Goal: Information Seeking & Learning: Learn about a topic

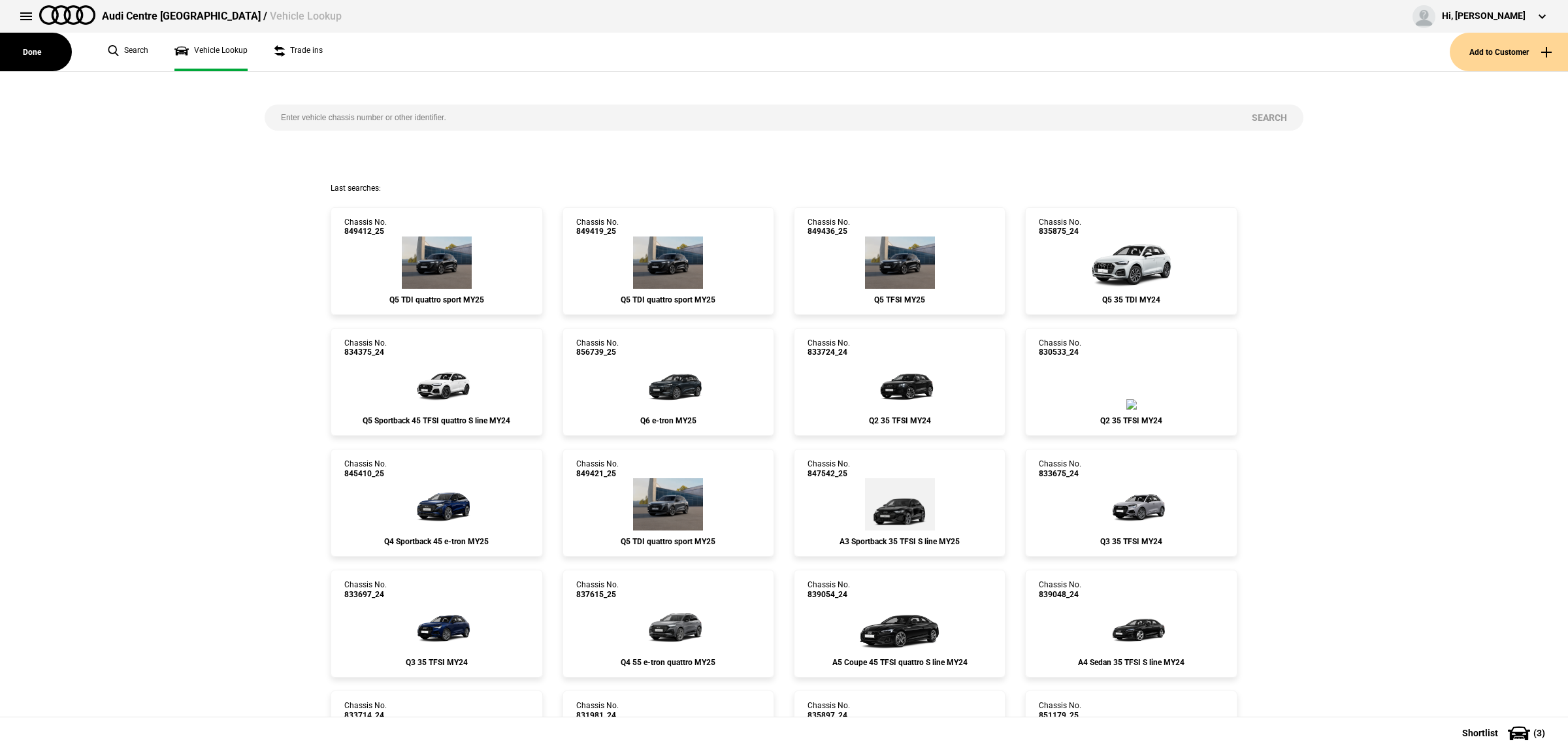
click at [416, 110] on input "search" at bounding box center [750, 117] width 971 height 26
click at [343, 113] on input "search" at bounding box center [750, 117] width 971 height 26
paste input "850964"
type input "850964"
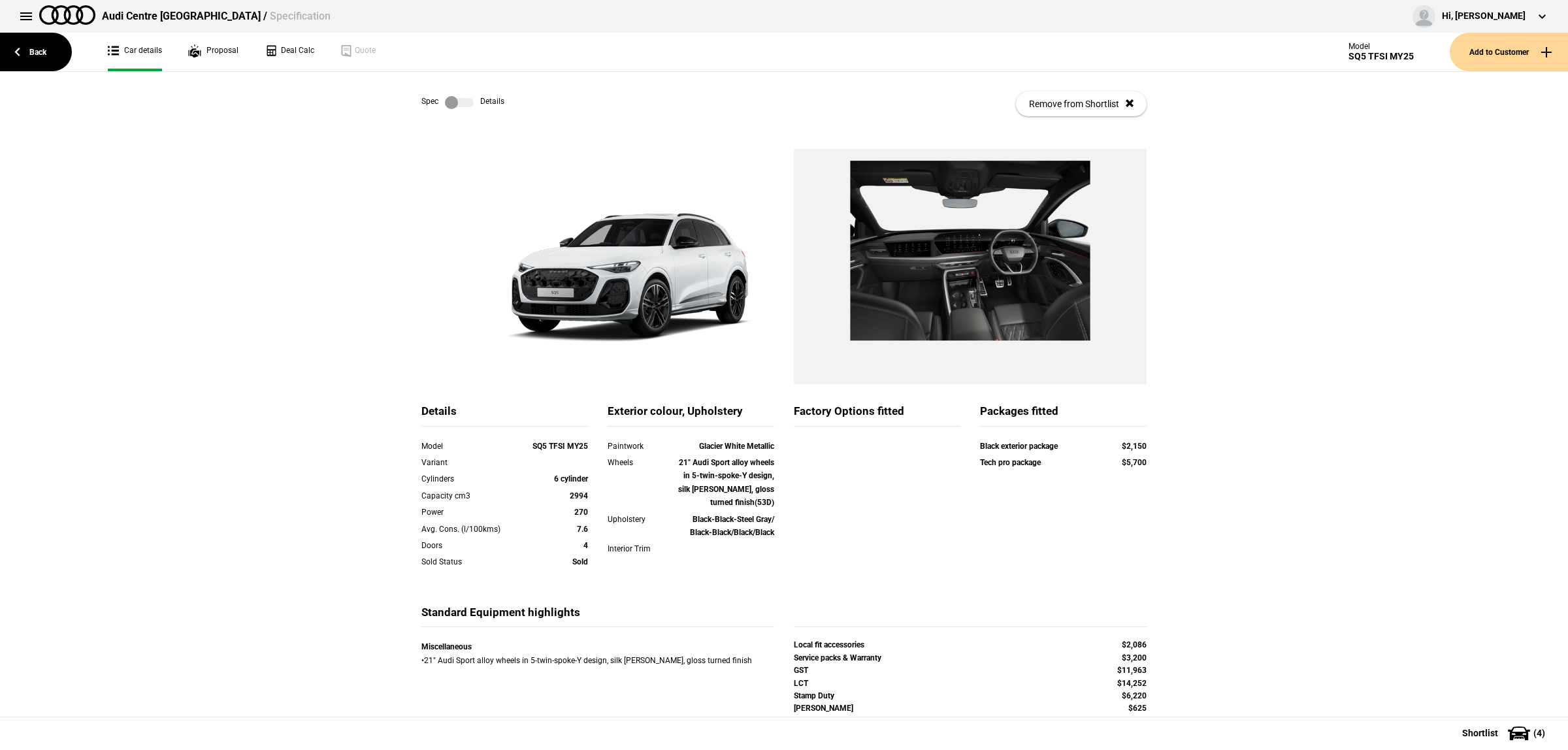
click at [455, 99] on label at bounding box center [459, 102] width 29 height 13
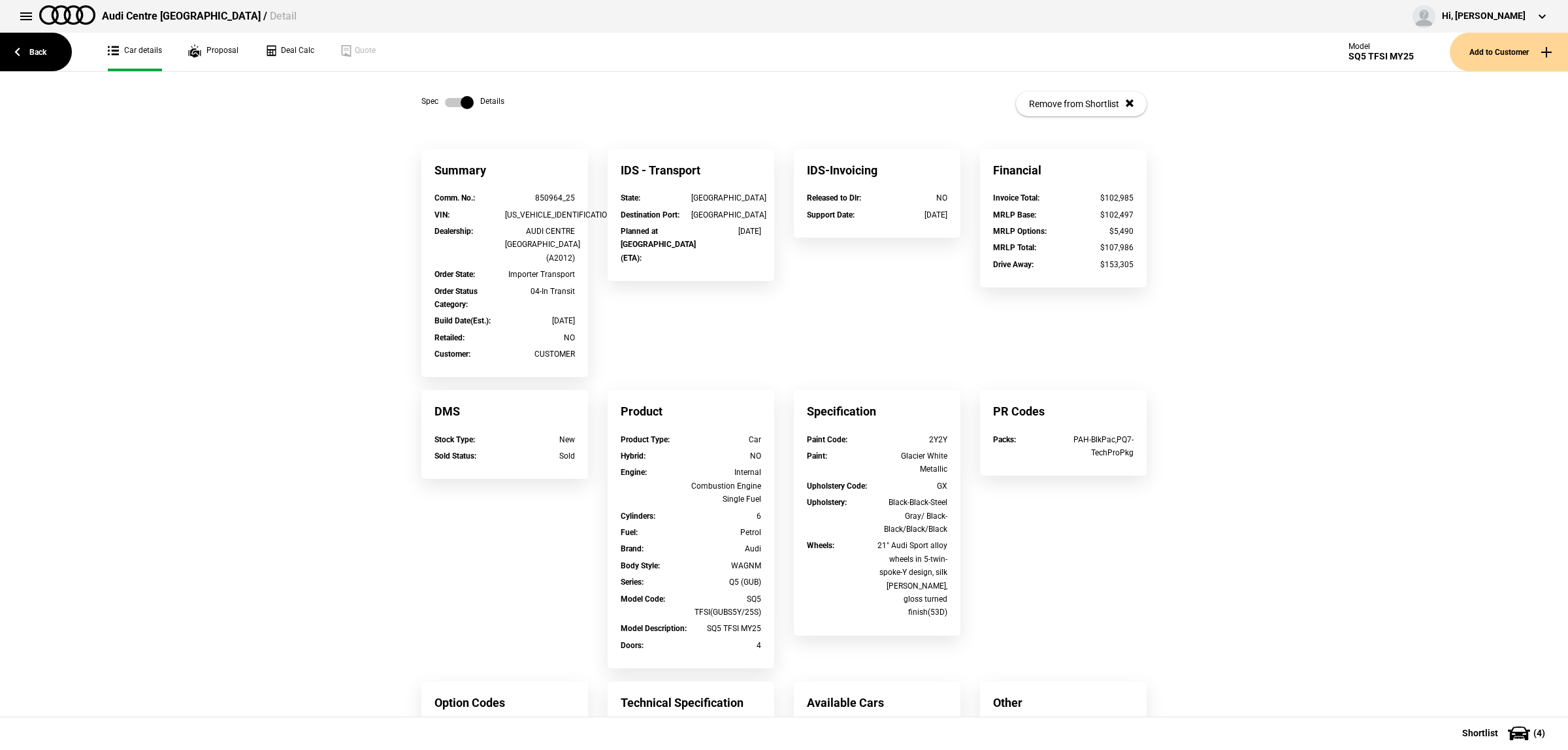
click at [446, 118] on div "Spec Details Remove from Shortlist" at bounding box center [784, 104] width 725 height 64
click at [446, 109] on div "Spec Details Remove from Shortlist" at bounding box center [784, 104] width 725 height 64
click at [447, 102] on label at bounding box center [459, 102] width 29 height 13
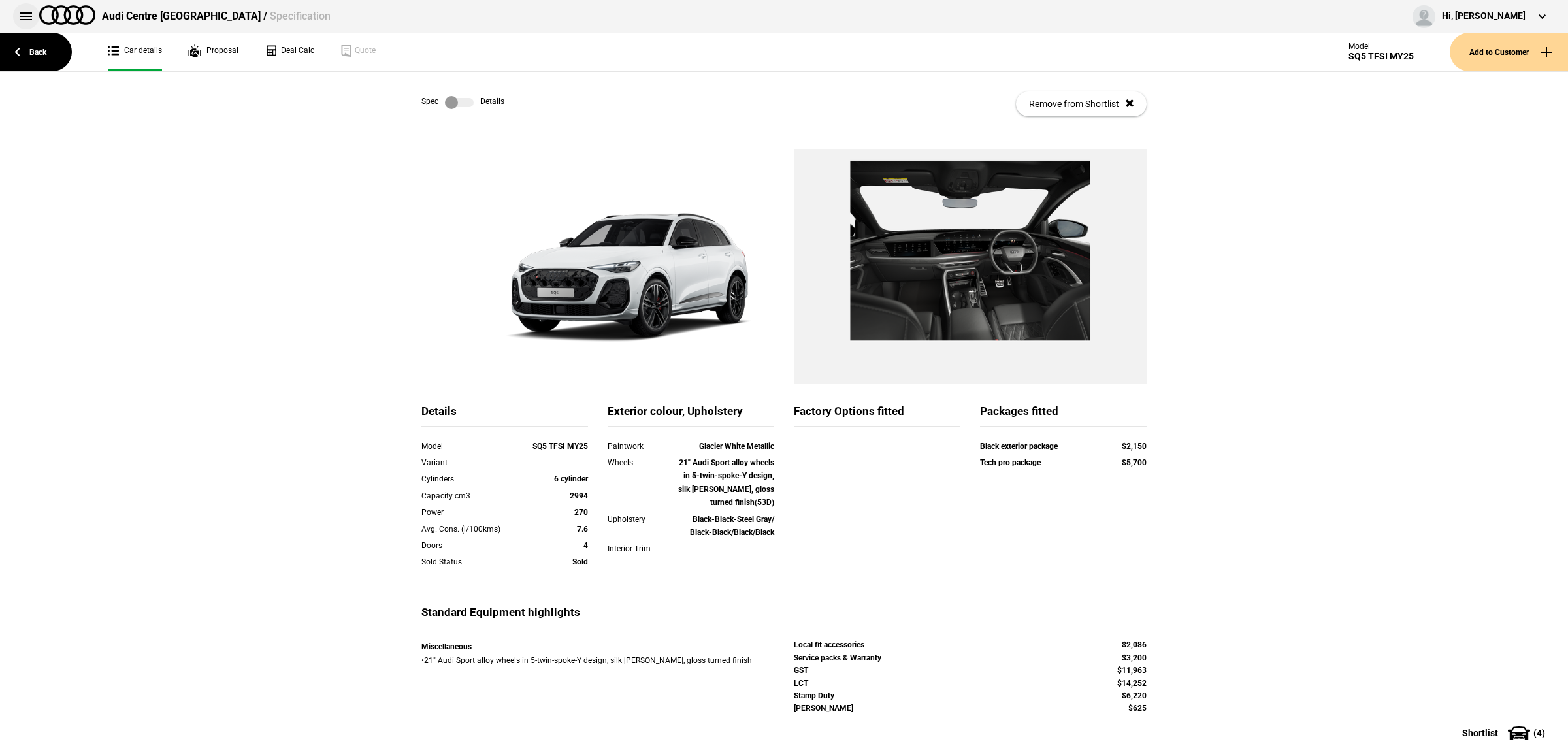
click at [18, 20] on button at bounding box center [26, 15] width 26 height 26
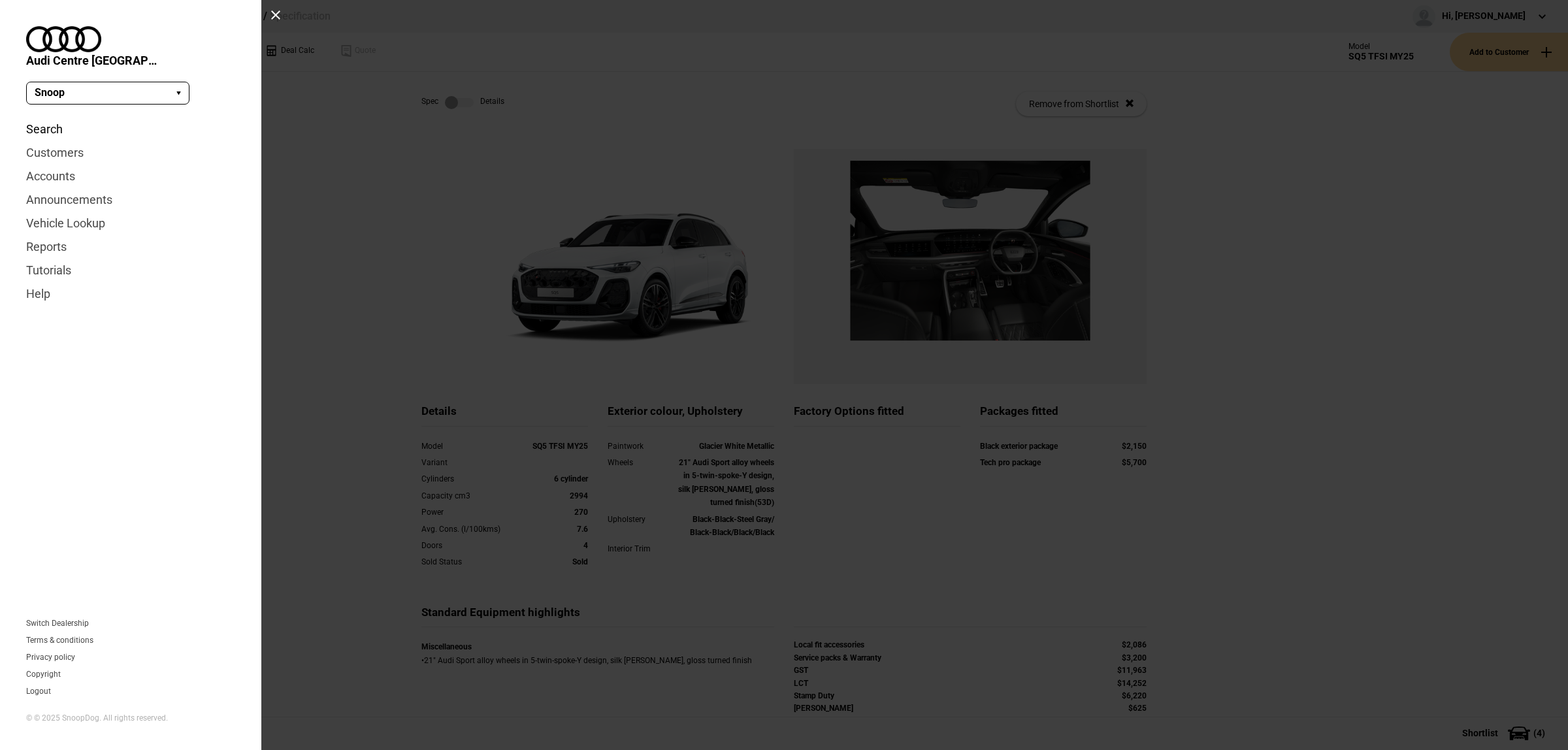
click at [52, 118] on link "Search" at bounding box center [130, 130] width 209 height 24
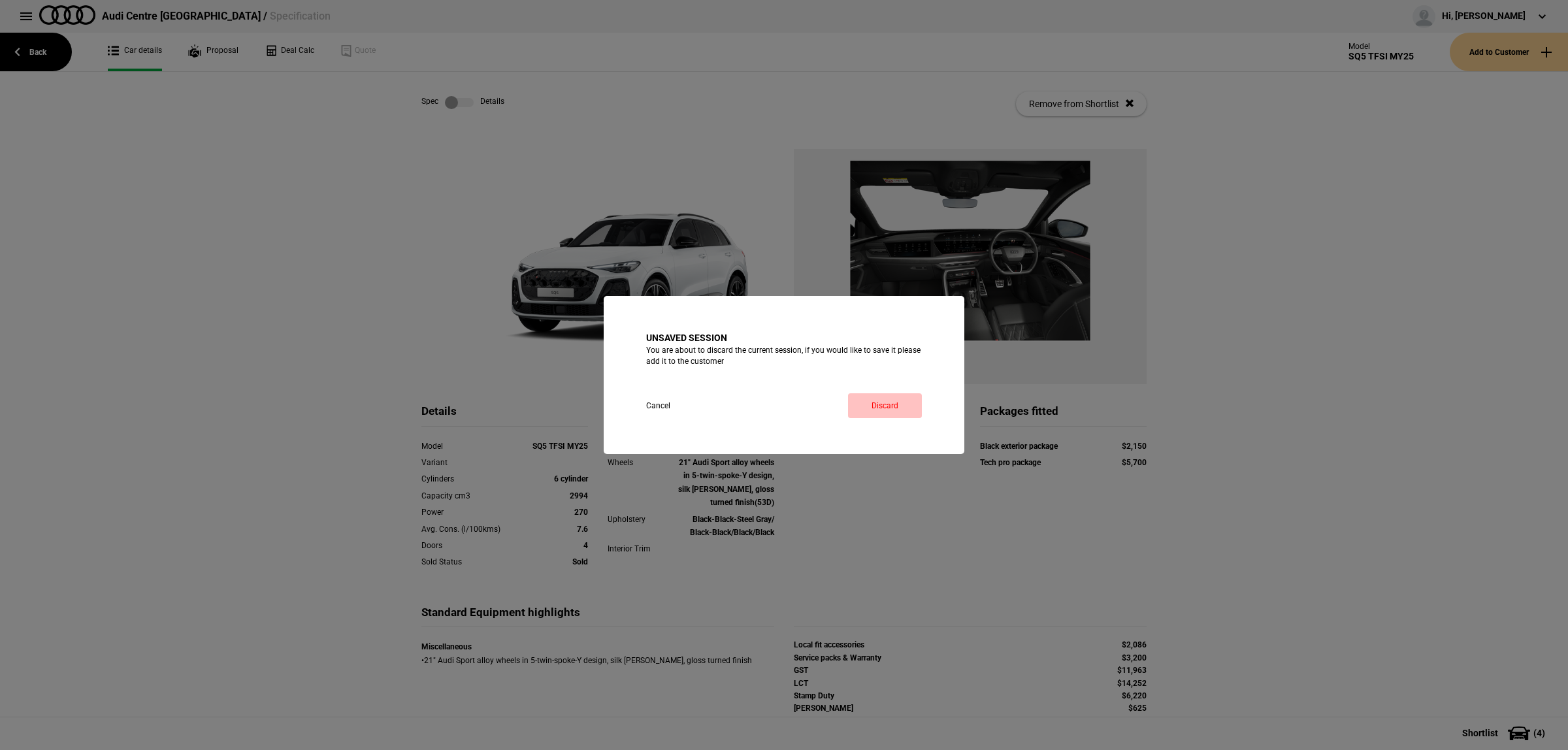
click at [889, 404] on link "Discard" at bounding box center [885, 406] width 74 height 25
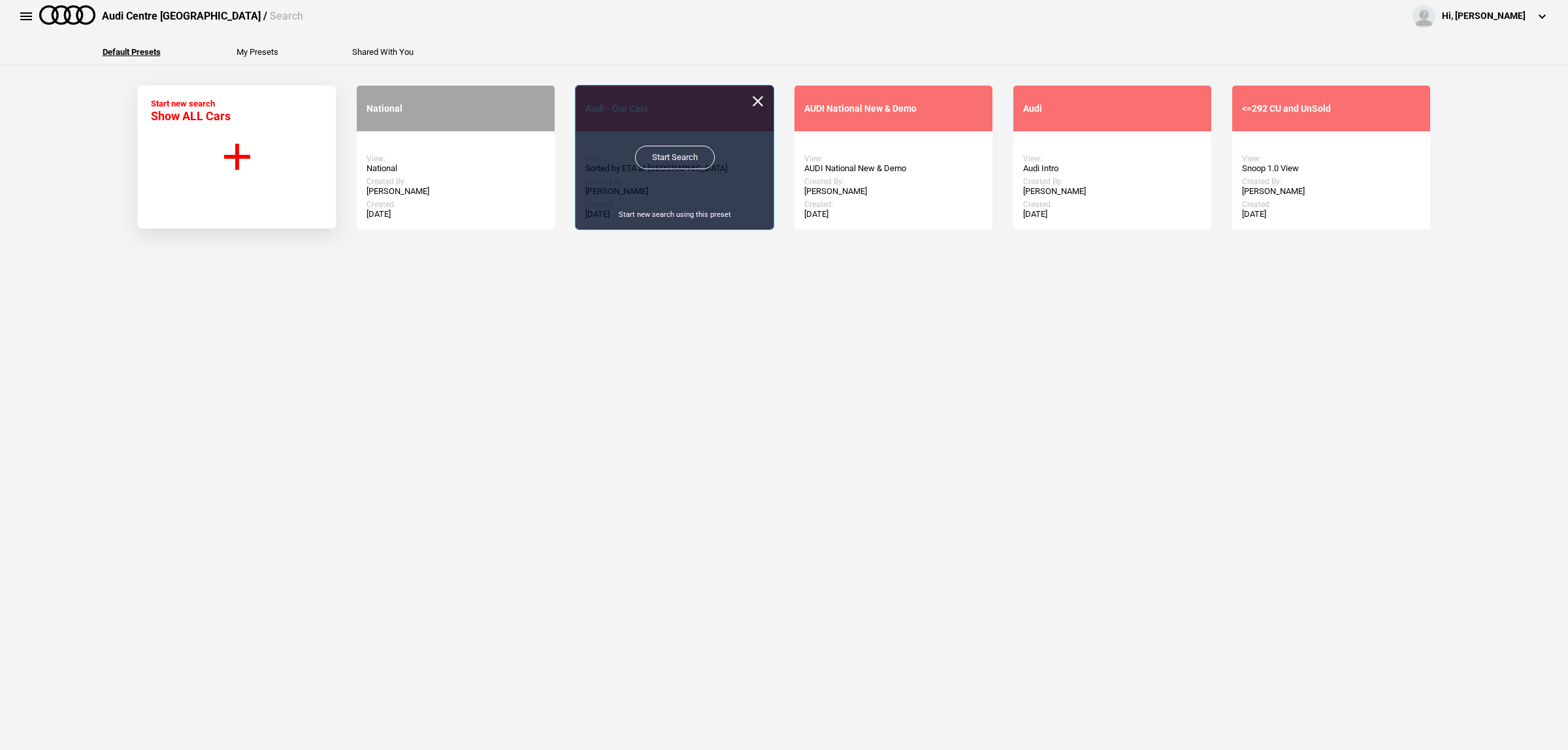
click at [680, 161] on link "Start Search" at bounding box center [675, 158] width 80 height 24
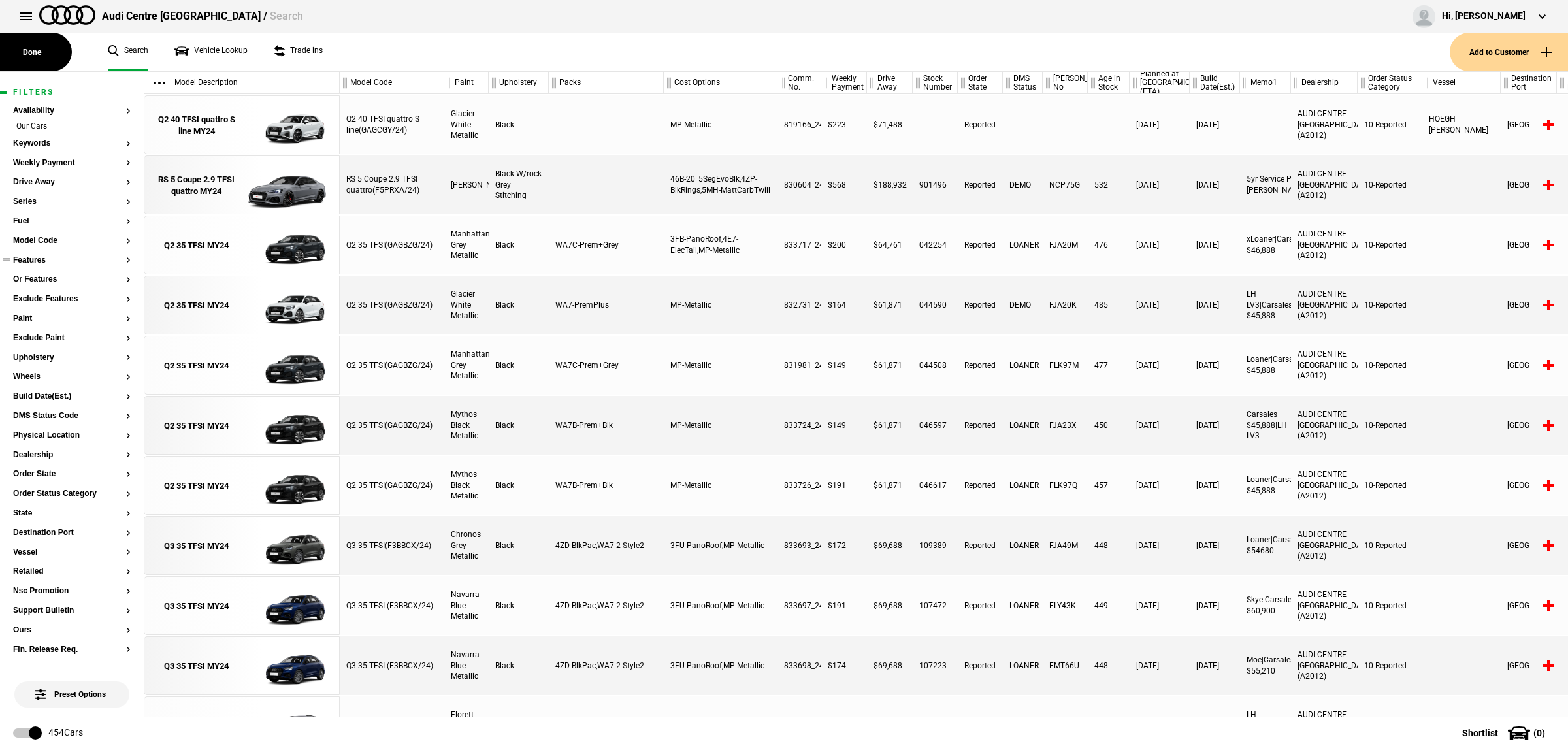
click at [43, 262] on button "Features" at bounding box center [72, 261] width 118 height 9
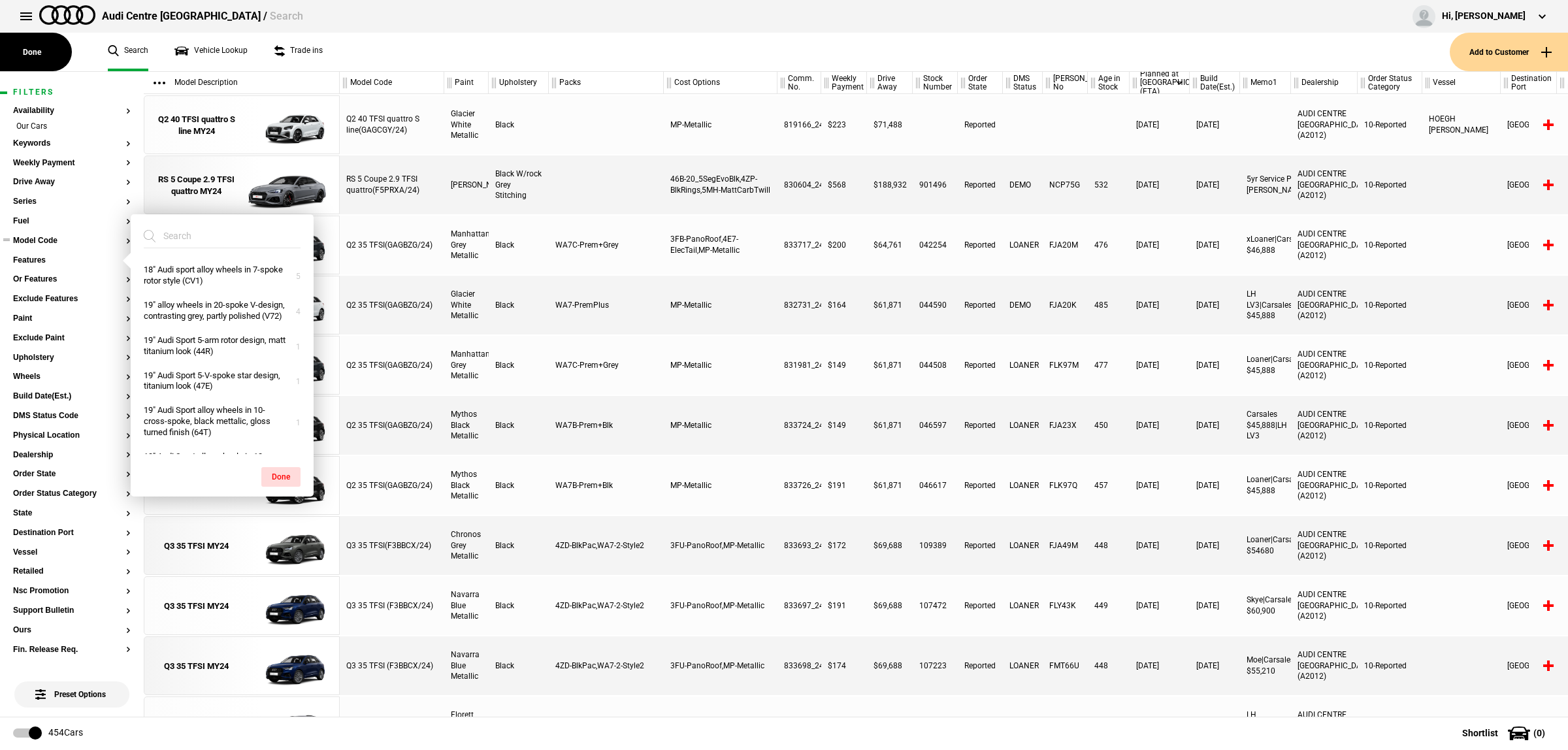
click at [44, 242] on button "Model Code" at bounding box center [72, 241] width 118 height 9
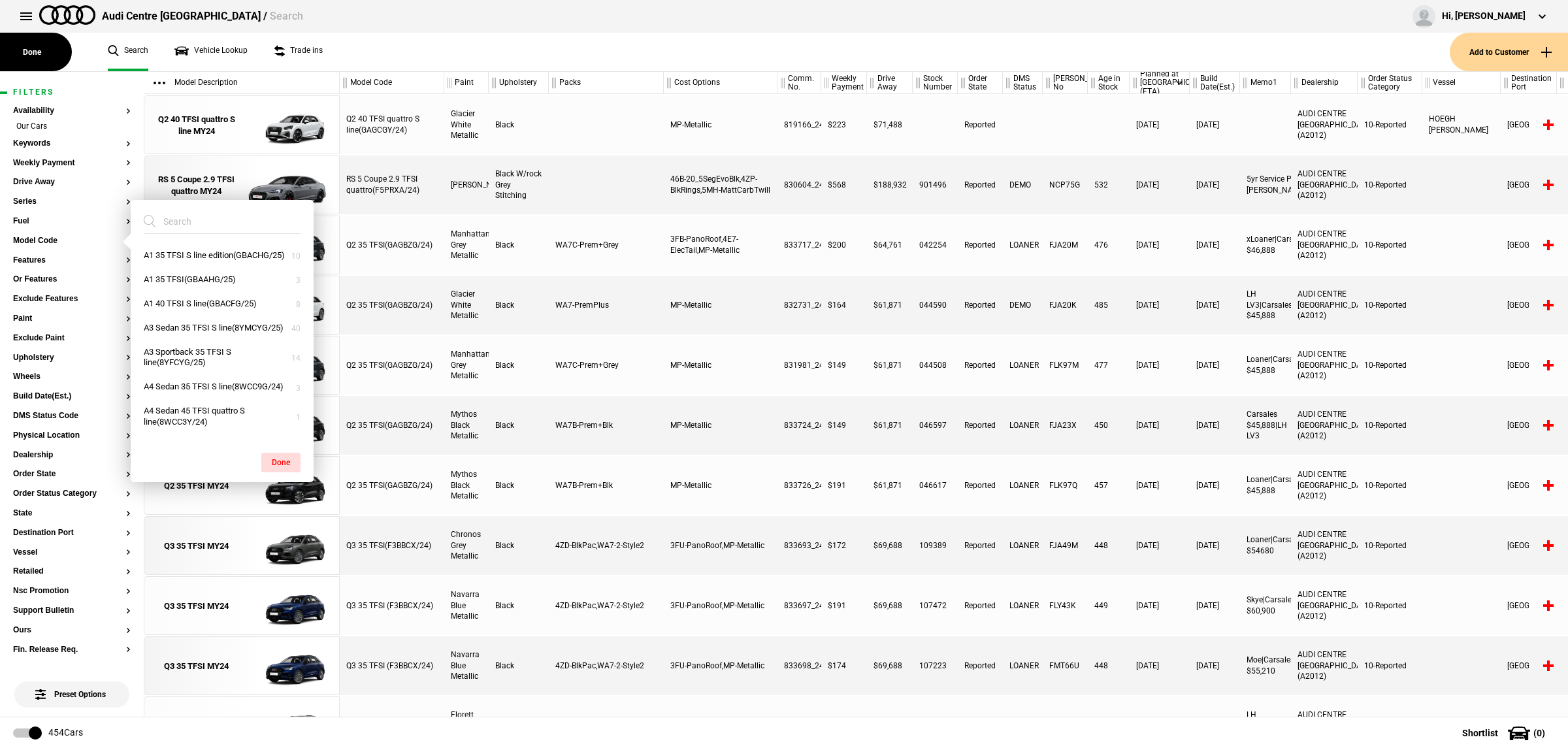
click at [190, 222] on input "search" at bounding box center [214, 222] width 141 height 24
type input "q5"
click at [235, 325] on button "Q5 TDI quattro sport(GUBAUY/25S)" at bounding box center [222, 331] width 183 height 24
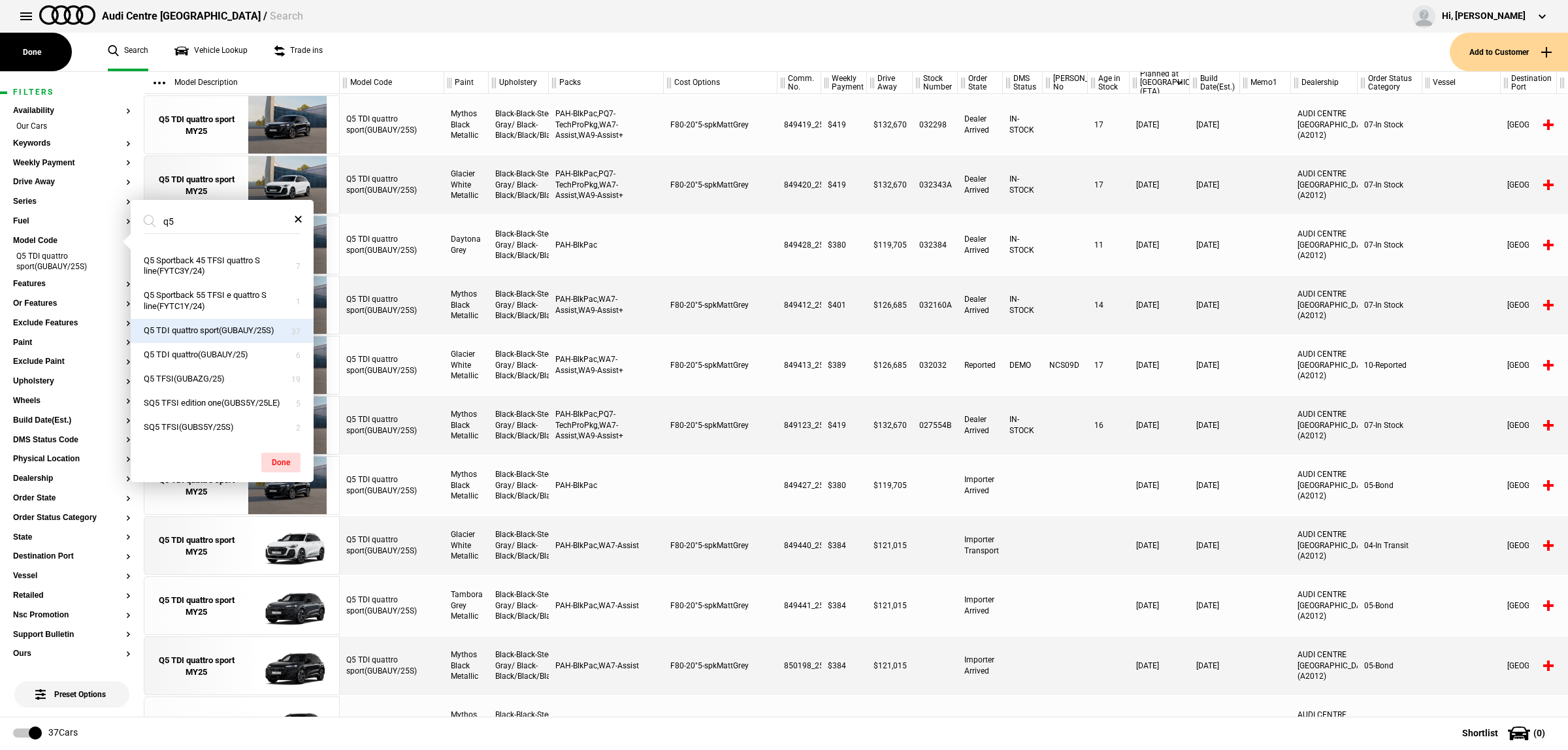
click at [1068, 504] on div at bounding box center [1065, 486] width 45 height 59
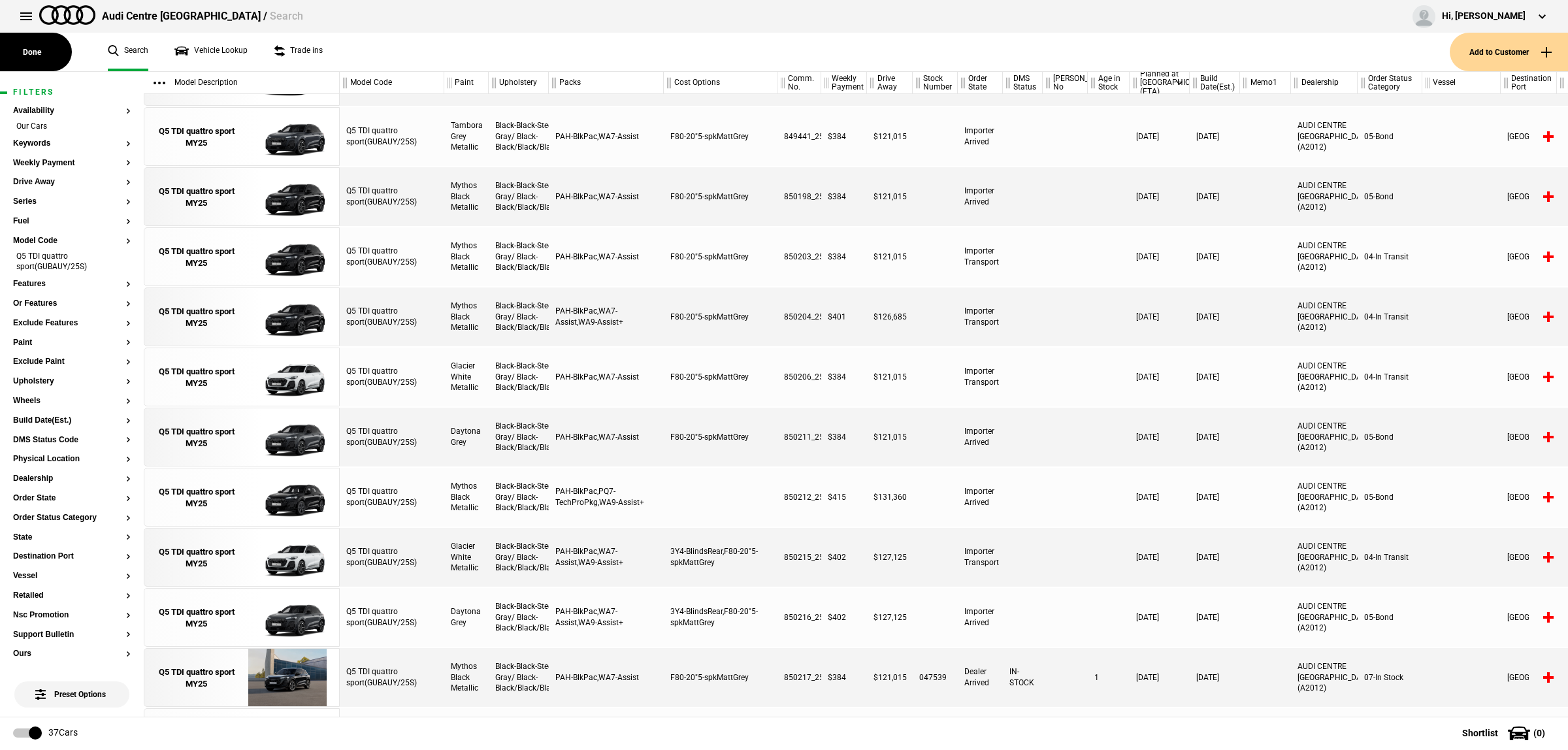
scroll to position [494, 0]
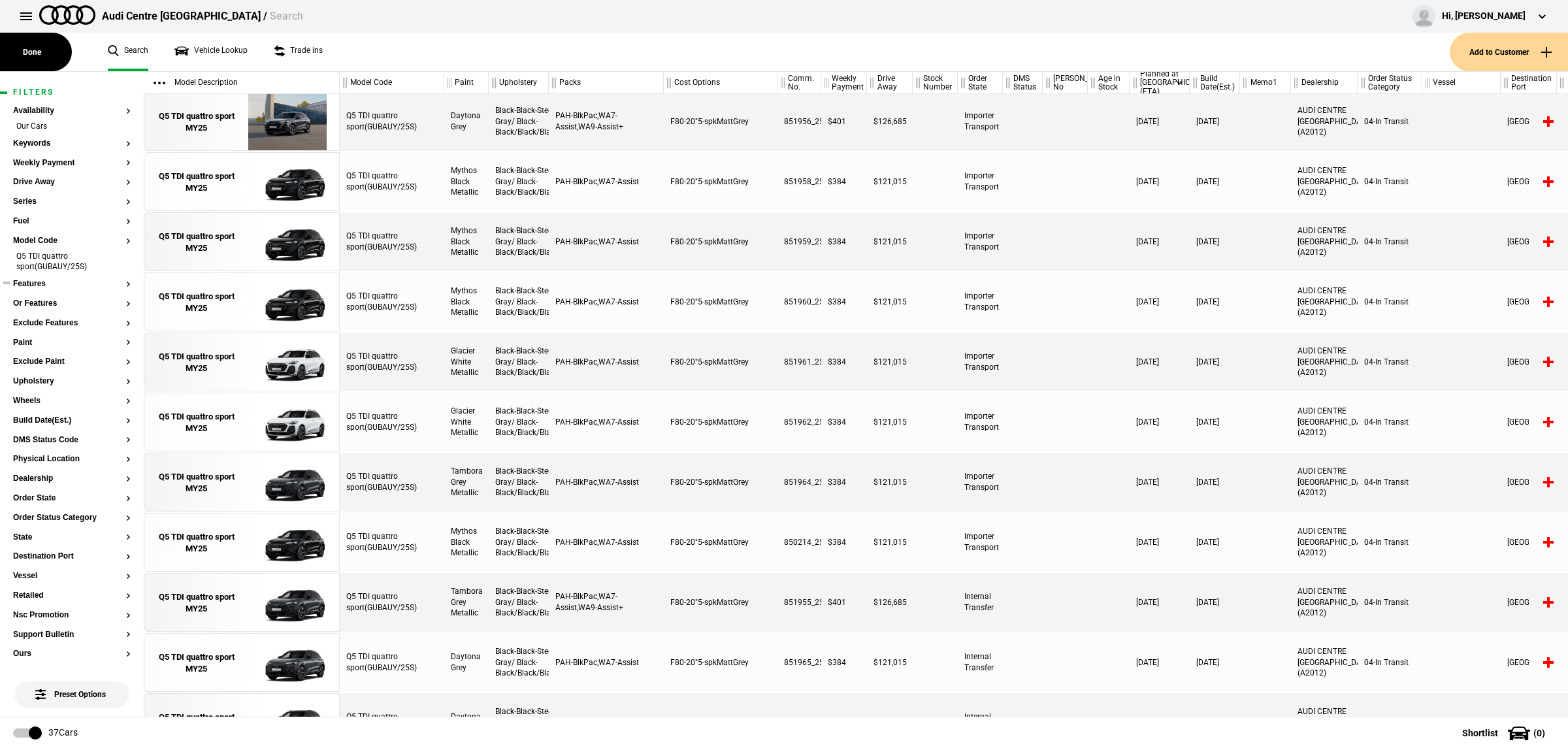
click at [43, 286] on button "Features" at bounding box center [72, 284] width 118 height 9
type input "pq7"
click at [41, 347] on section "Paint" at bounding box center [72, 348] width 118 height 20
click at [37, 343] on button "Paint" at bounding box center [72, 343] width 118 height 9
type input "p"
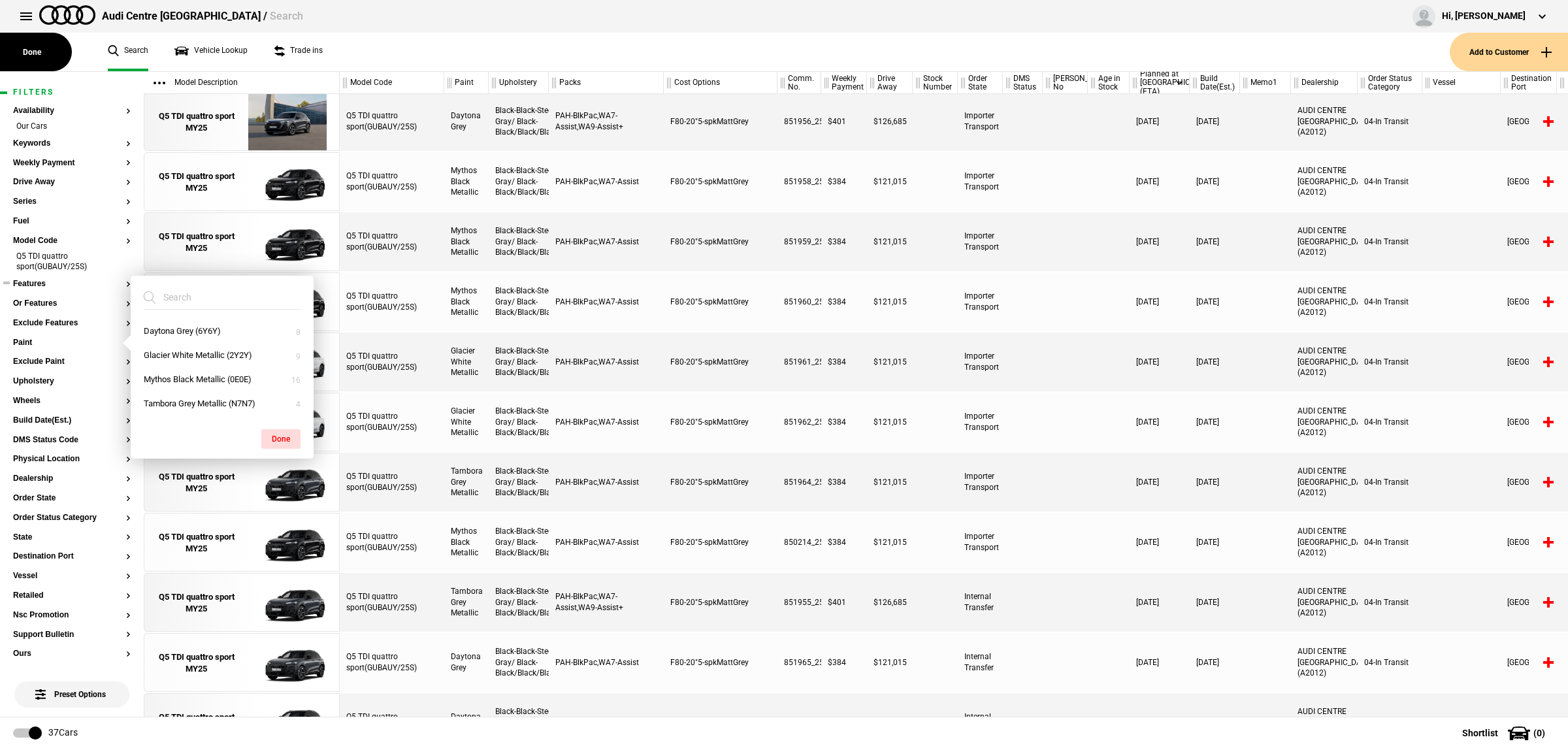
click at [47, 285] on button "Features" at bounding box center [72, 284] width 118 height 9
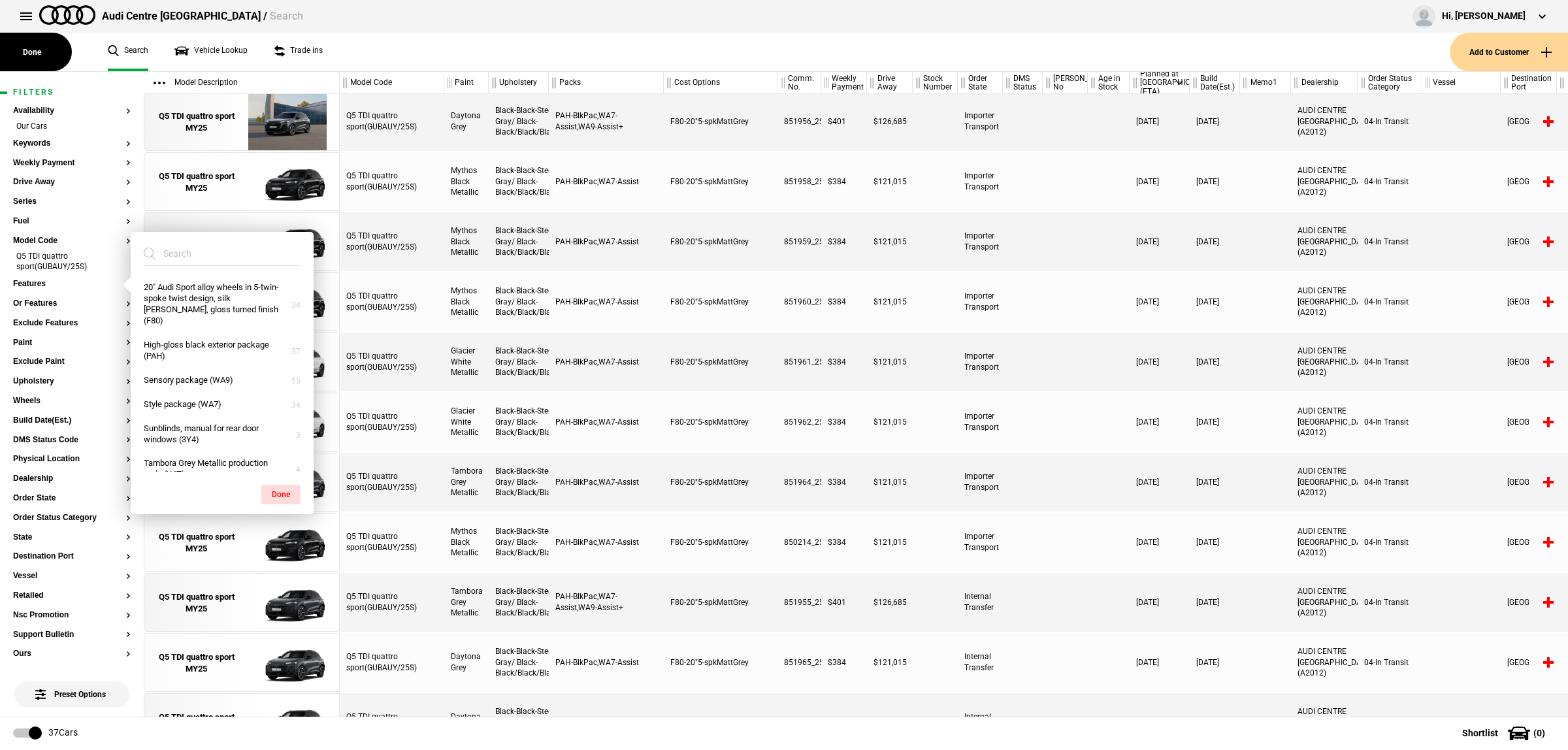
click at [181, 255] on input "search" at bounding box center [214, 253] width 141 height 24
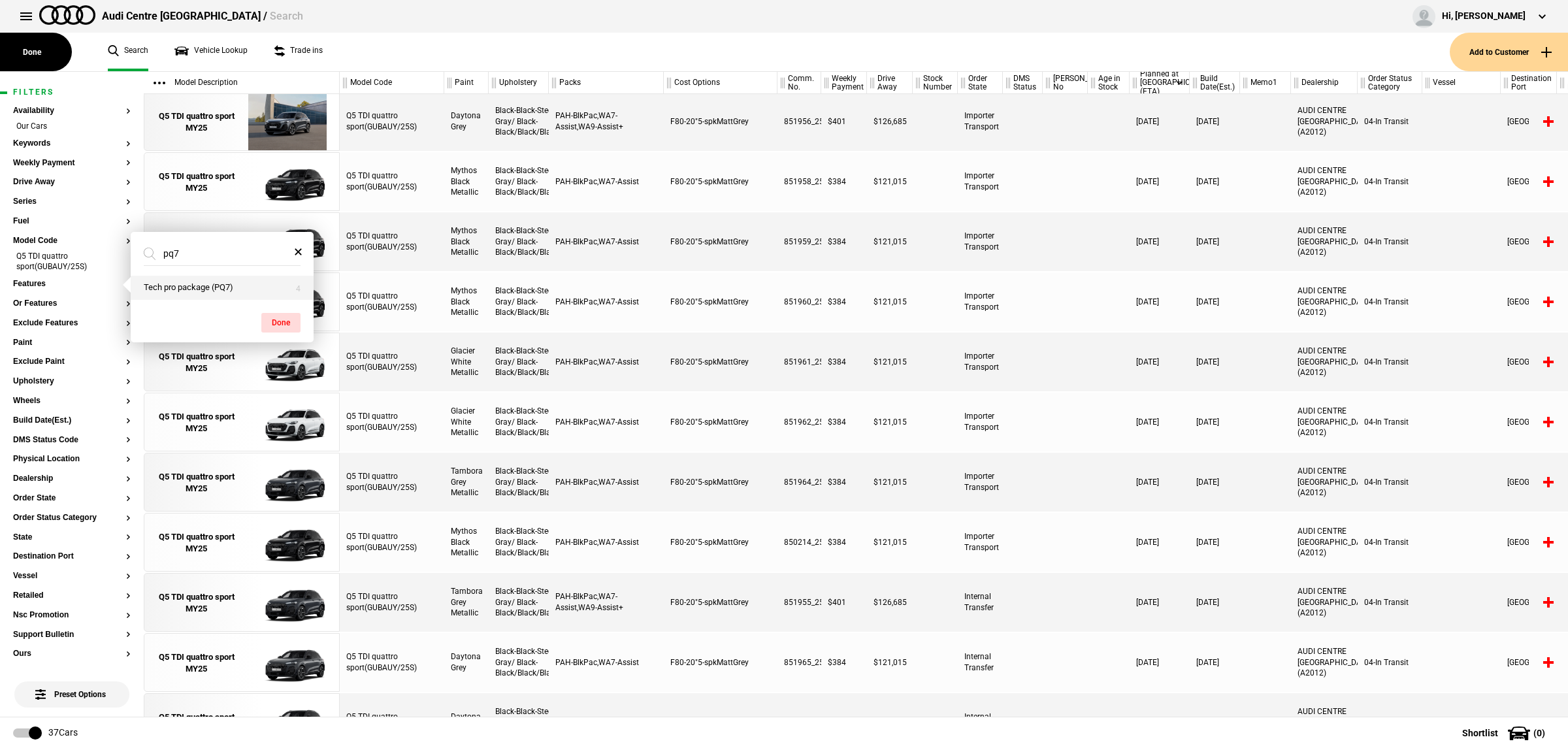
type input "pq7"
click at [187, 284] on button "Tech pro package (PQ7)" at bounding box center [222, 287] width 183 height 24
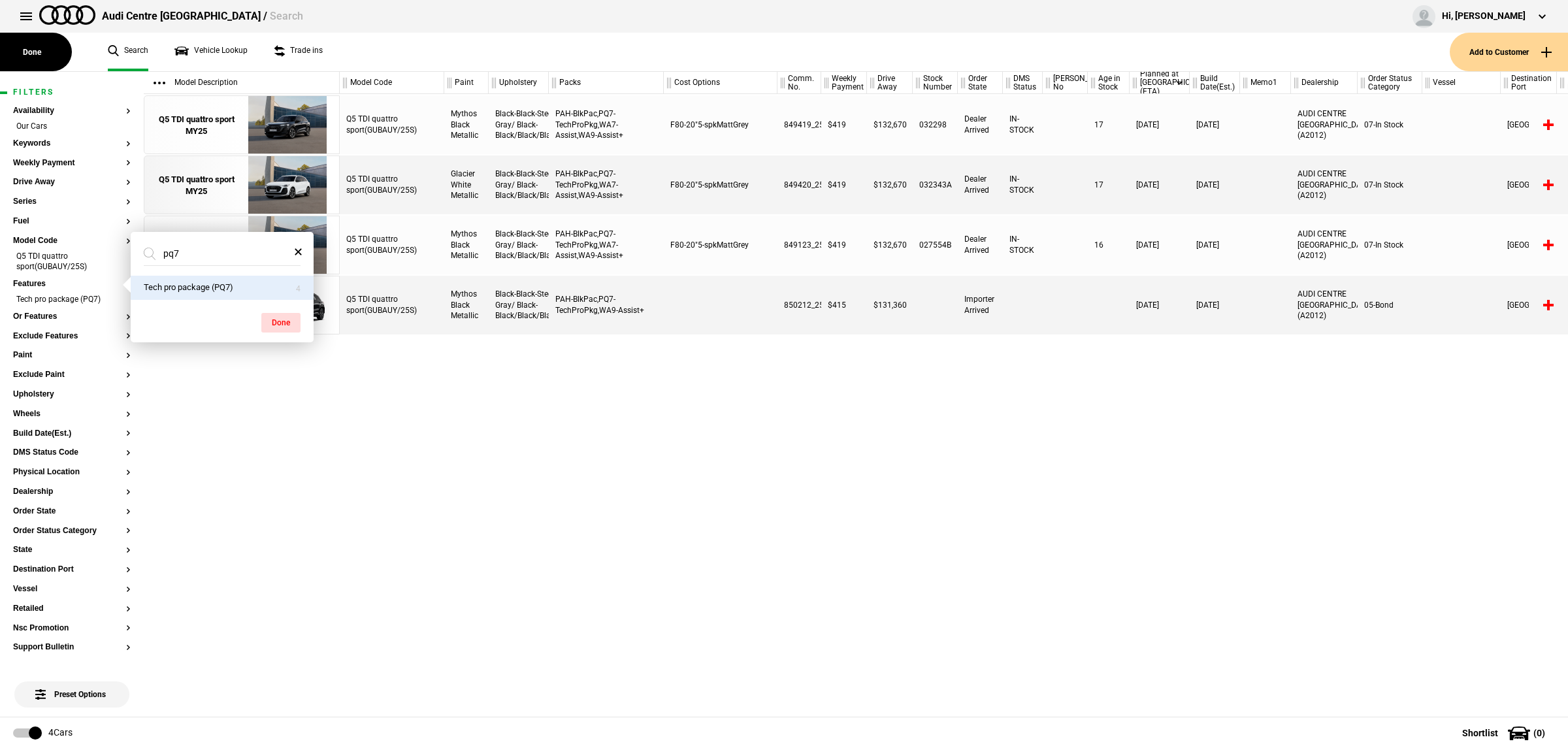
click at [769, 432] on div "Q5 TDI quattro sport(GUBAUY/25S) Mythos Black Metallic Black-Black-Steel Gray/ …" at bounding box center [953, 405] width 1228 height 623
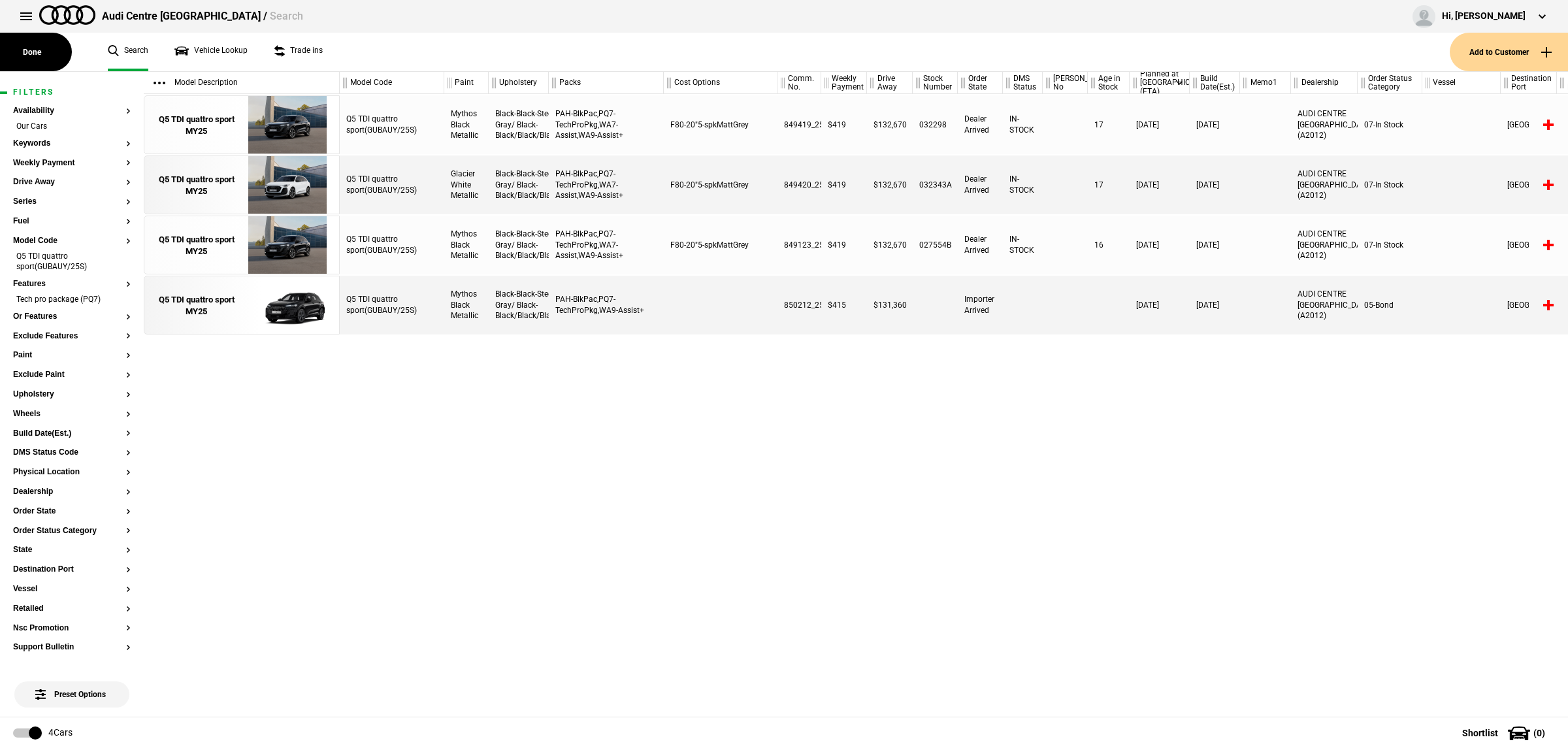
click at [125, 52] on link "Search" at bounding box center [127, 52] width 41 height 38
click at [31, 20] on button at bounding box center [26, 15] width 26 height 26
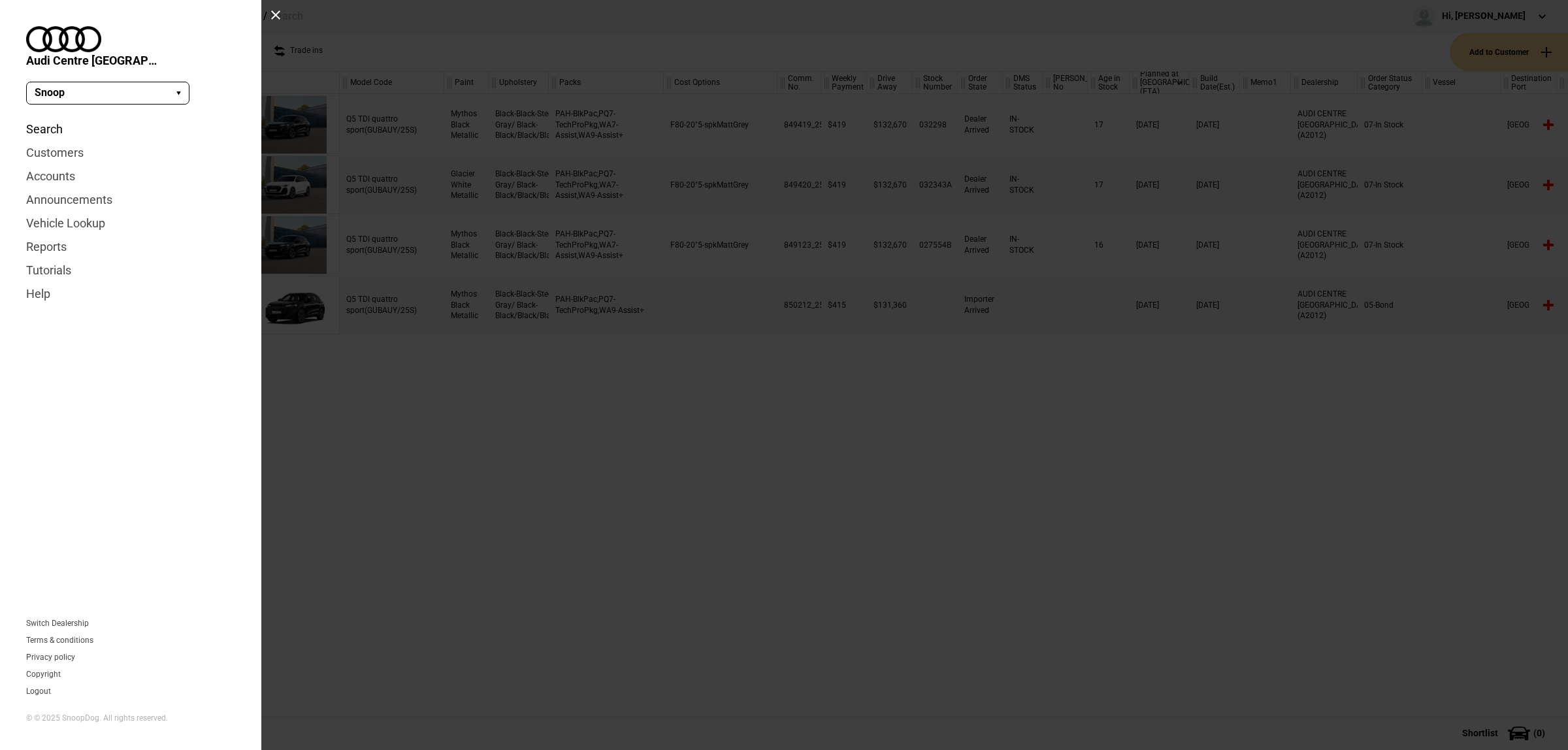
click at [52, 118] on link "Search" at bounding box center [130, 130] width 209 height 24
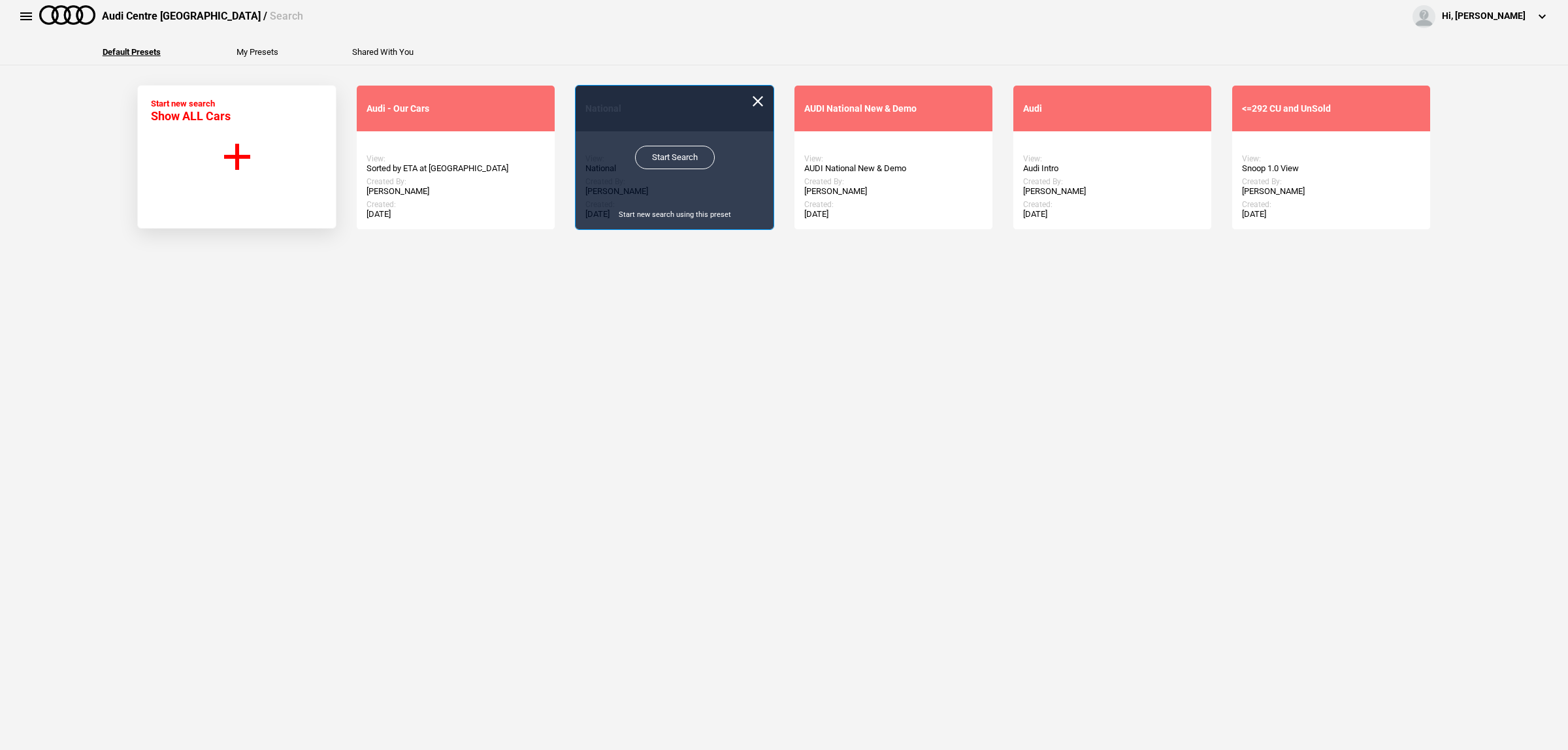
click at [690, 161] on link "Start Search" at bounding box center [675, 158] width 80 height 24
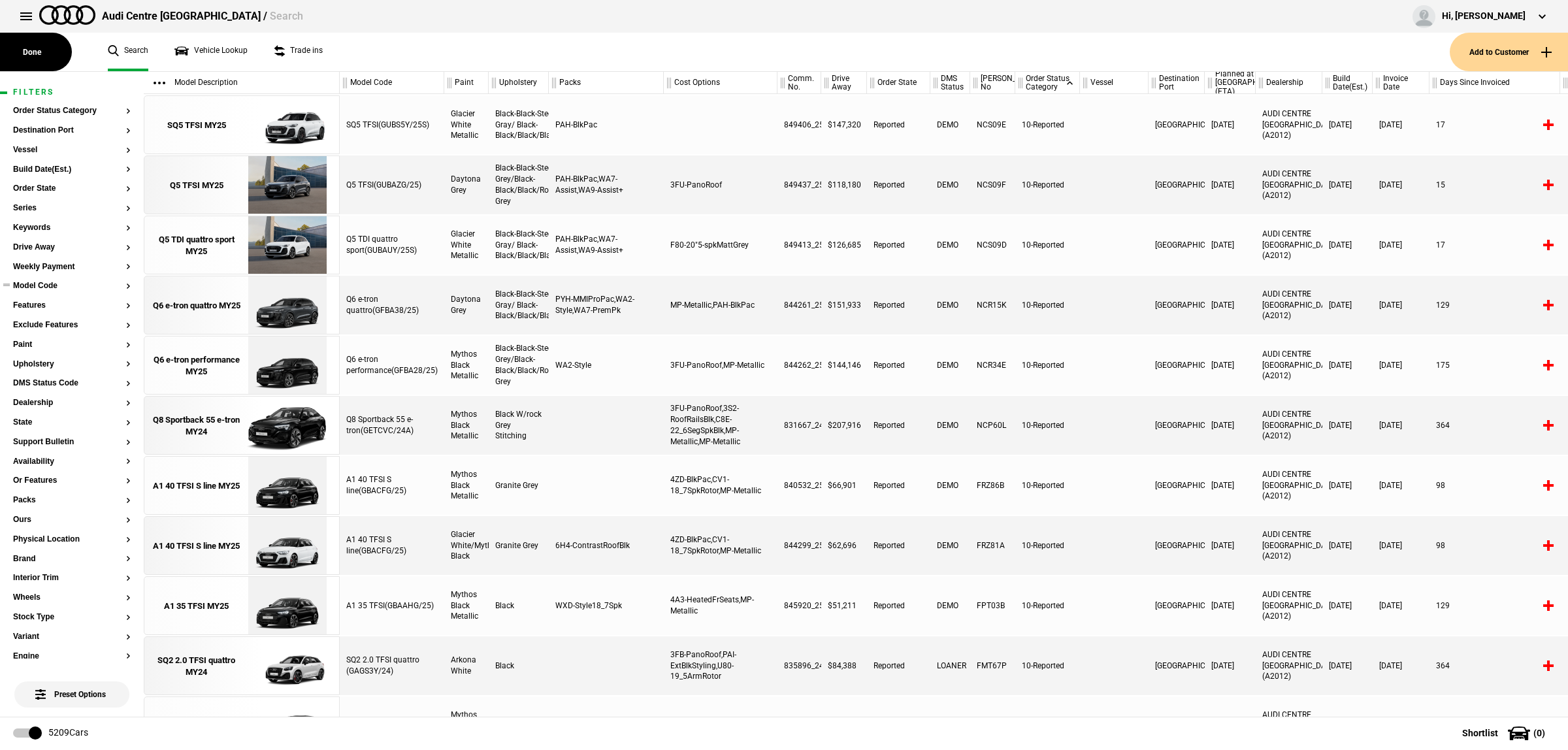
click at [46, 288] on button "Model Code" at bounding box center [72, 286] width 118 height 9
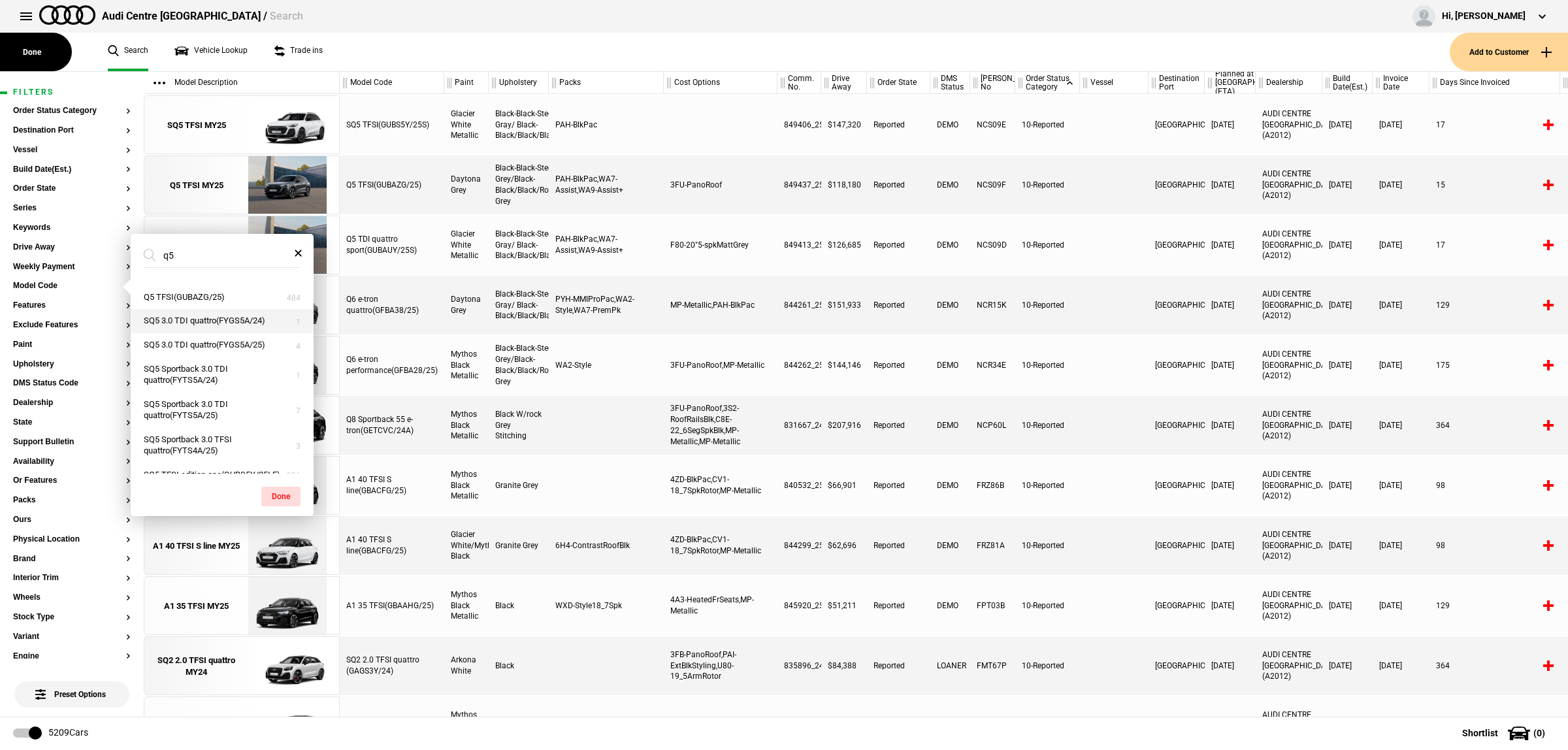
scroll to position [312, 0]
type input "q5"
click at [234, 343] on button "Q5 TDI quattro sport(GUBAUY/25S)" at bounding box center [222, 331] width 183 height 24
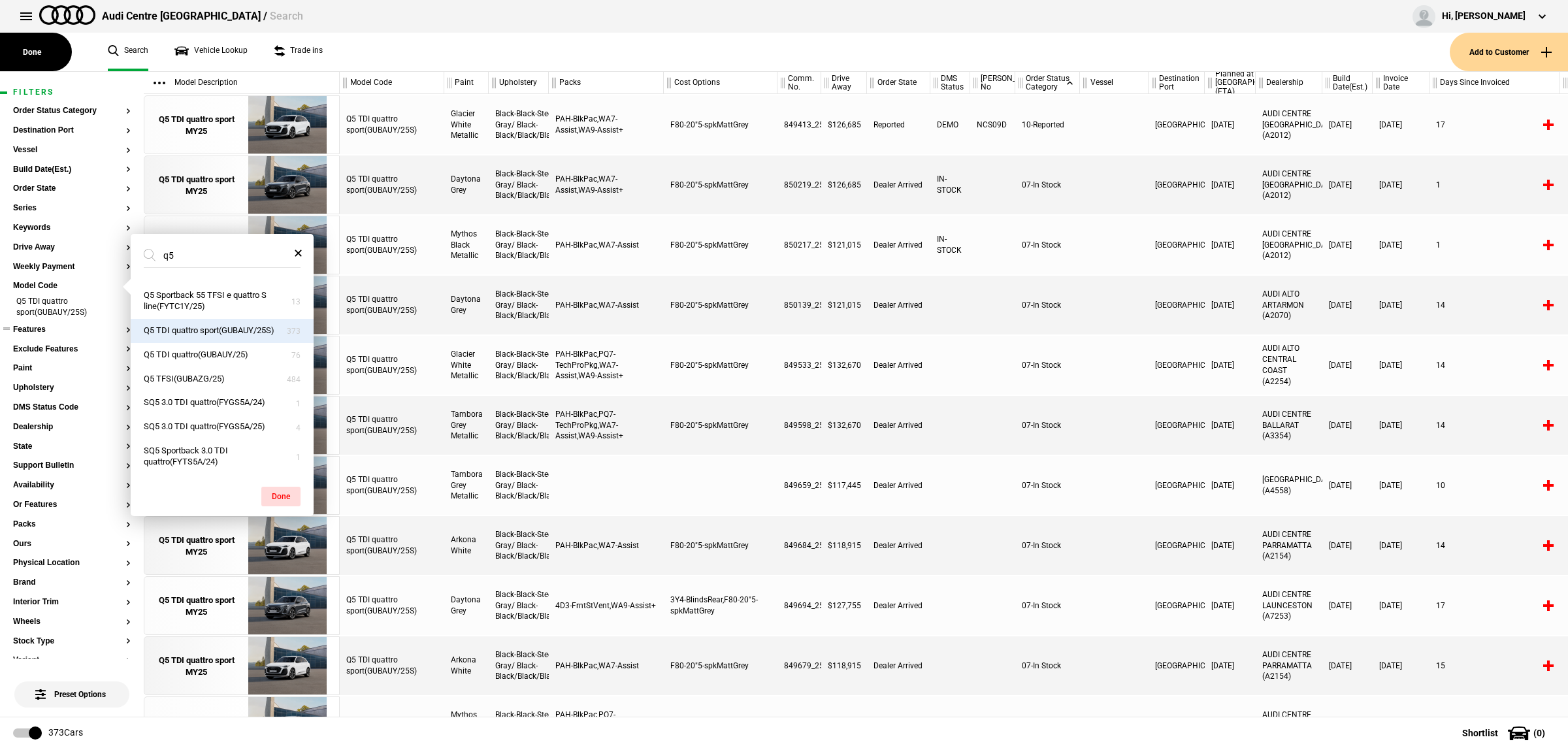
click at [47, 337] on section "Features" at bounding box center [72, 335] width 118 height 20
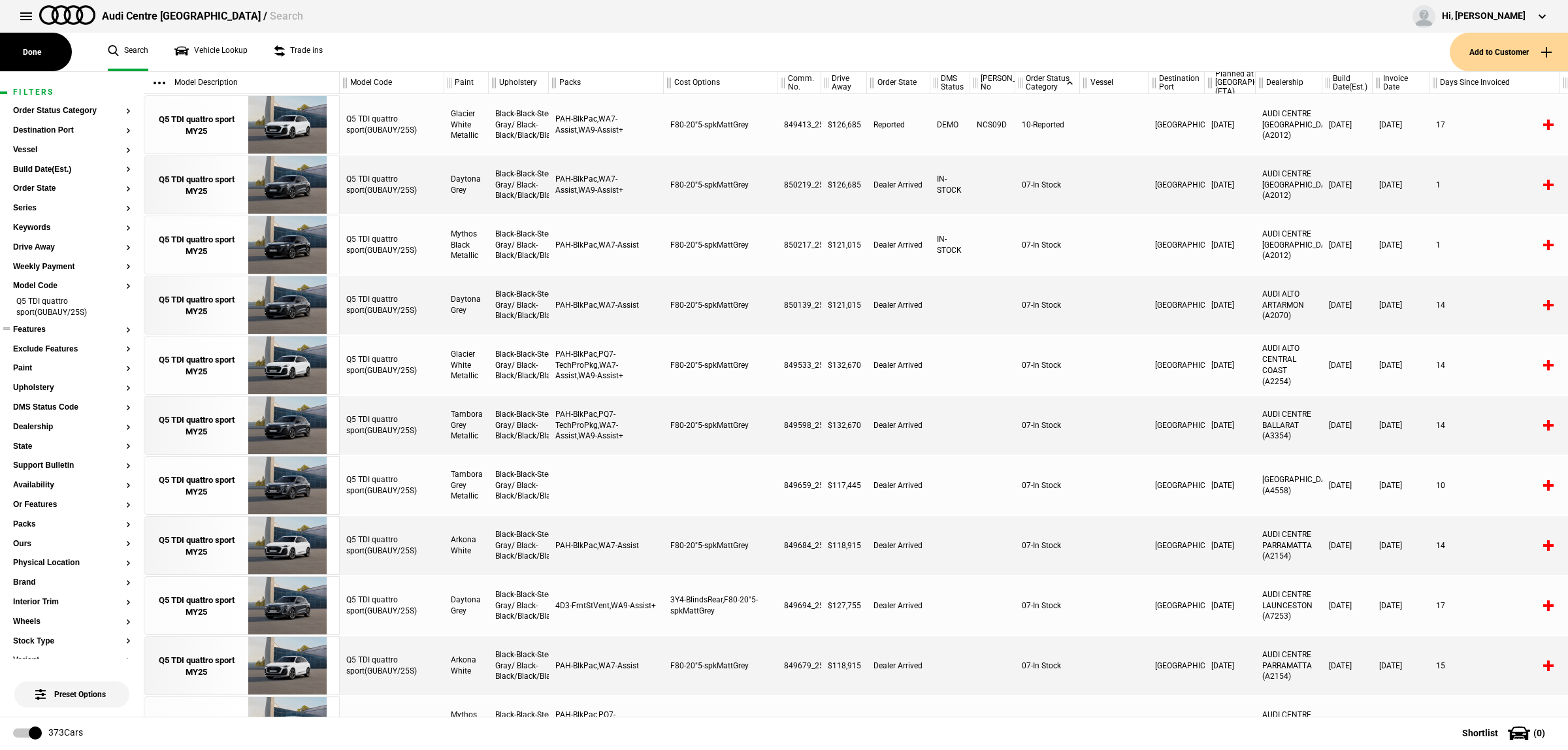
click at [55, 332] on button "Features" at bounding box center [72, 330] width 118 height 9
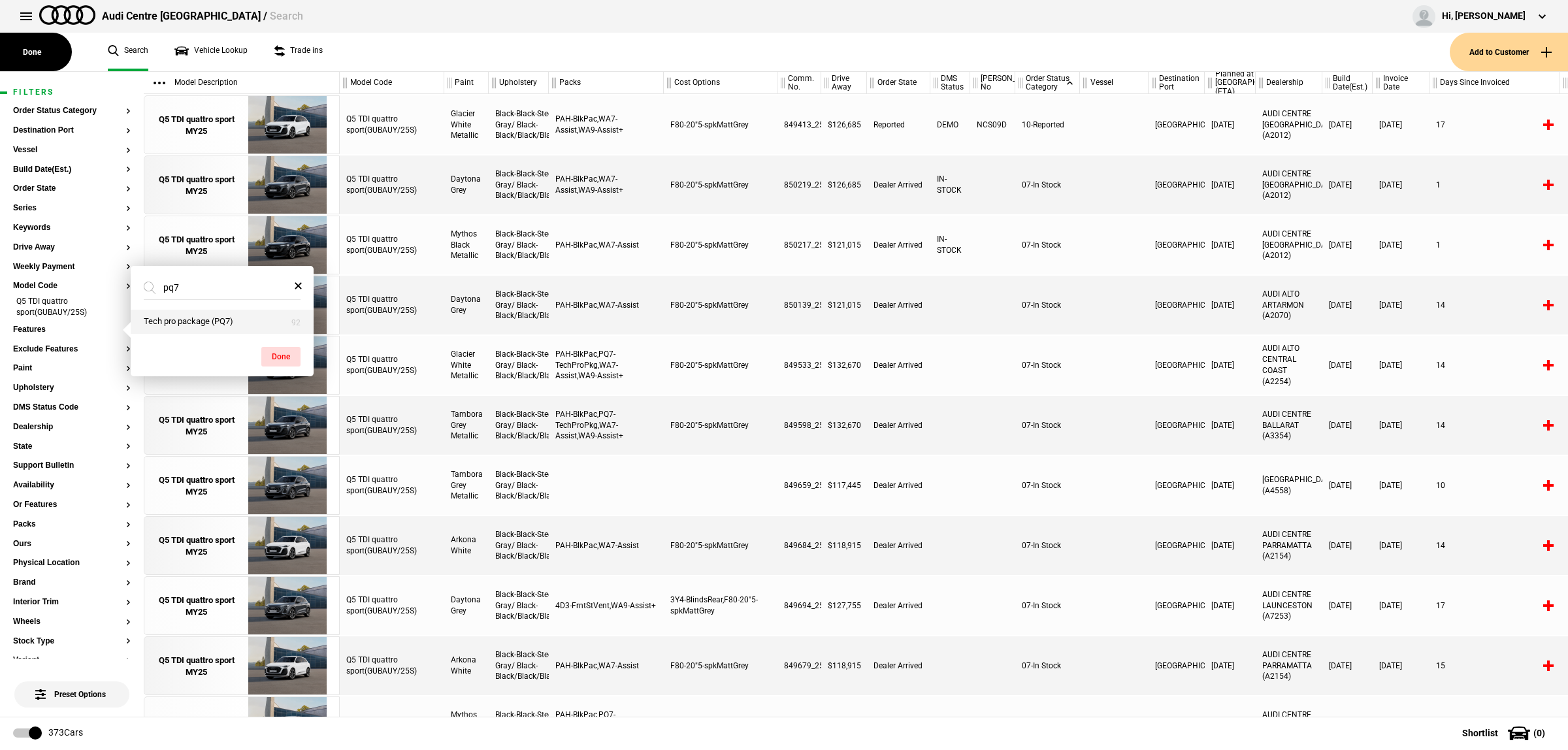
type input "pq7"
click at [211, 312] on button "Tech pro package (PQ7)" at bounding box center [222, 321] width 183 height 24
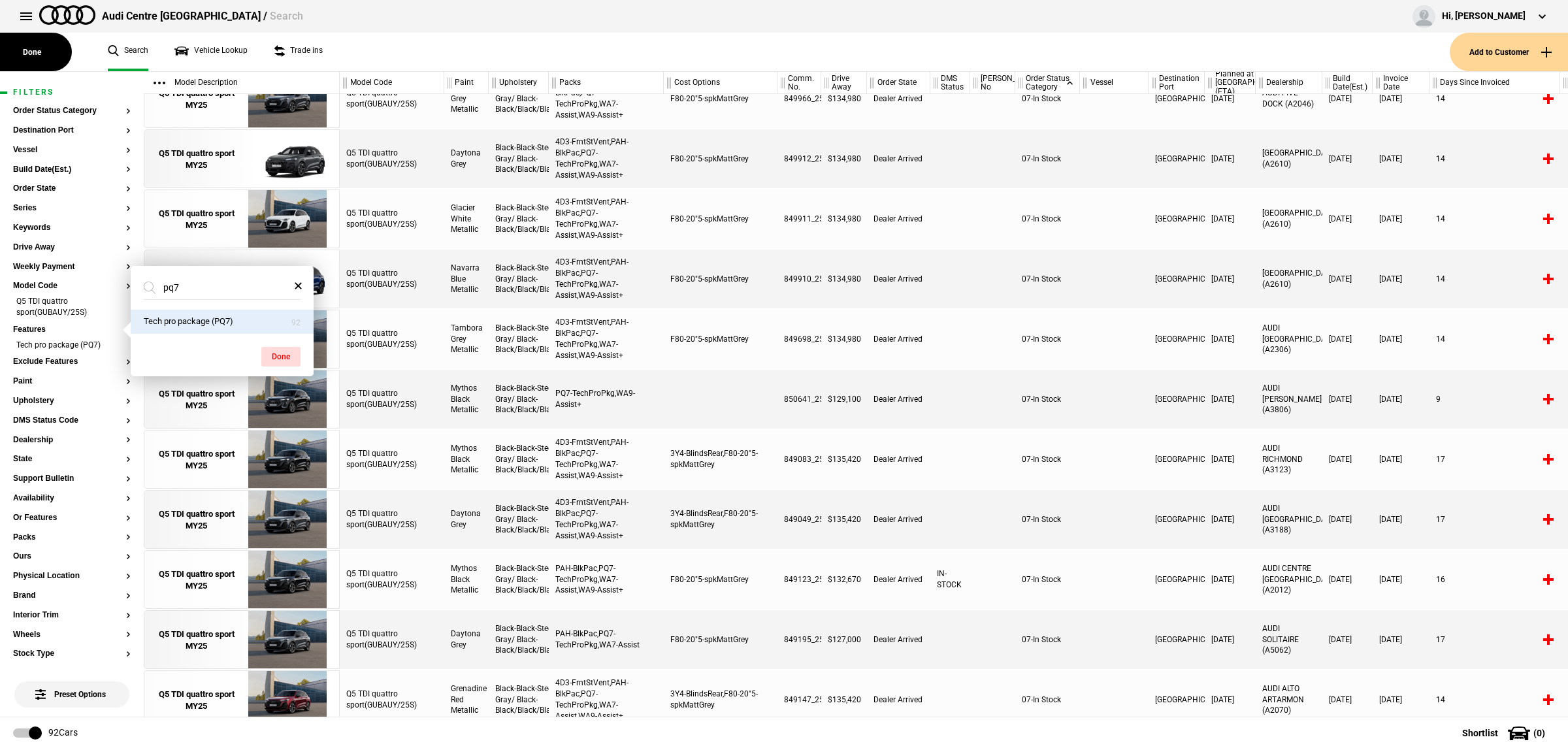
scroll to position [629, 0]
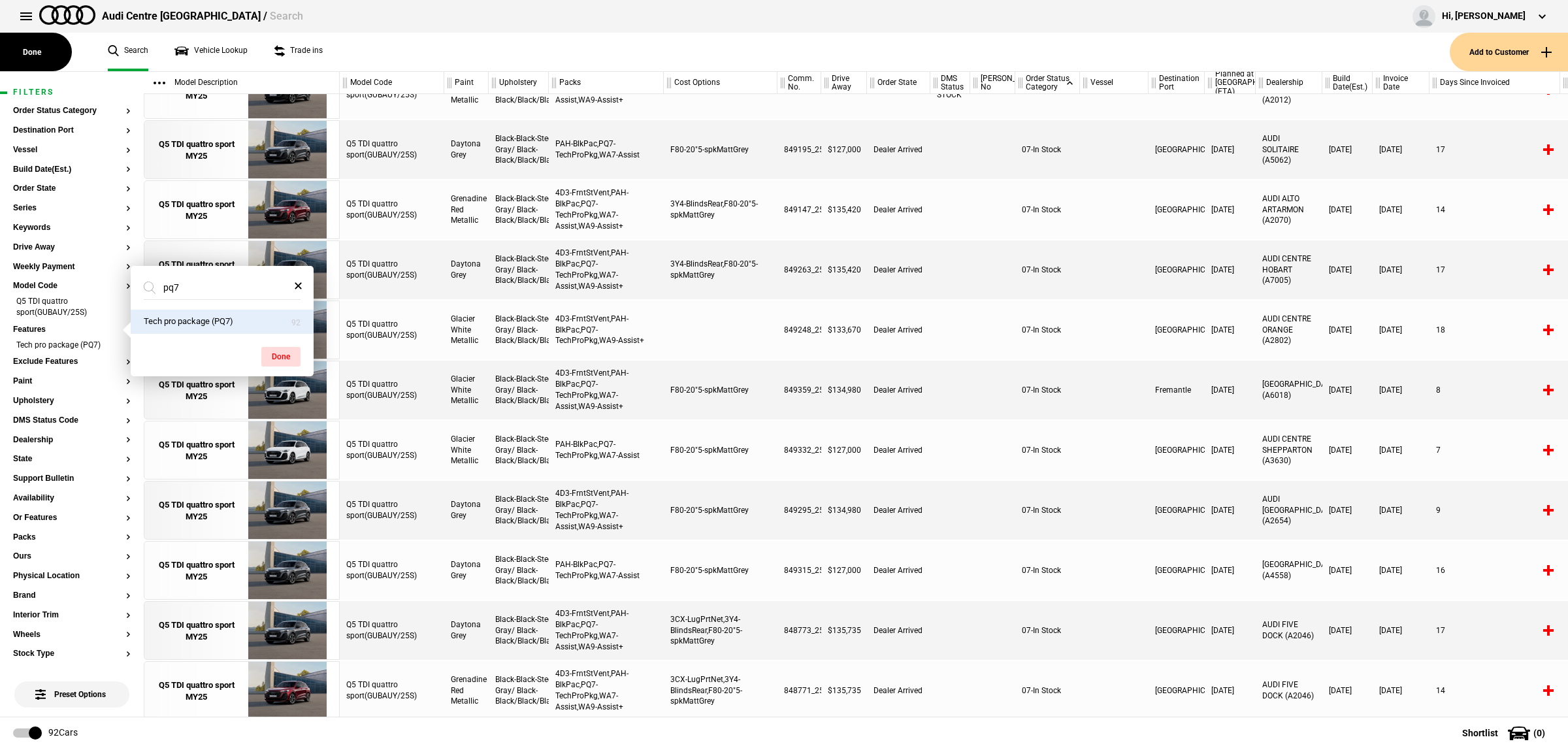
click at [1133, 648] on div at bounding box center [1114, 631] width 69 height 59
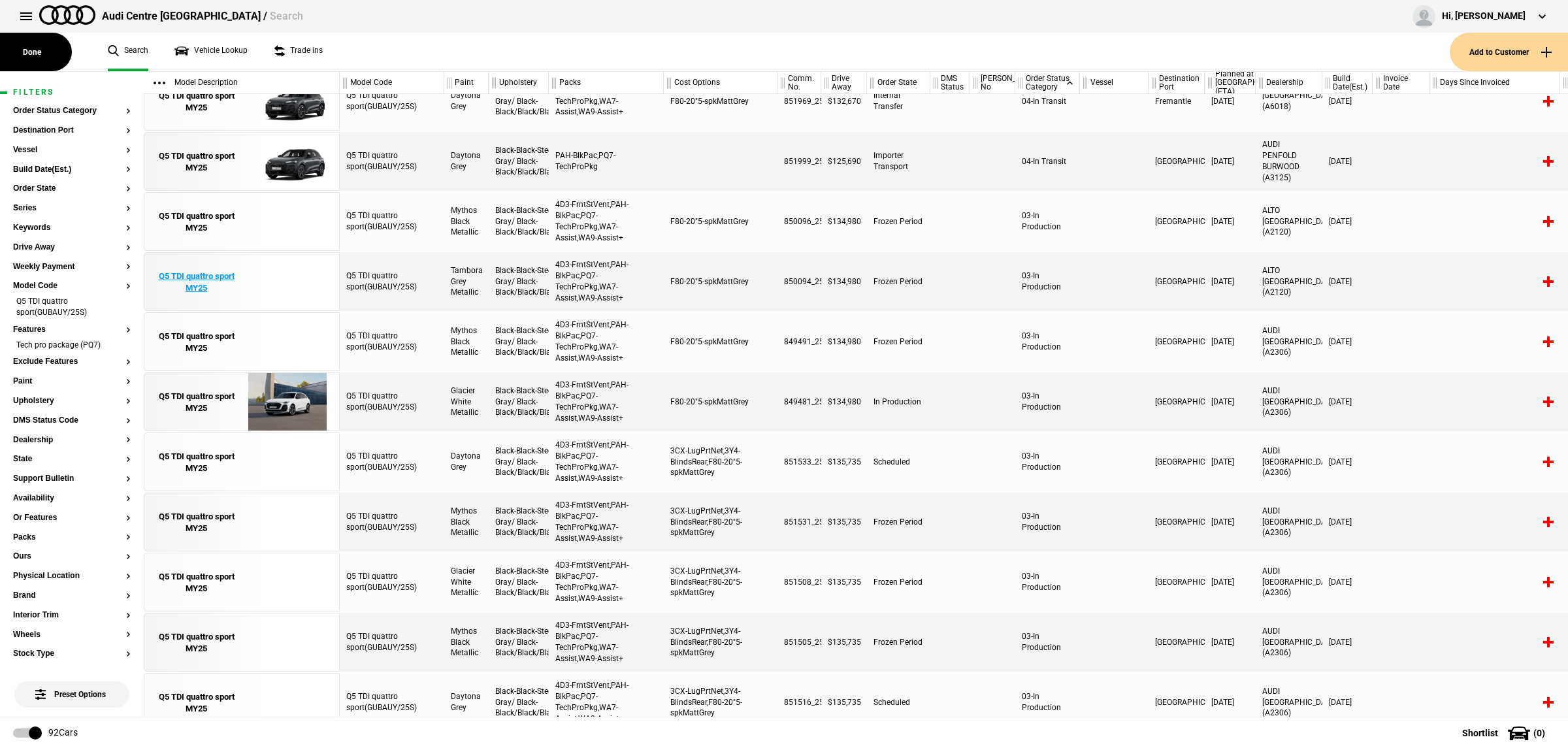
click at [291, 295] on img at bounding box center [287, 282] width 91 height 59
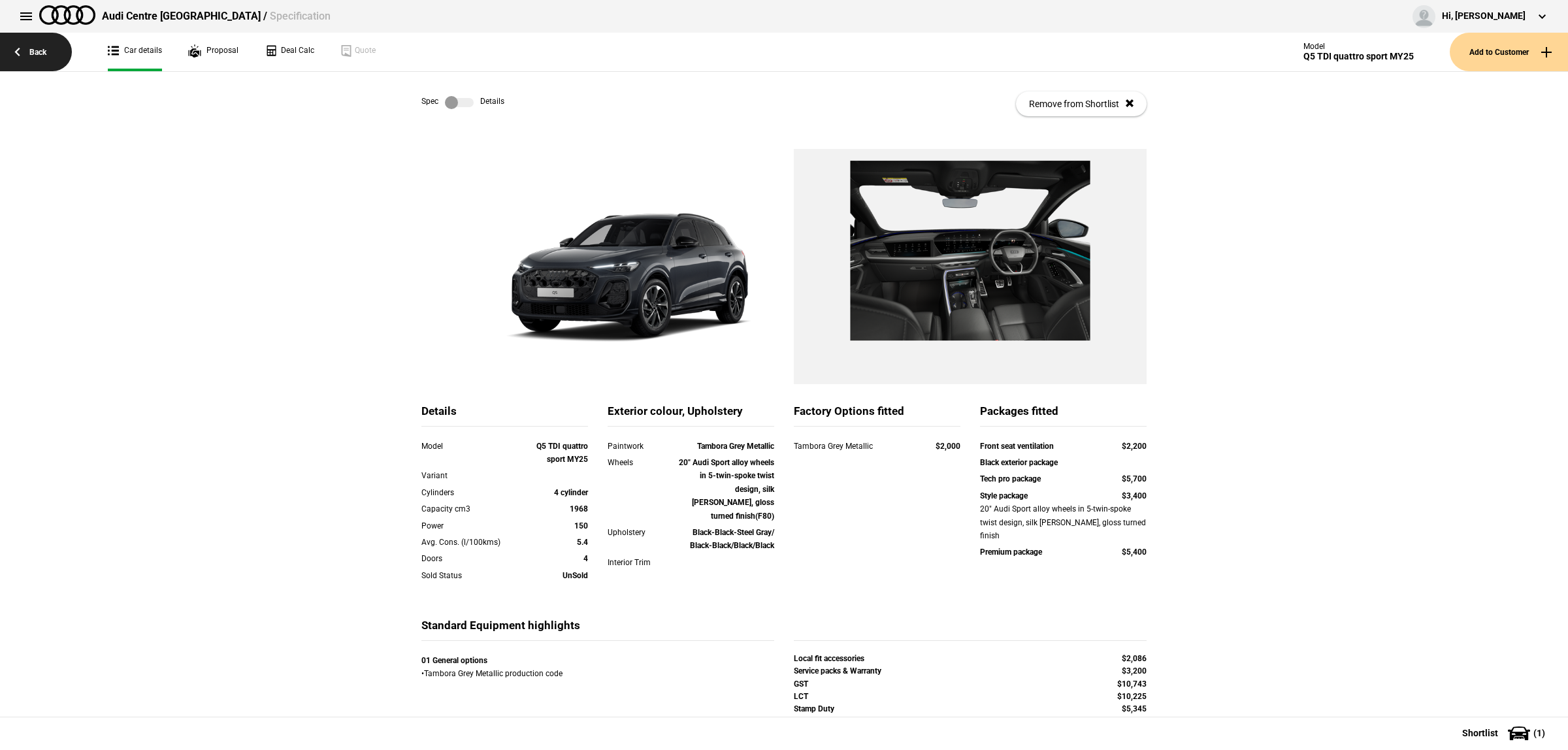
click at [57, 49] on link "Back" at bounding box center [36, 52] width 72 height 38
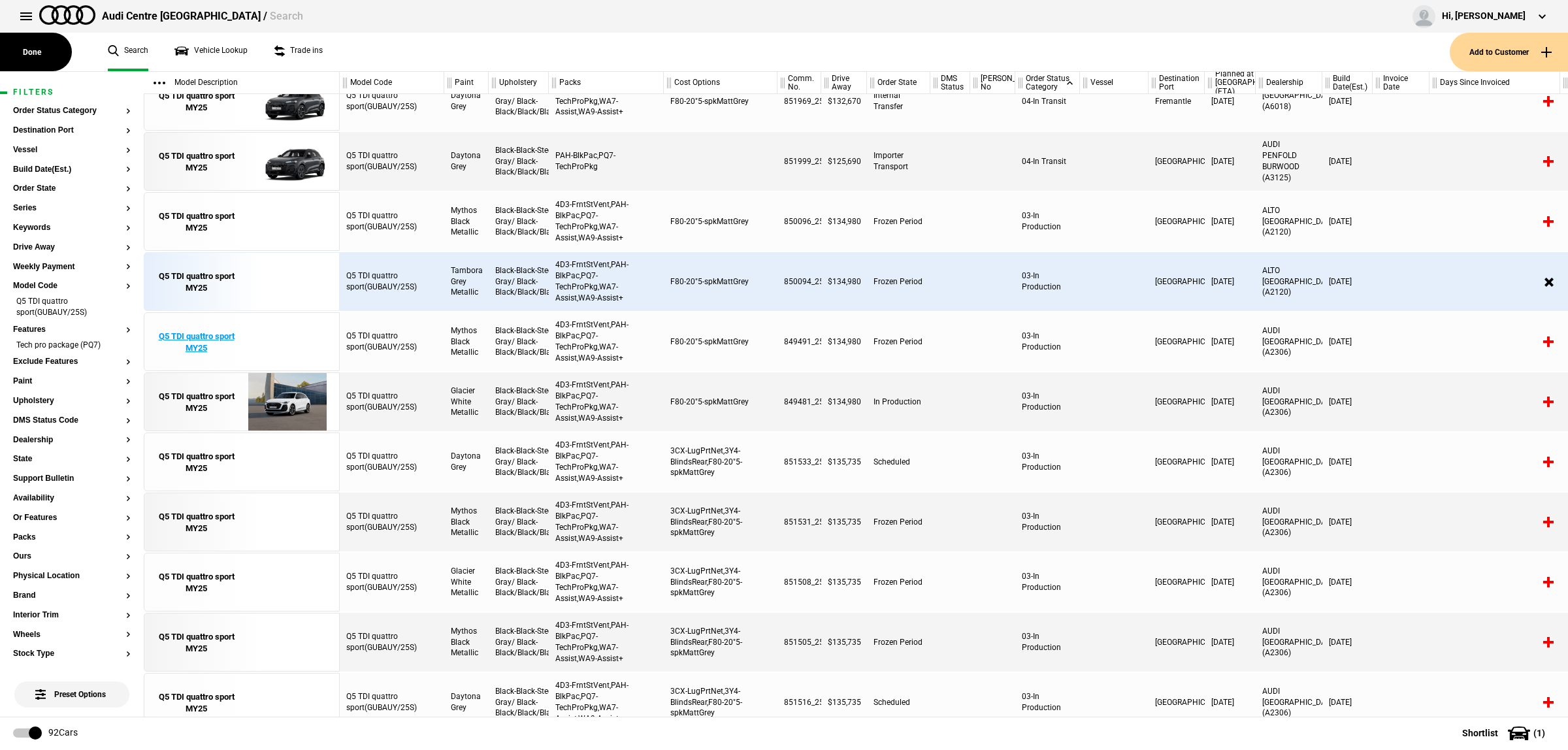
click at [279, 341] on img at bounding box center [287, 343] width 91 height 59
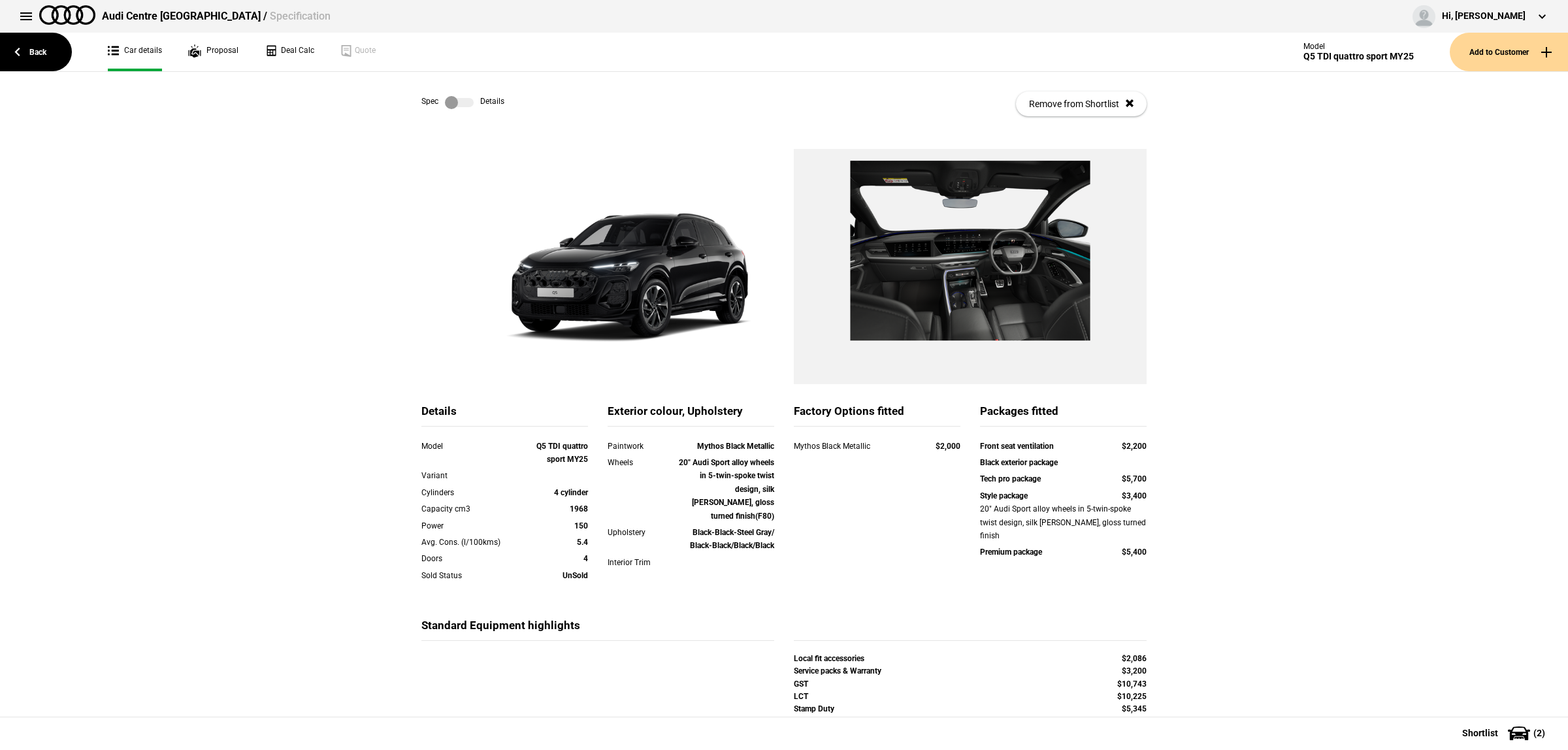
click at [451, 100] on label at bounding box center [459, 102] width 29 height 13
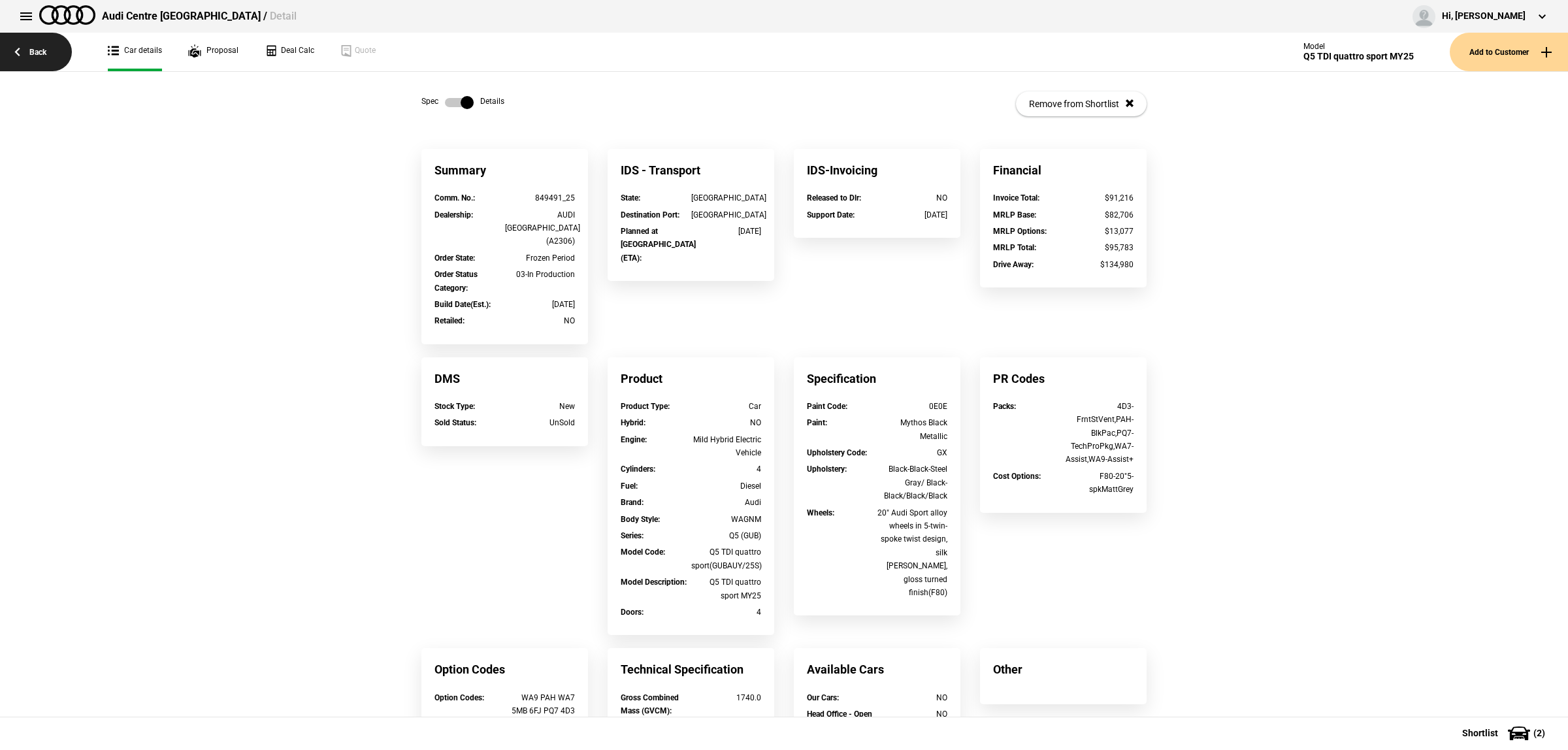
click at [53, 41] on link "Back" at bounding box center [36, 52] width 72 height 38
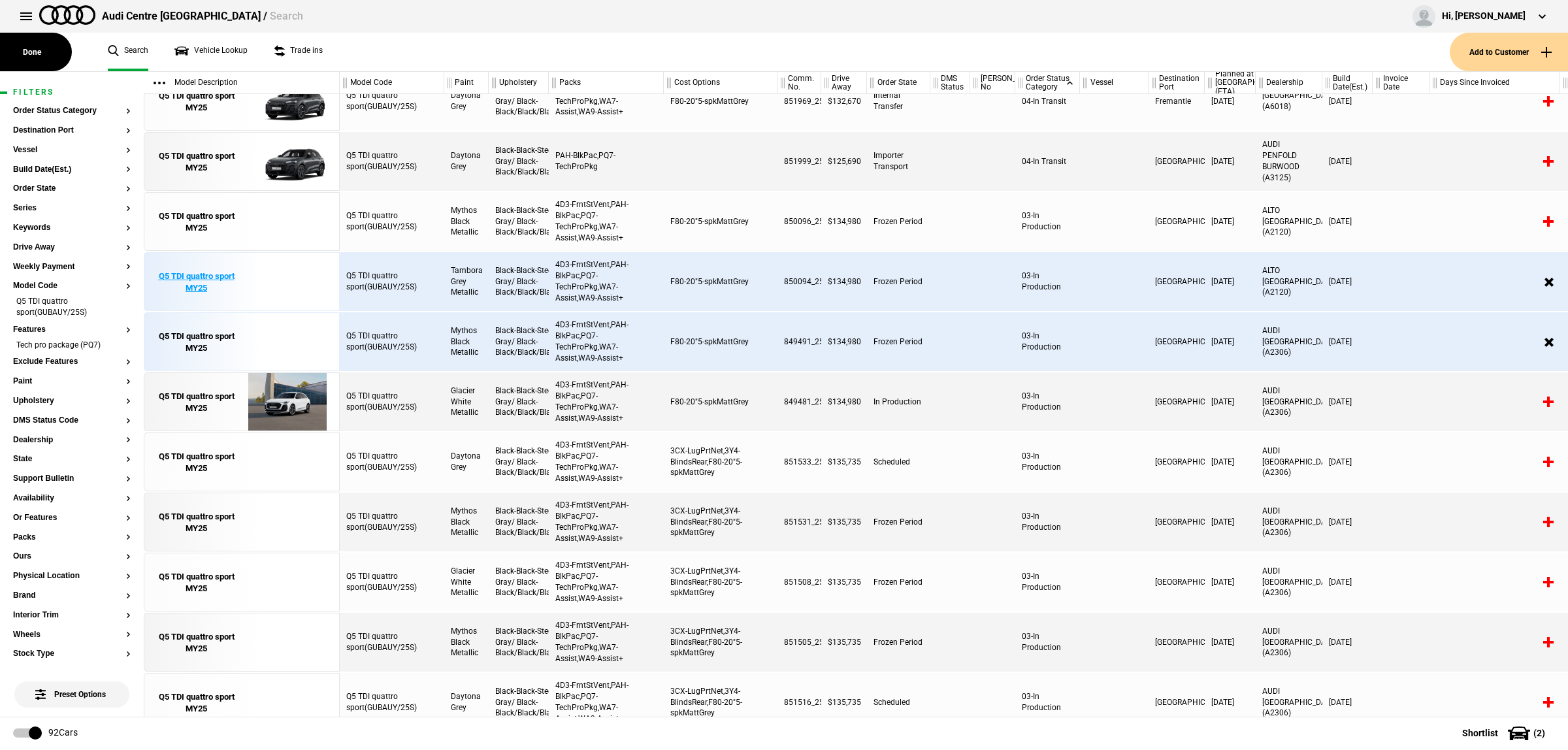
click at [276, 271] on img at bounding box center [287, 282] width 91 height 59
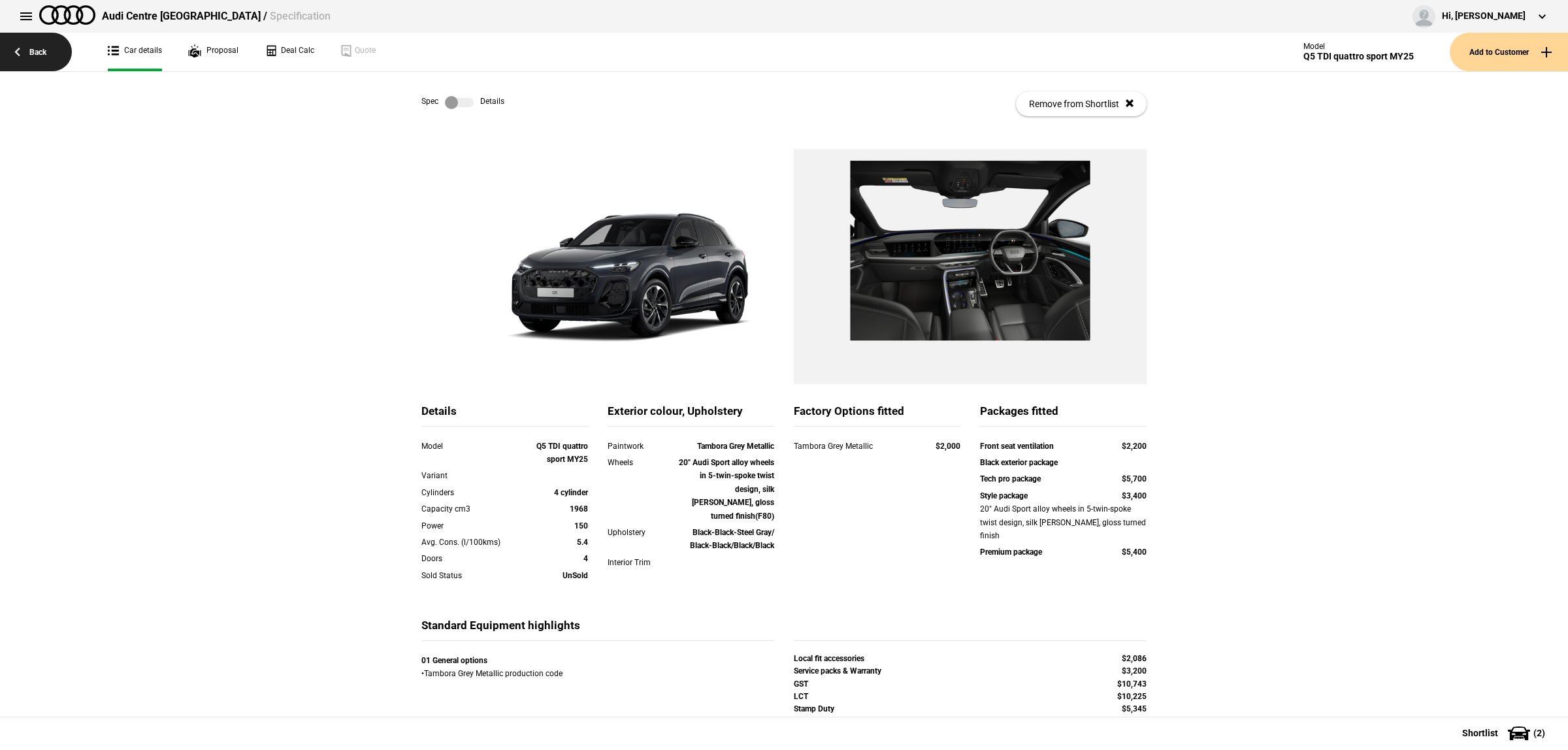
click at [37, 66] on link "Back" at bounding box center [36, 52] width 72 height 38
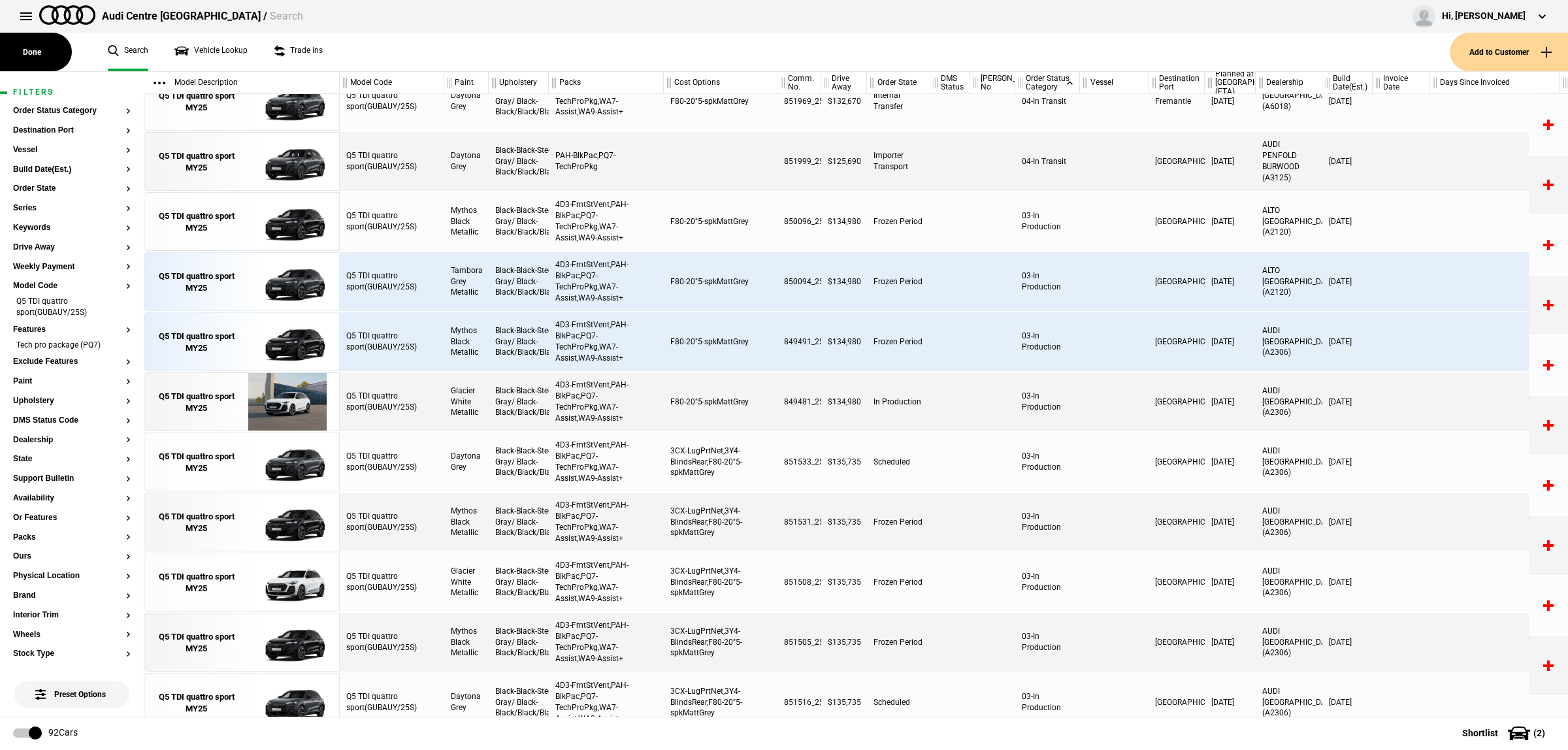
scroll to position [4111, 0]
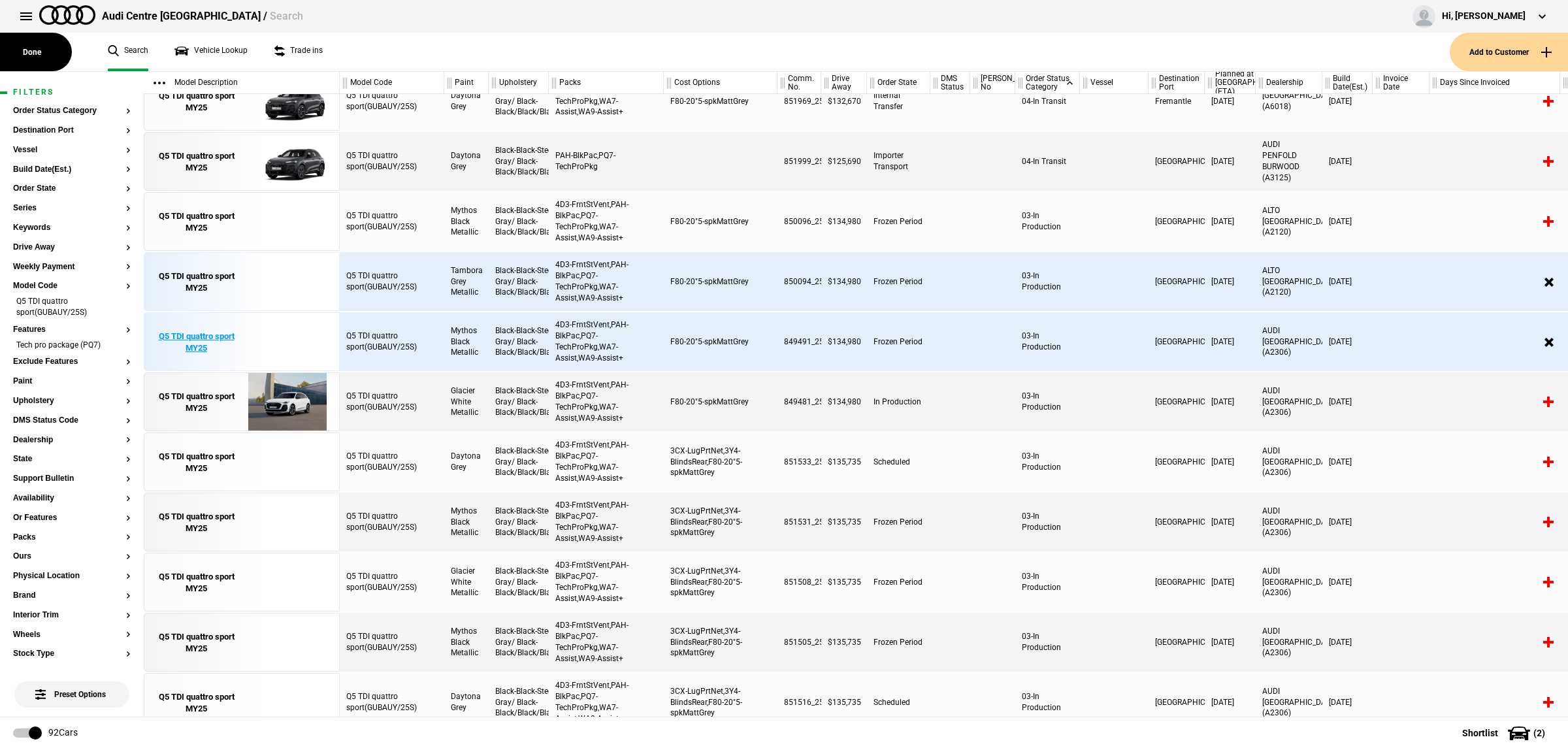
click at [306, 327] on img at bounding box center [287, 343] width 91 height 59
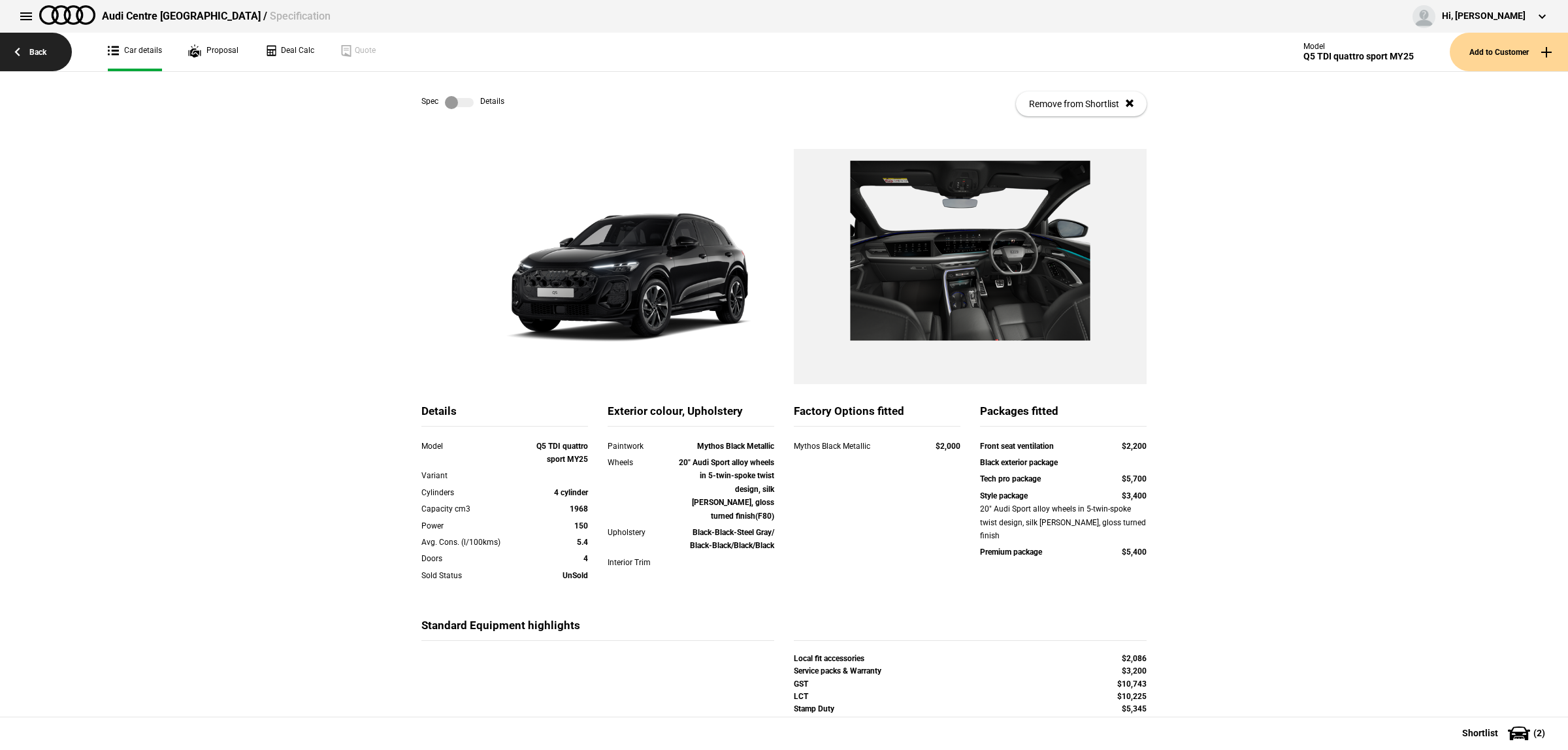
click at [43, 48] on link "Back" at bounding box center [36, 52] width 72 height 38
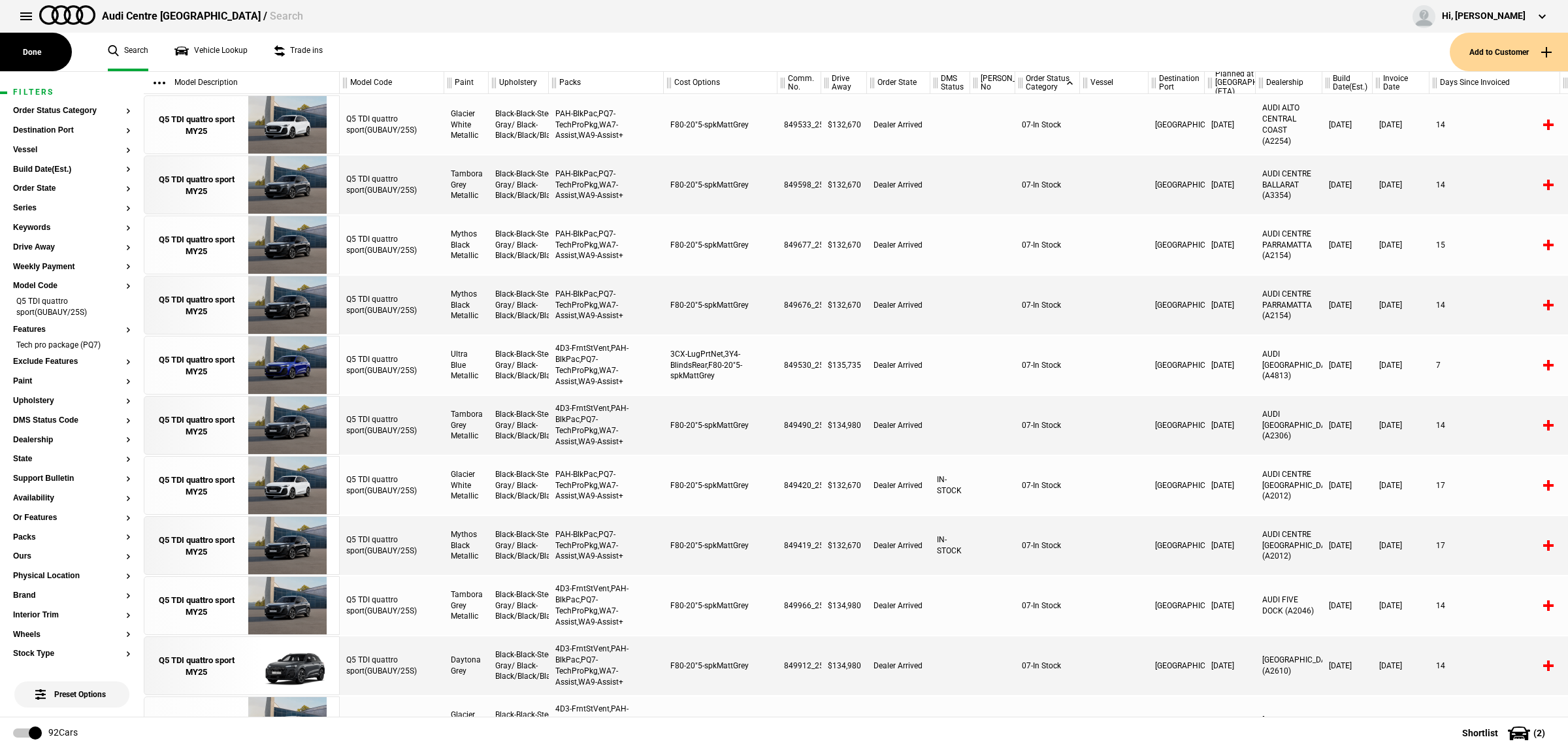
scroll to position [4111, 0]
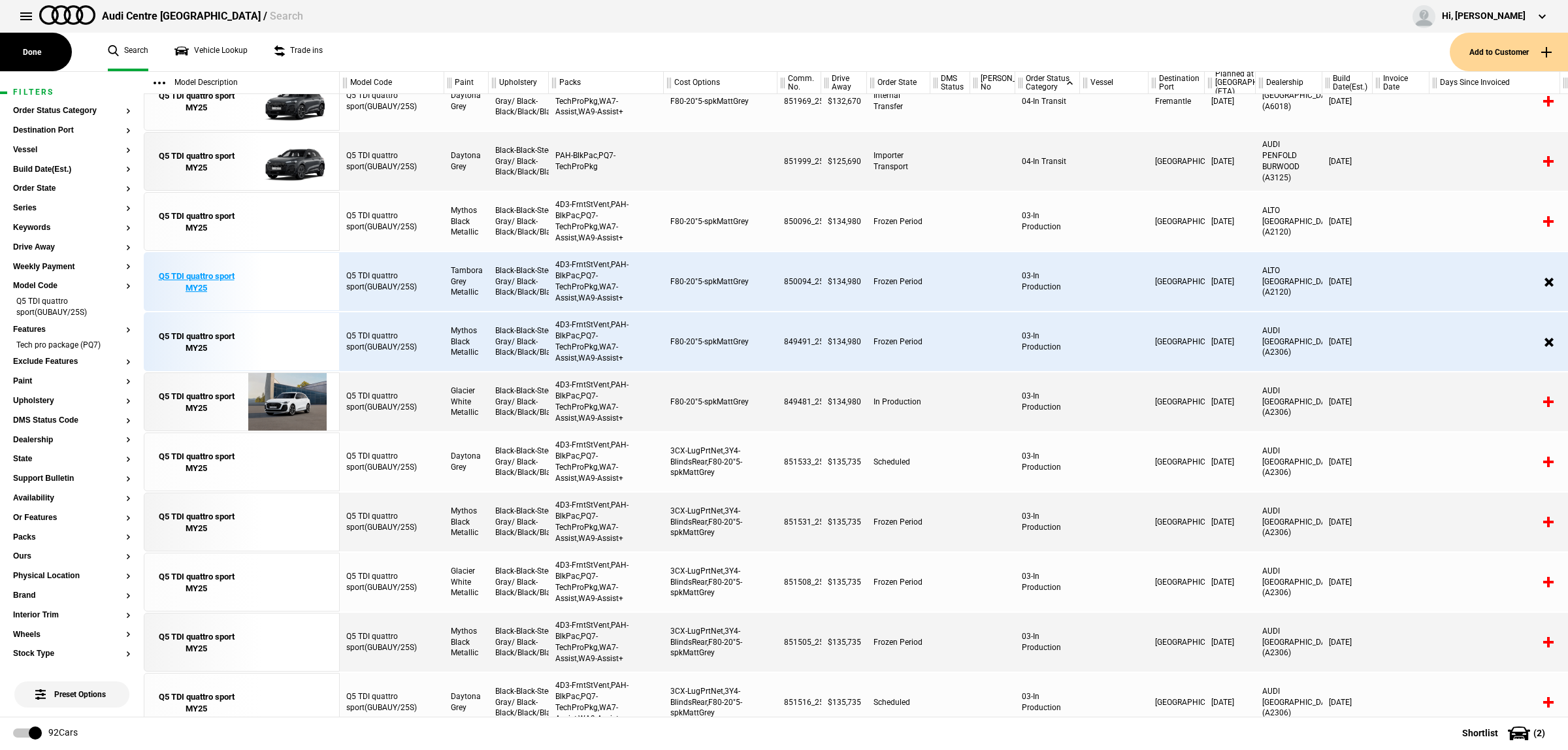
click at [255, 278] on img at bounding box center [287, 282] width 91 height 59
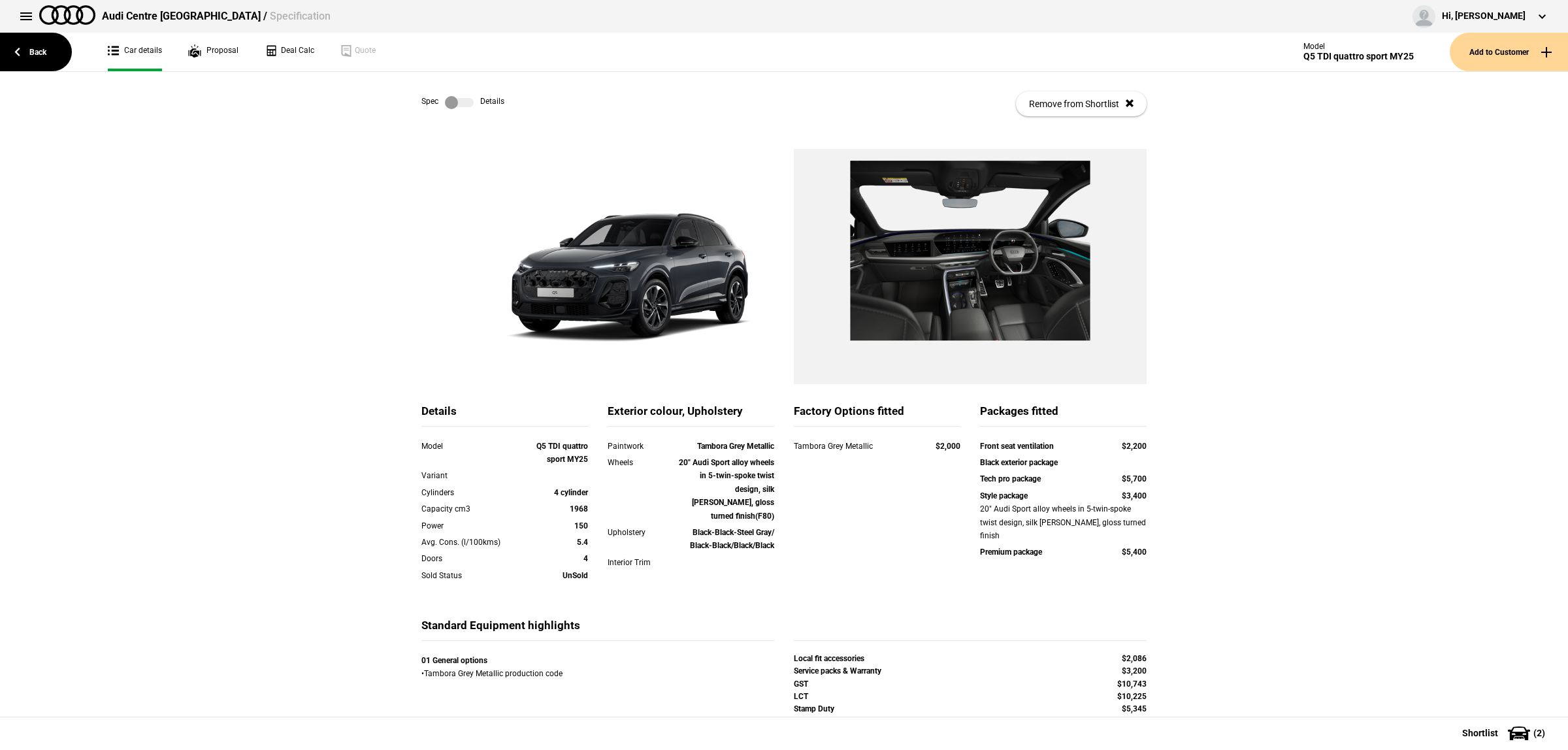
click at [463, 105] on label at bounding box center [459, 102] width 29 height 13
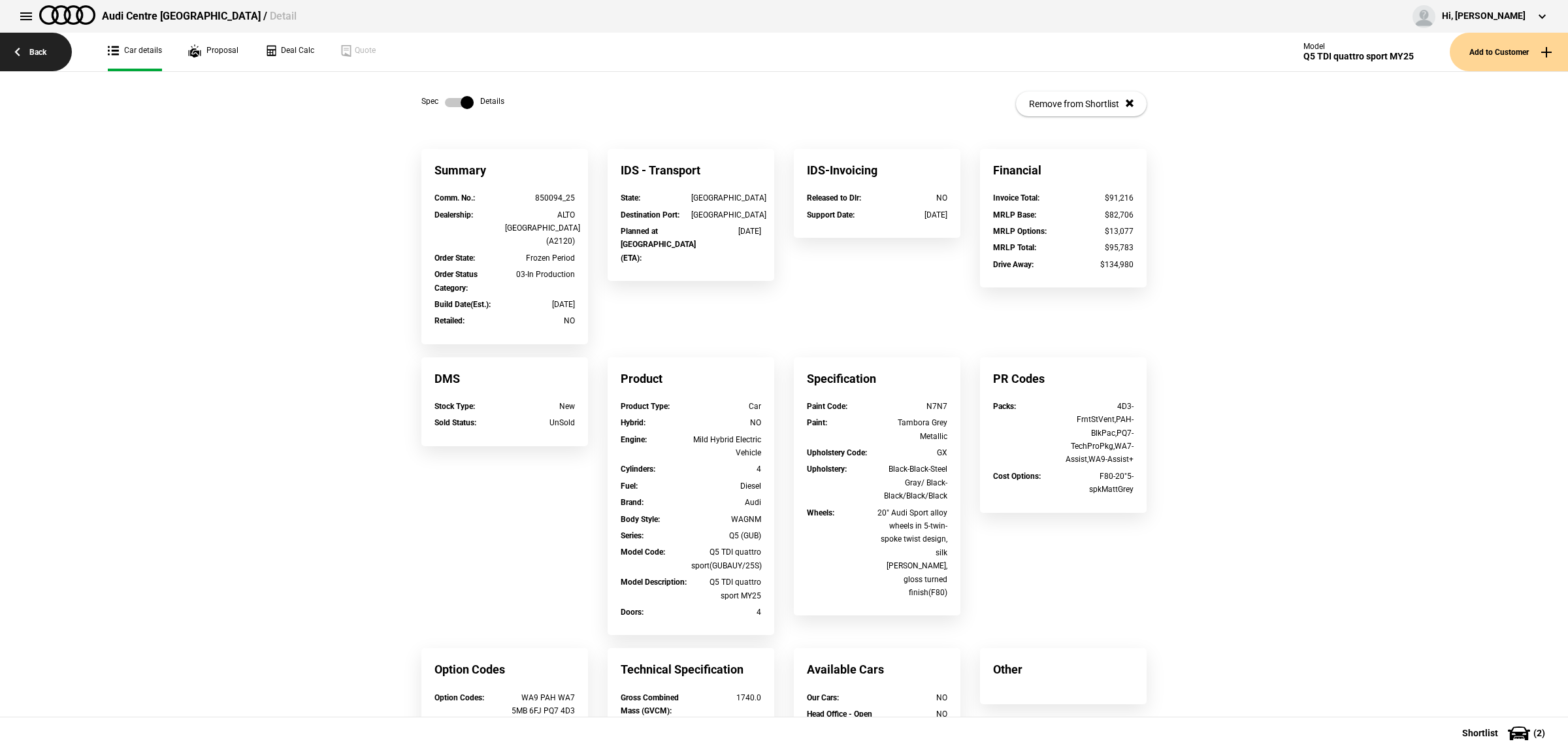
click at [14, 55] on link "Back" at bounding box center [36, 52] width 72 height 38
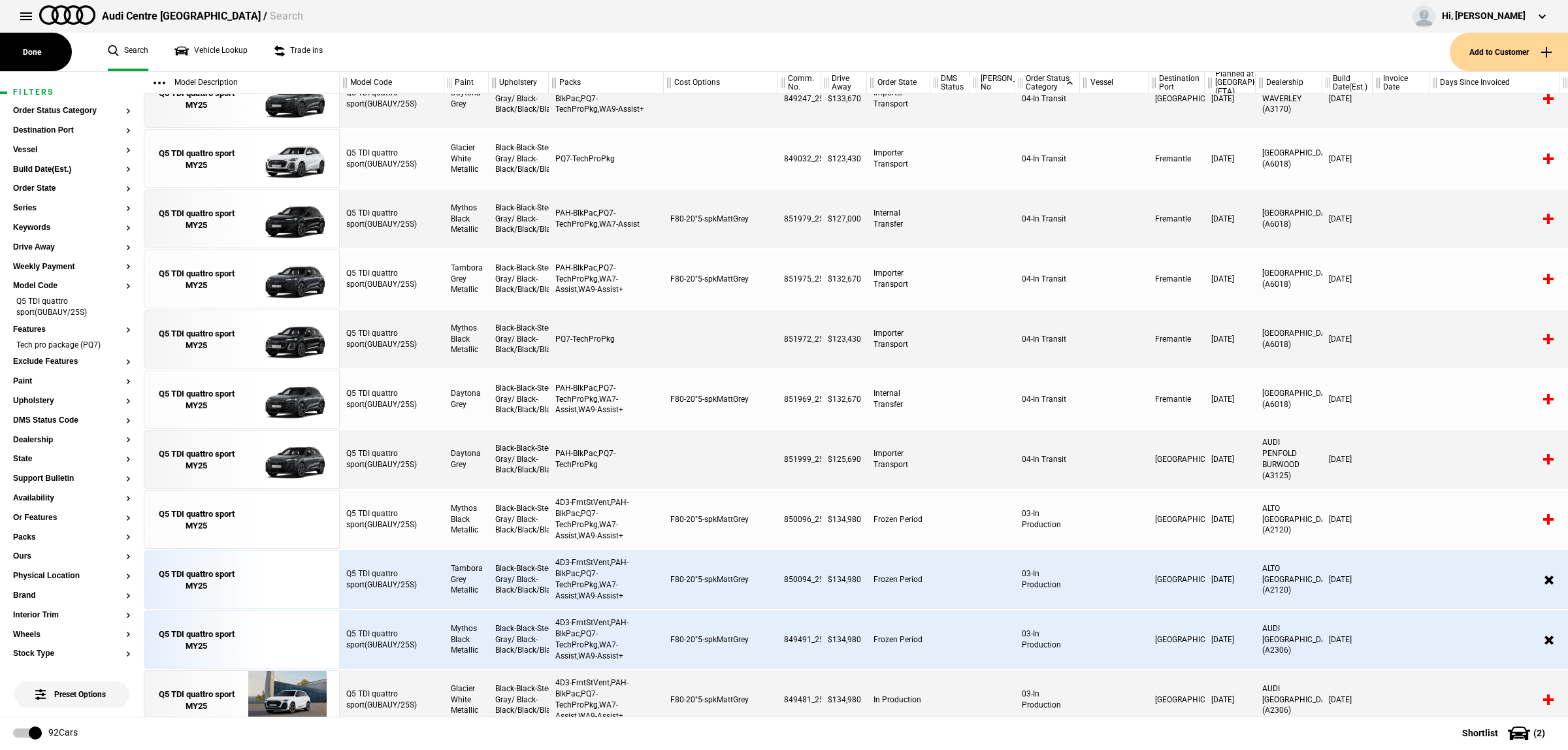
scroll to position [3785, 0]
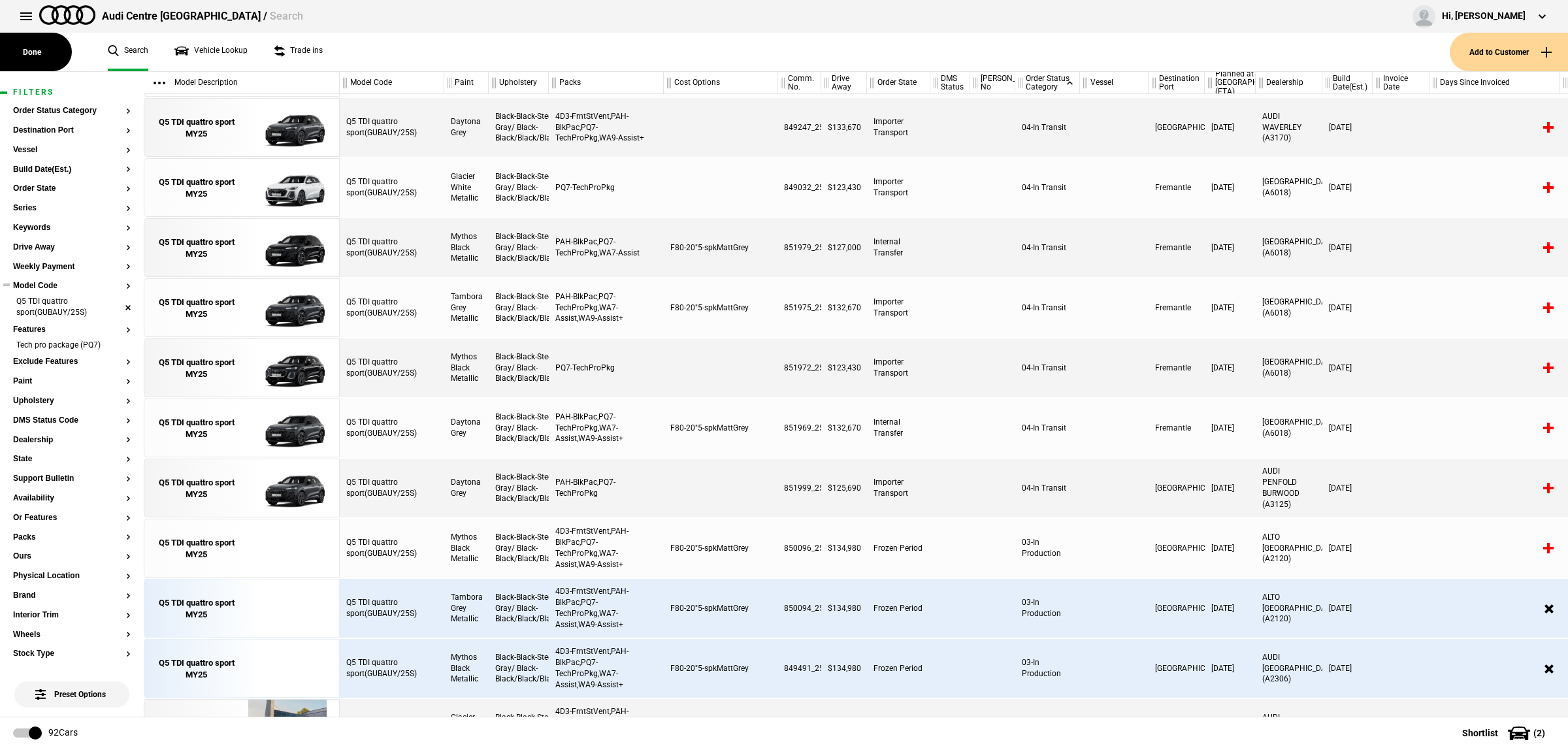
click at [60, 315] on li "Q5 TDI quattro sport(GUBAUY/25S)" at bounding box center [72, 308] width 118 height 24
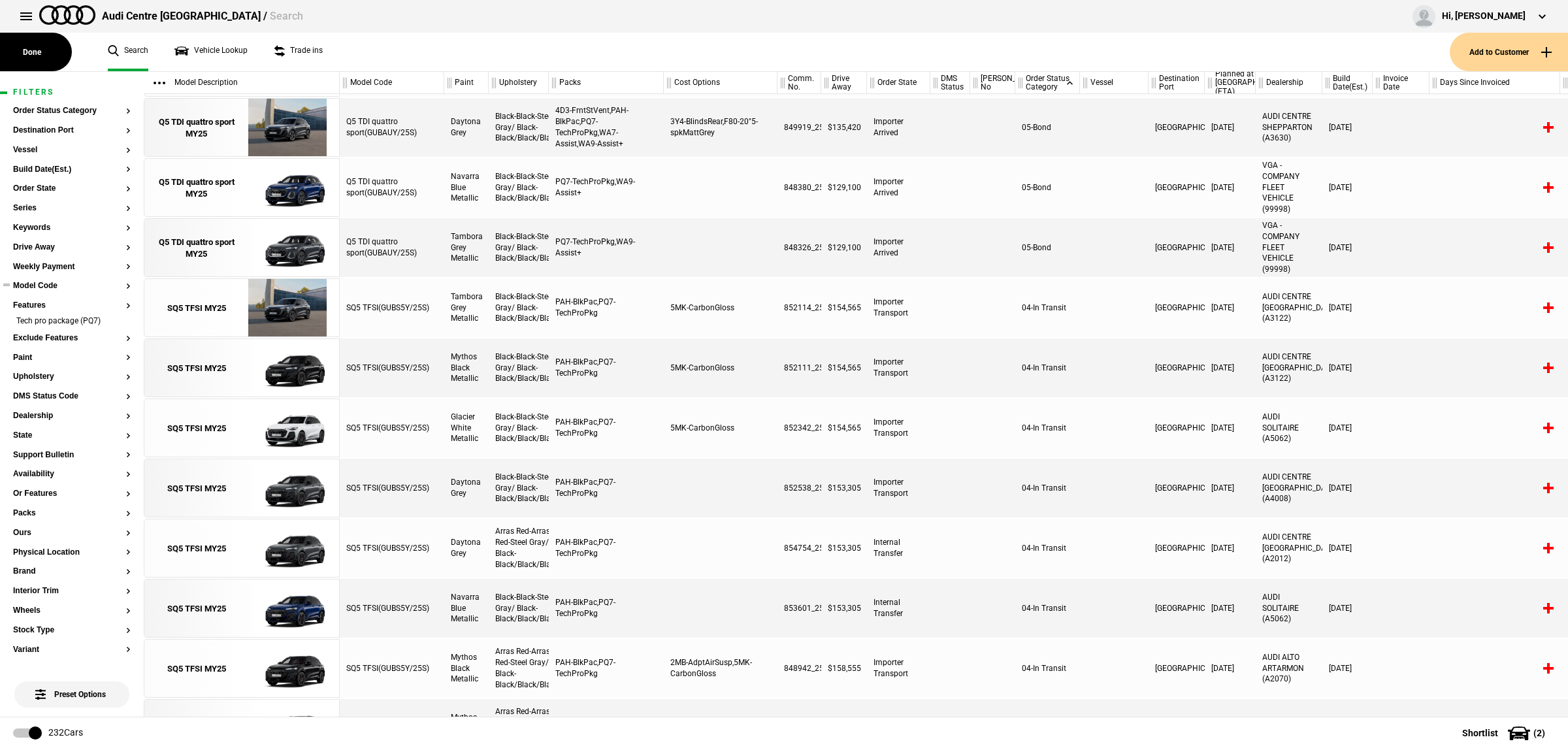
click at [62, 291] on section "Model Code" at bounding box center [72, 291] width 118 height 20
click at [382, 136] on div "Q5 TDI quattro sport(GUBAUY/25S)" at bounding box center [392, 127] width 105 height 59
click at [237, 132] on div "Q5 TDI quattro sport MY25" at bounding box center [196, 128] width 91 height 24
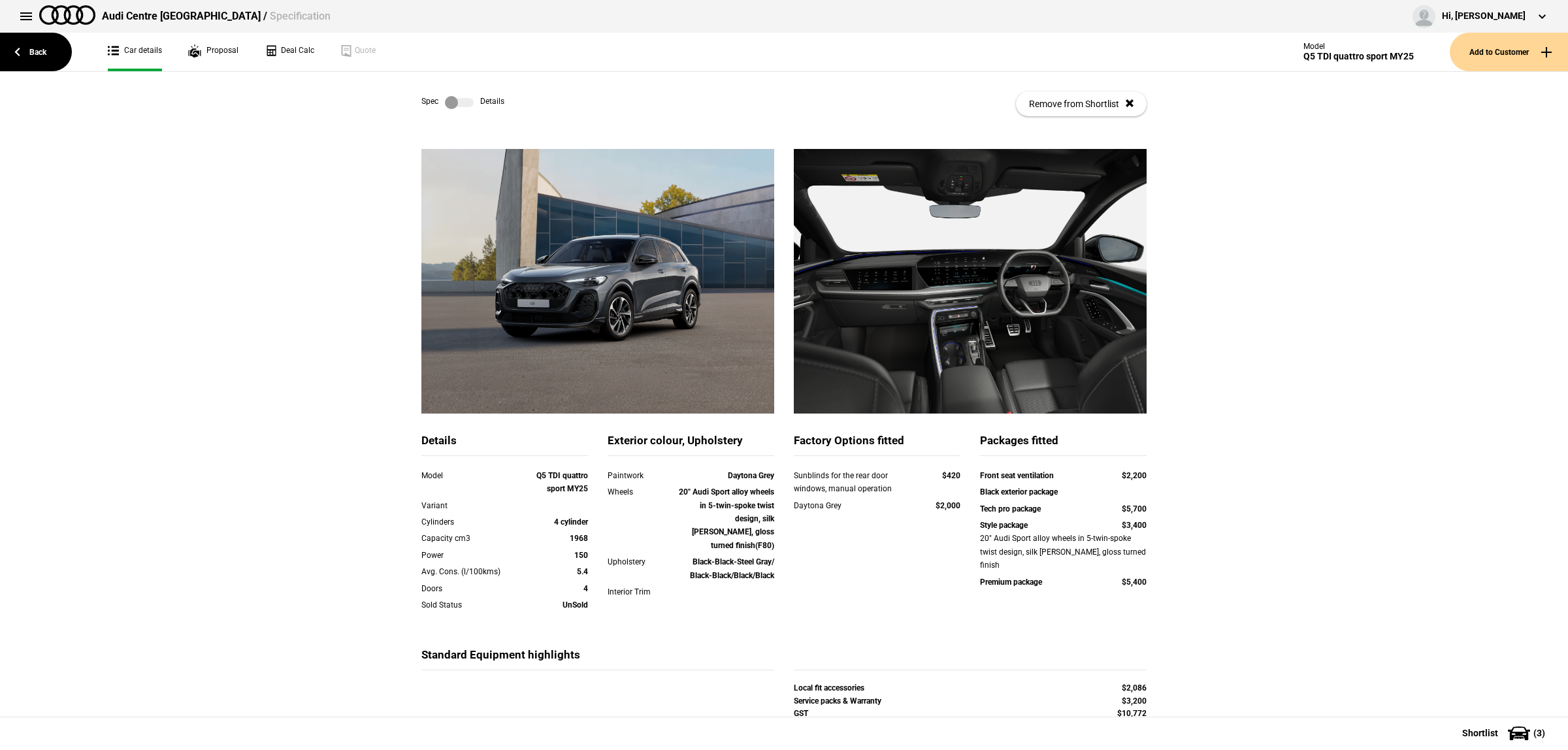
click at [456, 102] on label at bounding box center [459, 102] width 29 height 13
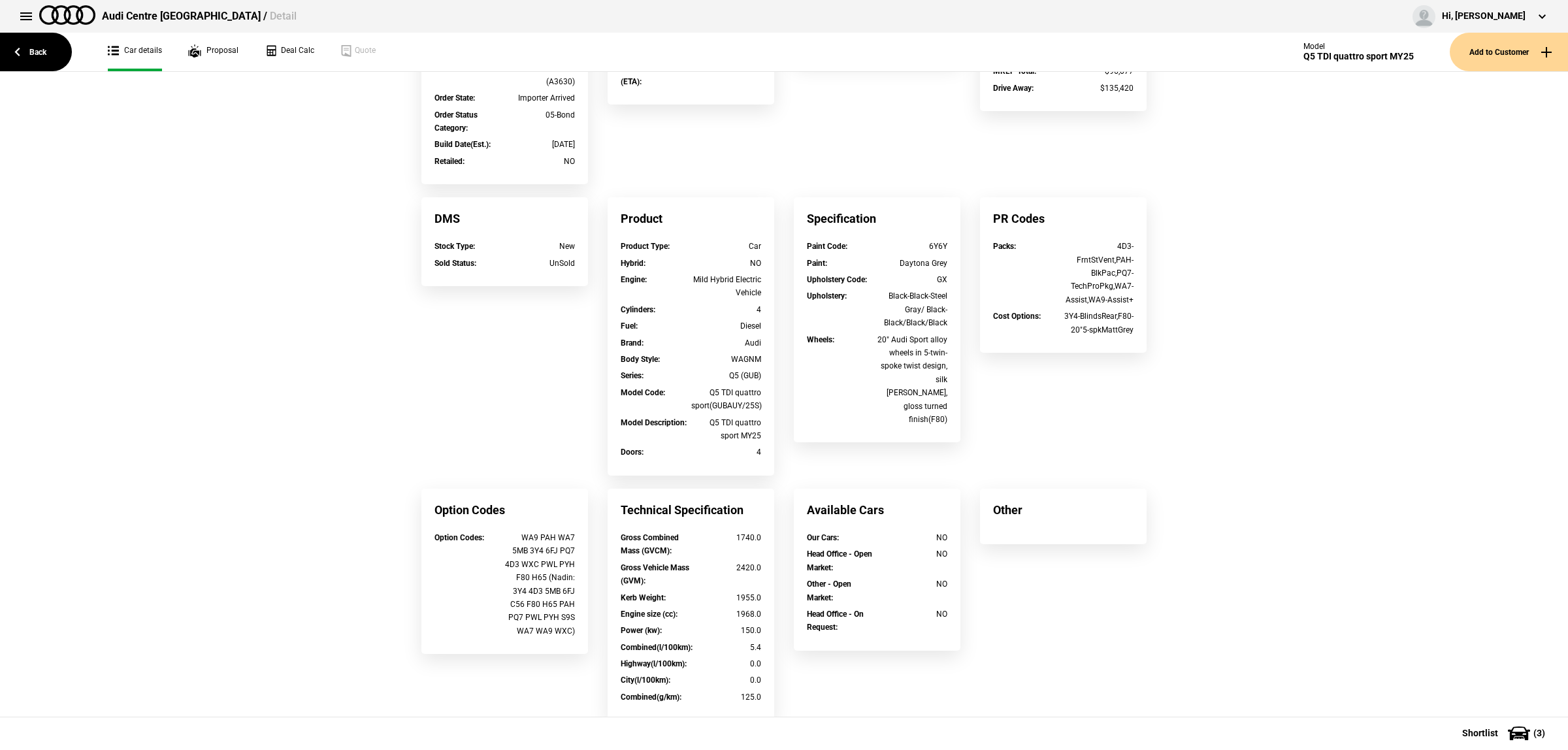
scroll to position [193, 0]
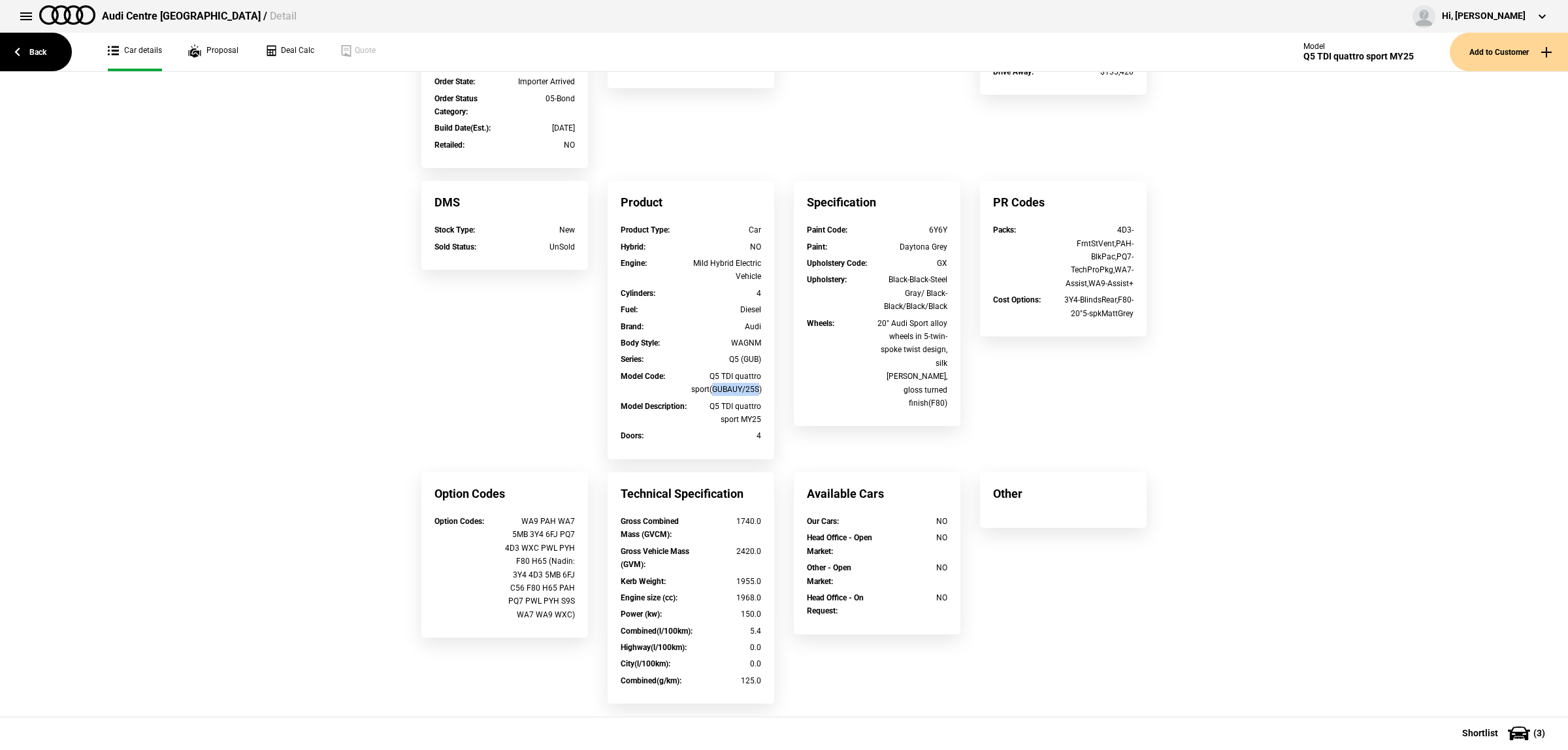
drag, startPoint x: 752, startPoint y: 388, endPoint x: 706, endPoint y: 393, distance: 46.3
click at [706, 393] on div "Q5 TDI quattro sport(GUBAUY/25S)" at bounding box center [727, 383] width 71 height 27
copy div "GUBAUY/25S"
click at [7, 56] on link "Back" at bounding box center [36, 52] width 72 height 38
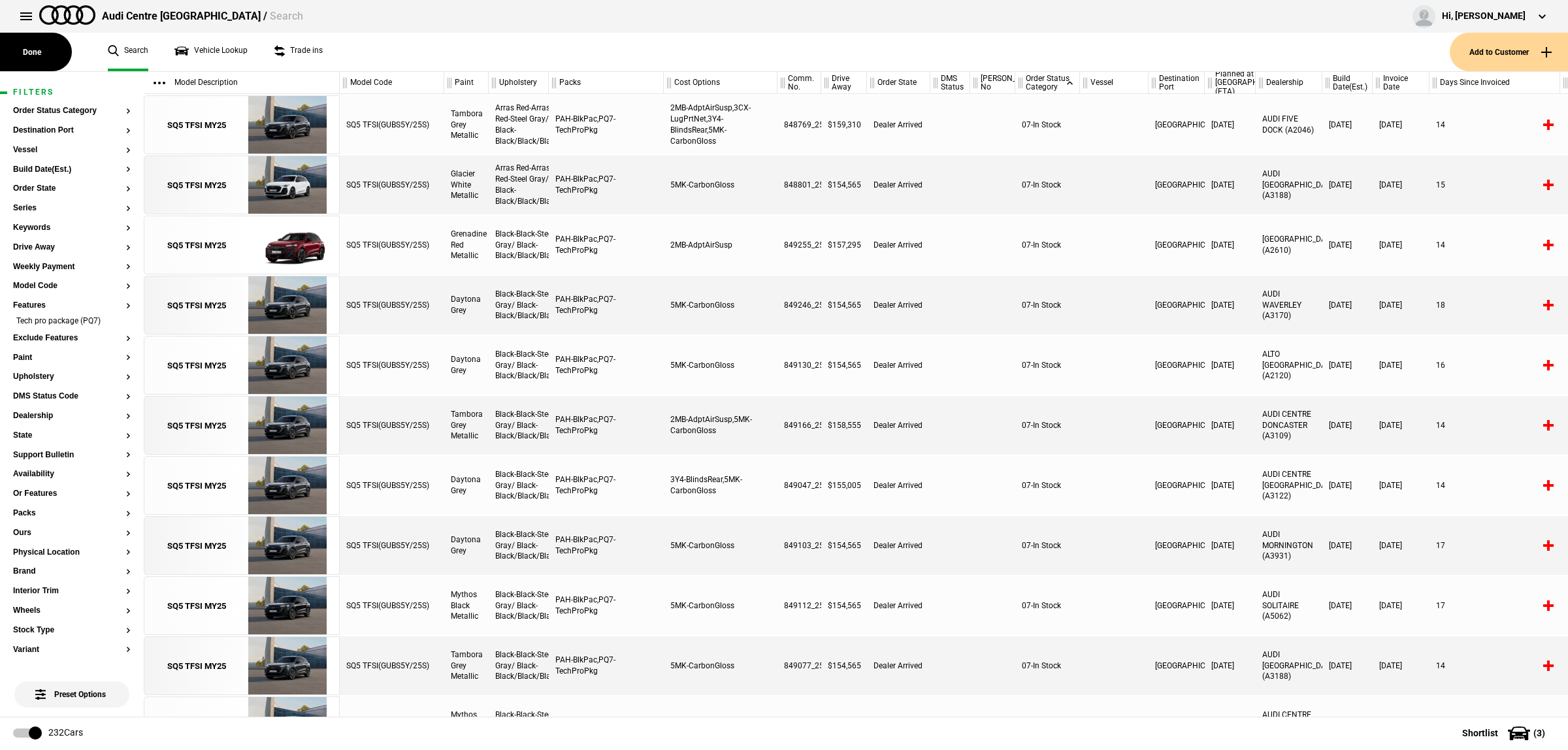
scroll to position [3785, 0]
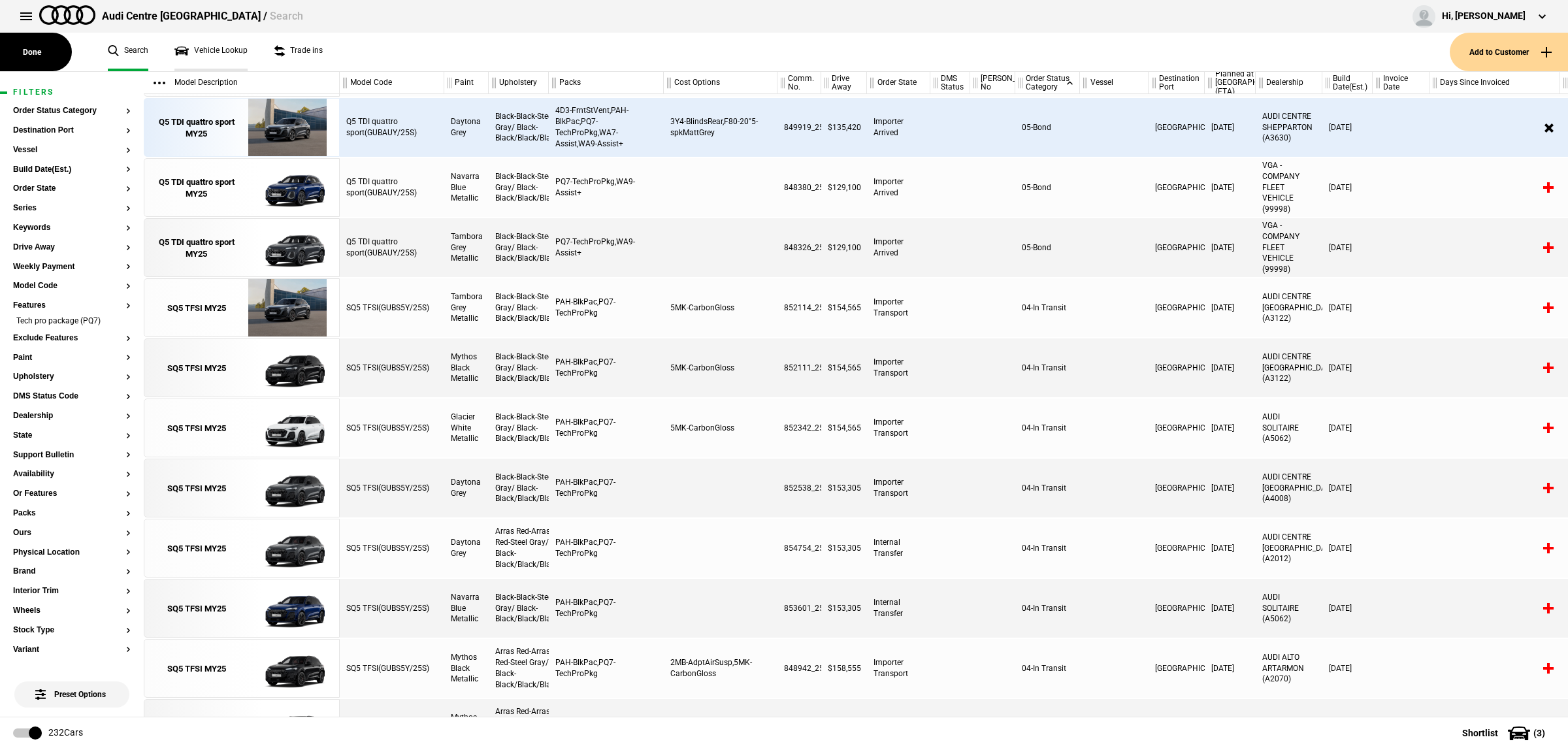
click at [226, 44] on link "Vehicle Lookup" at bounding box center [211, 52] width 73 height 38
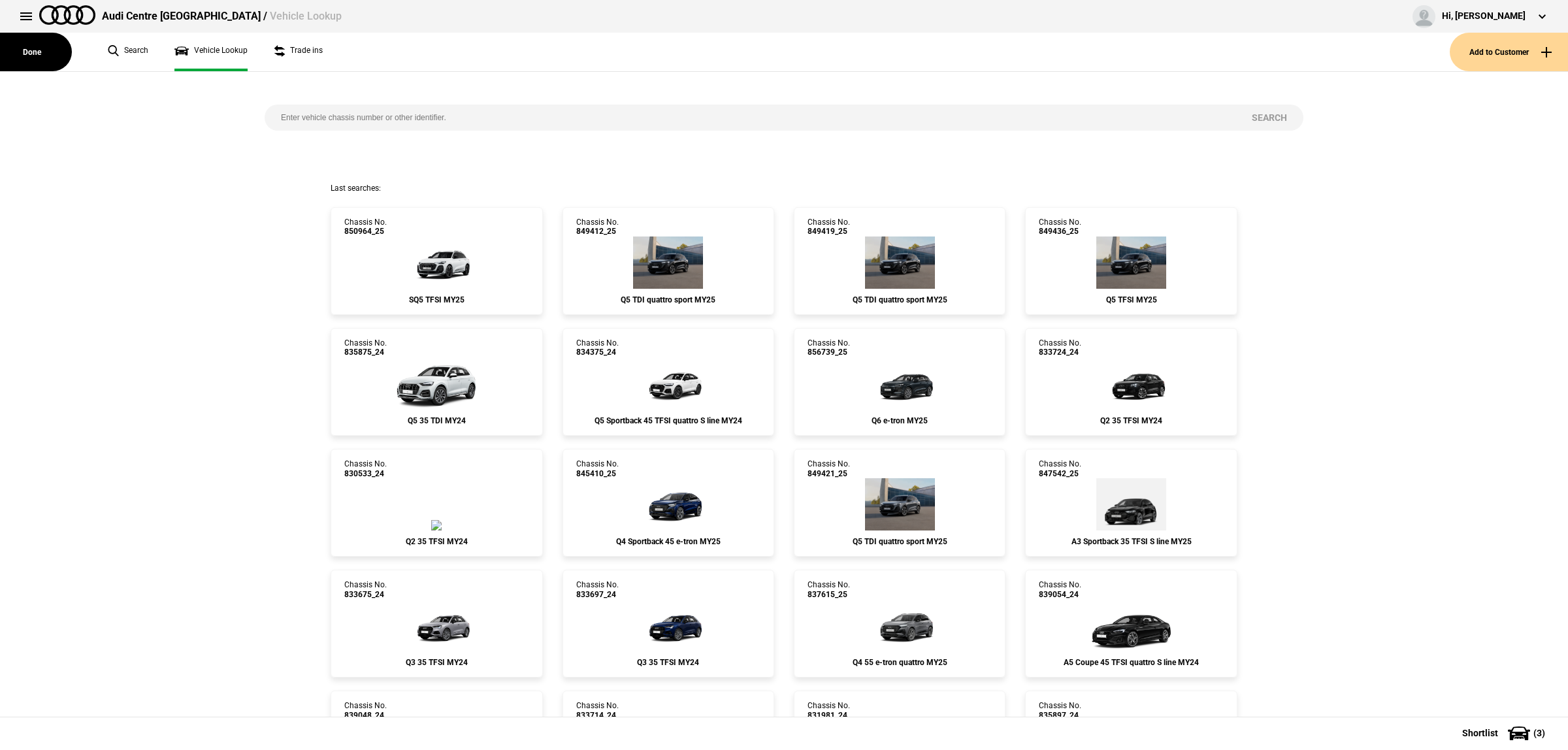
click at [386, 122] on input "search" at bounding box center [750, 117] width 971 height 26
paste input "849247"
type input "849247"
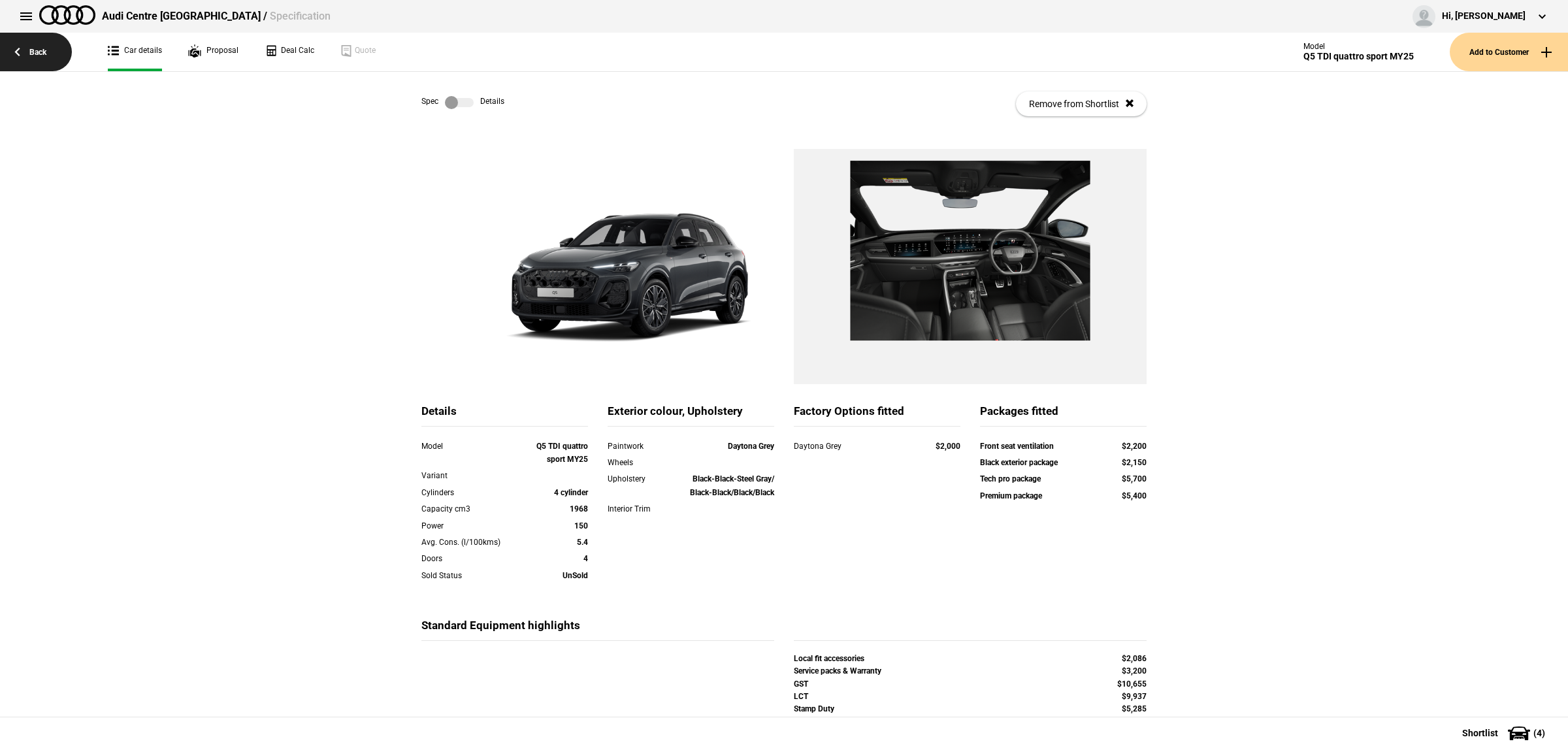
click at [40, 60] on link "Back" at bounding box center [36, 52] width 72 height 38
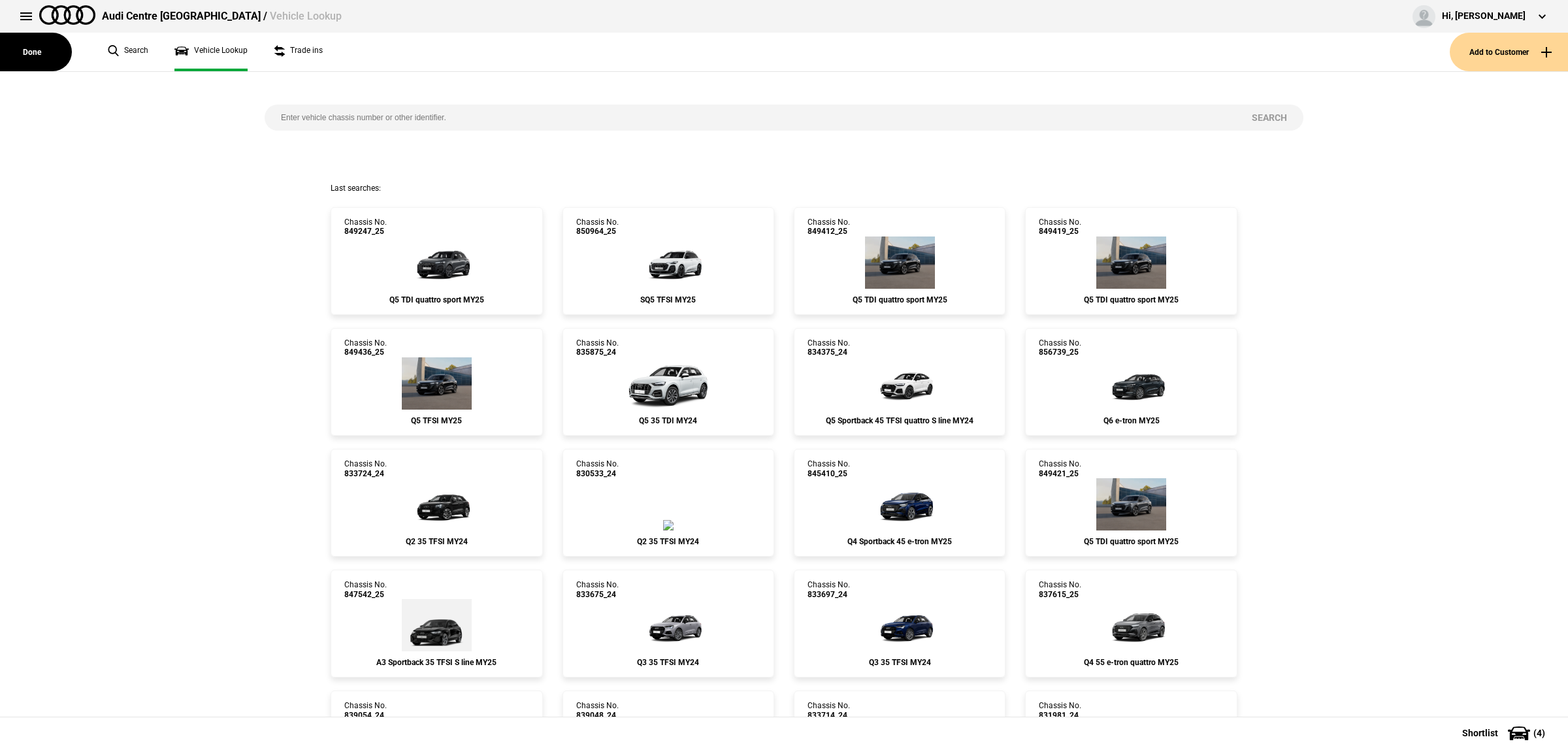
click at [363, 102] on div "Search" at bounding box center [784, 127] width 1059 height 111
click at [368, 116] on input "search" at bounding box center [750, 117] width 971 height 26
paste input "851674"
type input "851674"
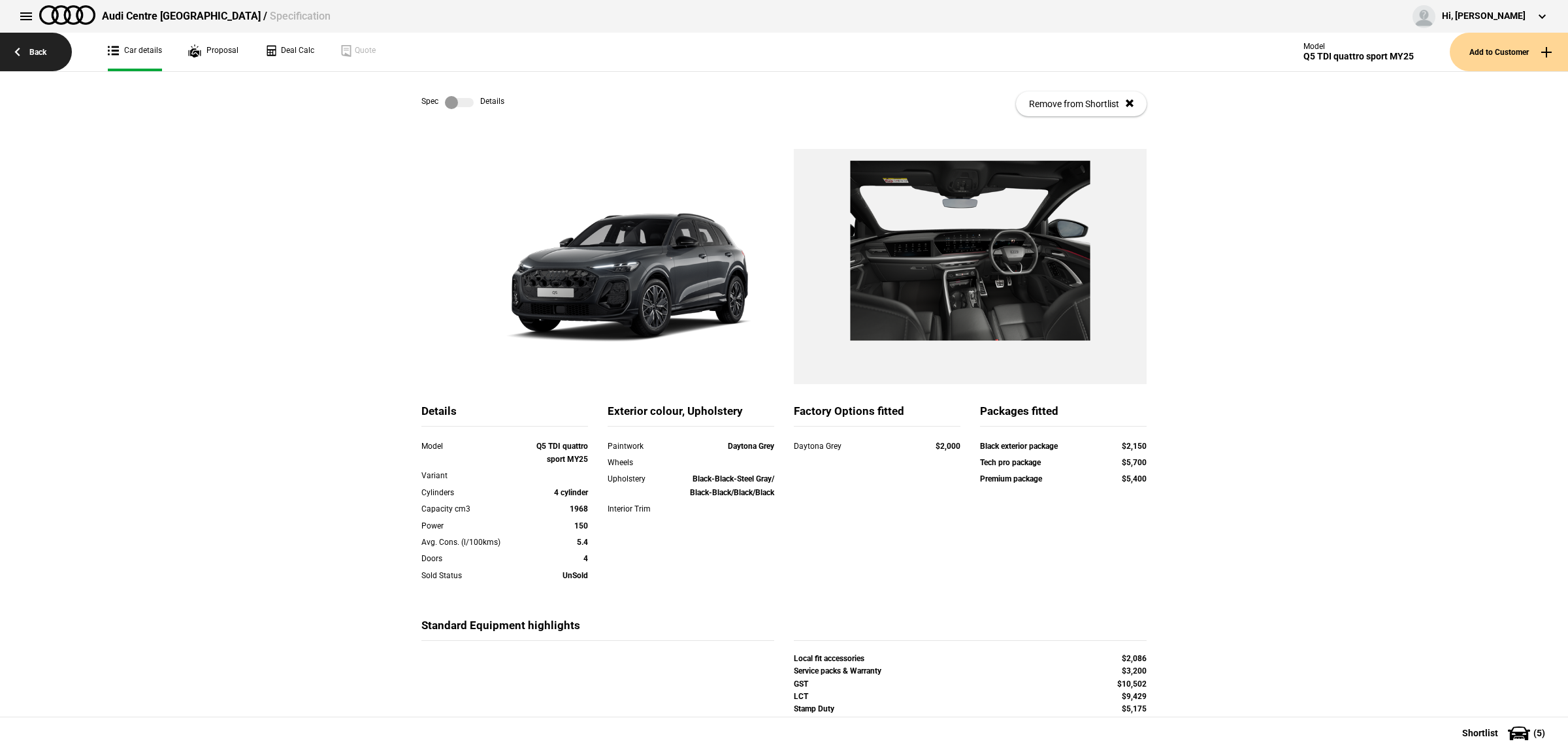
click at [54, 53] on link "Back" at bounding box center [36, 52] width 72 height 38
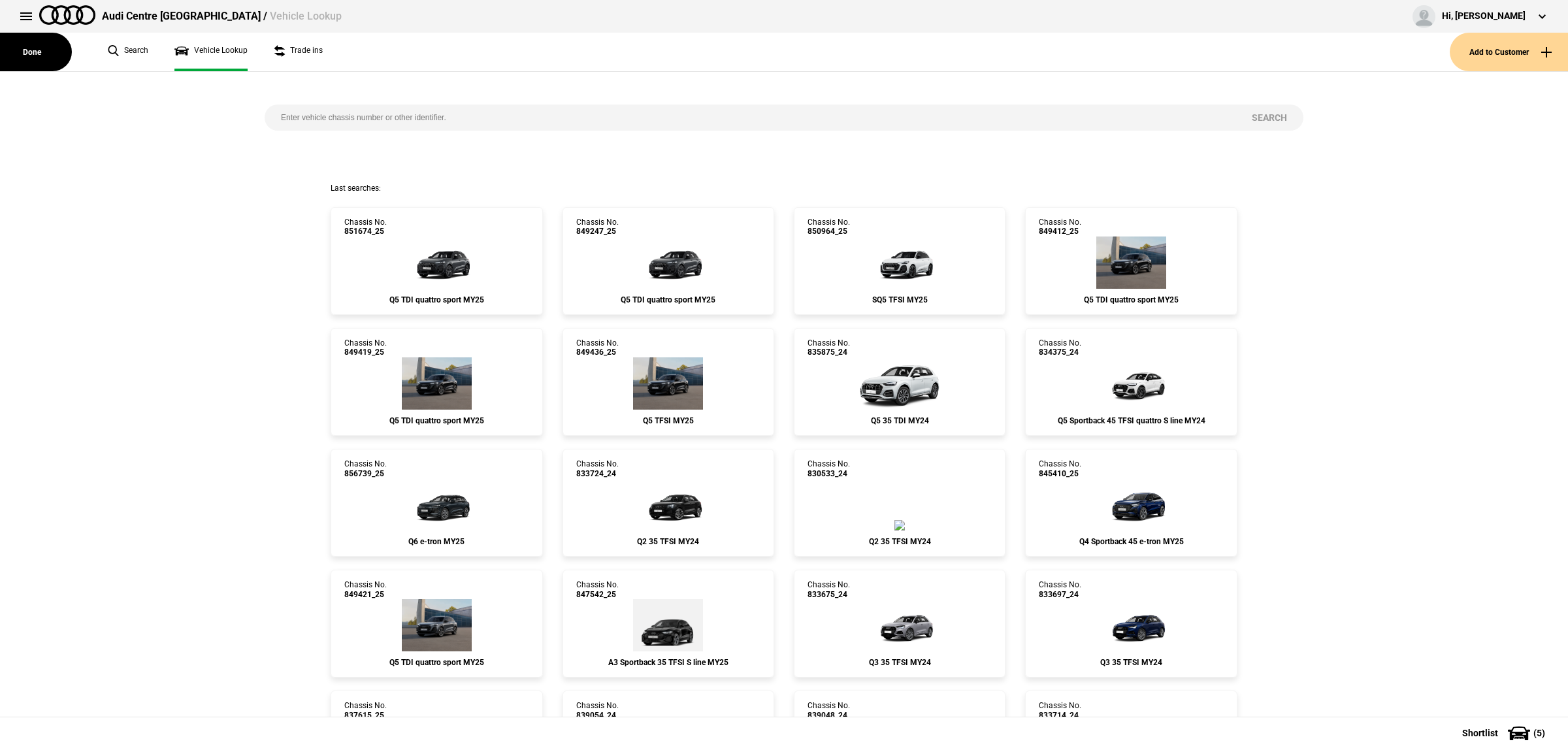
click at [442, 127] on input "search" at bounding box center [750, 117] width 971 height 26
paste input "850016"
type input "850016"
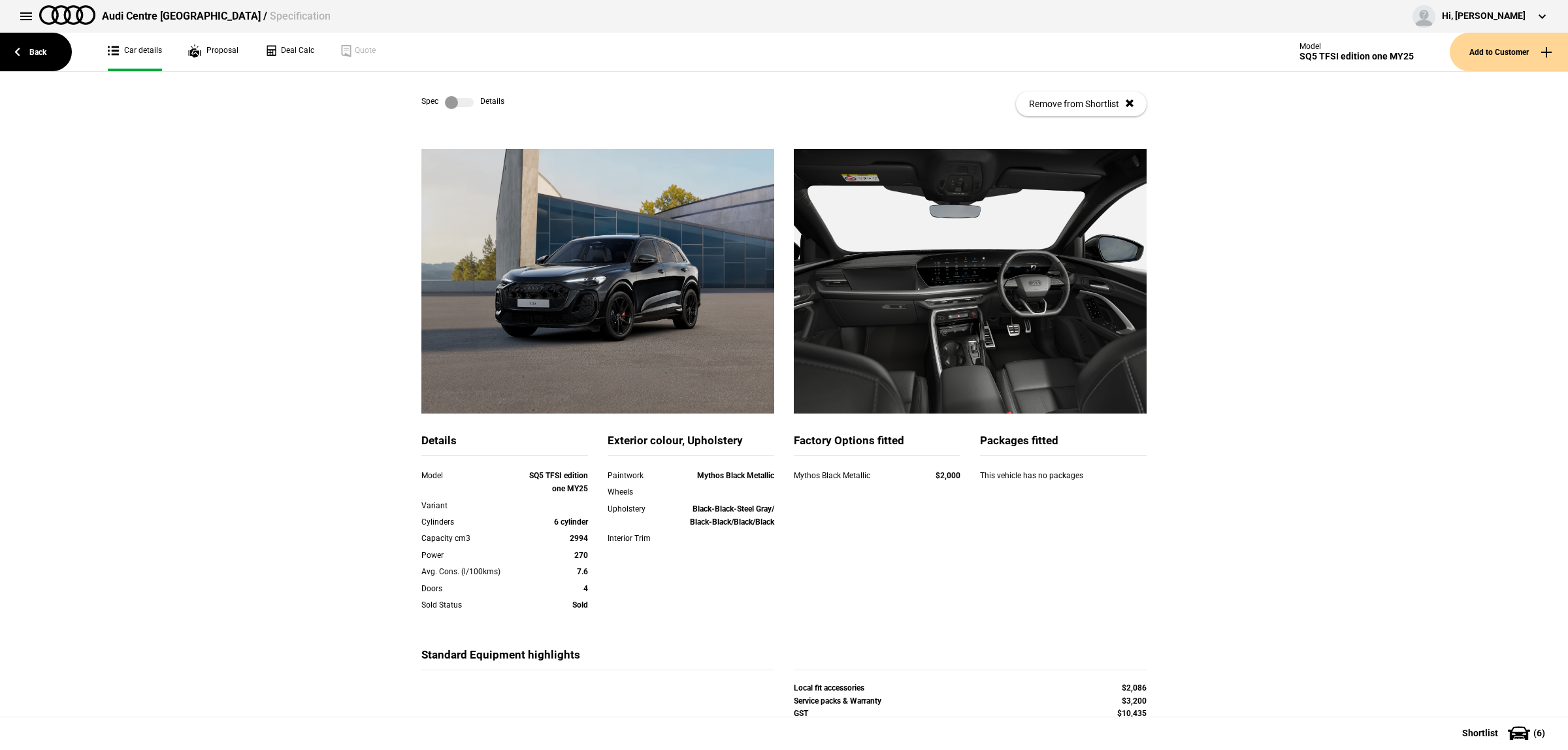
click at [459, 99] on label at bounding box center [459, 102] width 29 height 13
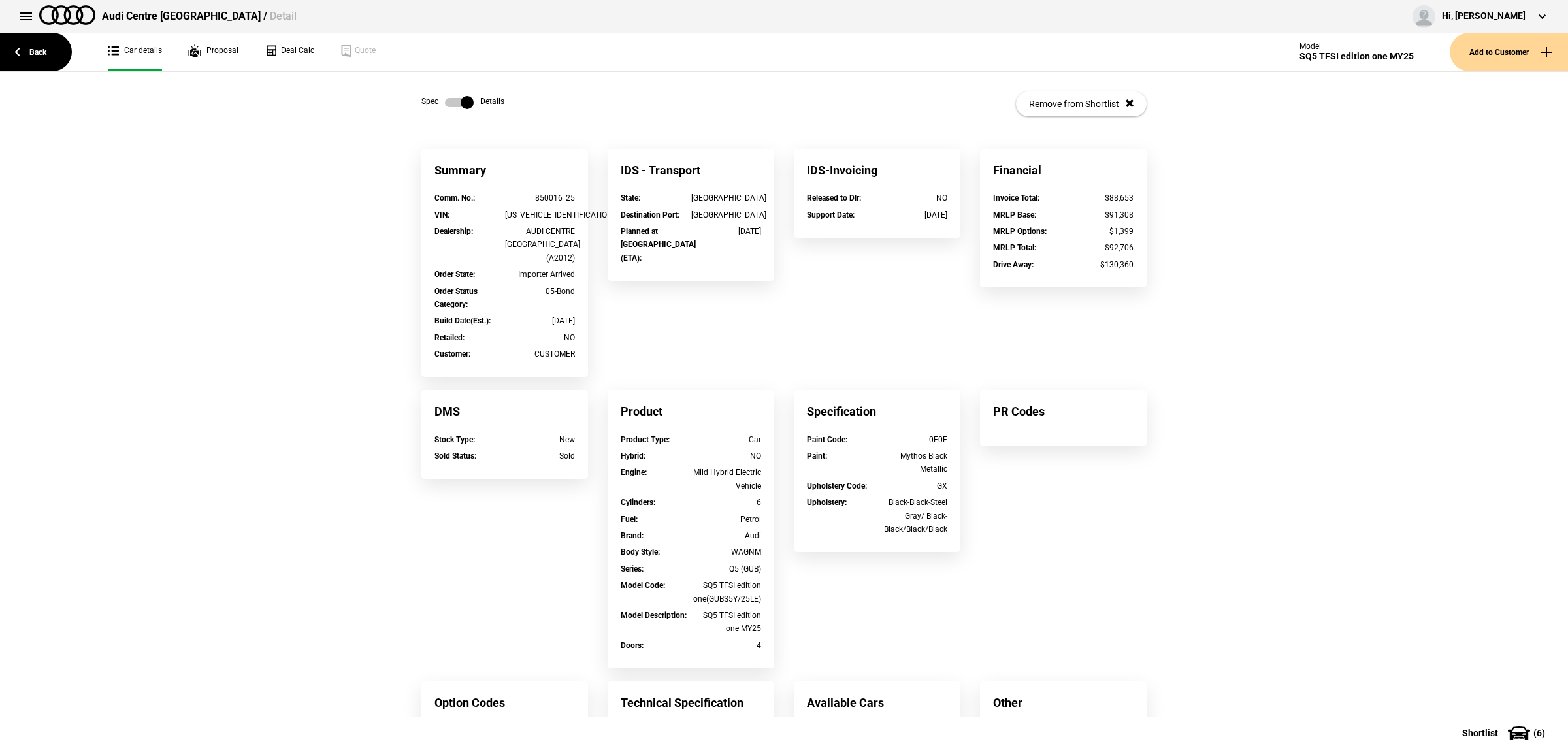
click at [445, 100] on label at bounding box center [459, 102] width 29 height 13
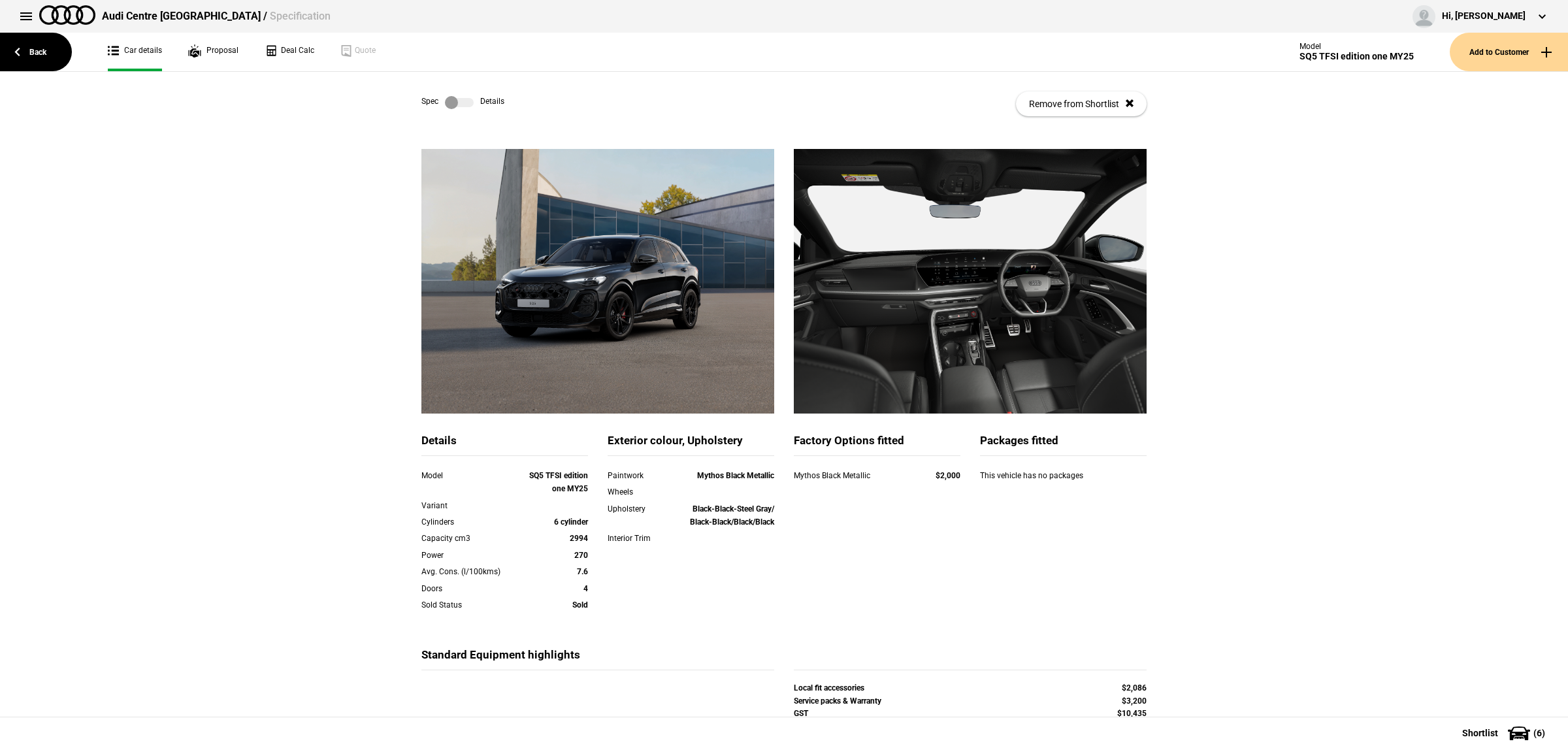
click at [465, 105] on label at bounding box center [459, 102] width 29 height 13
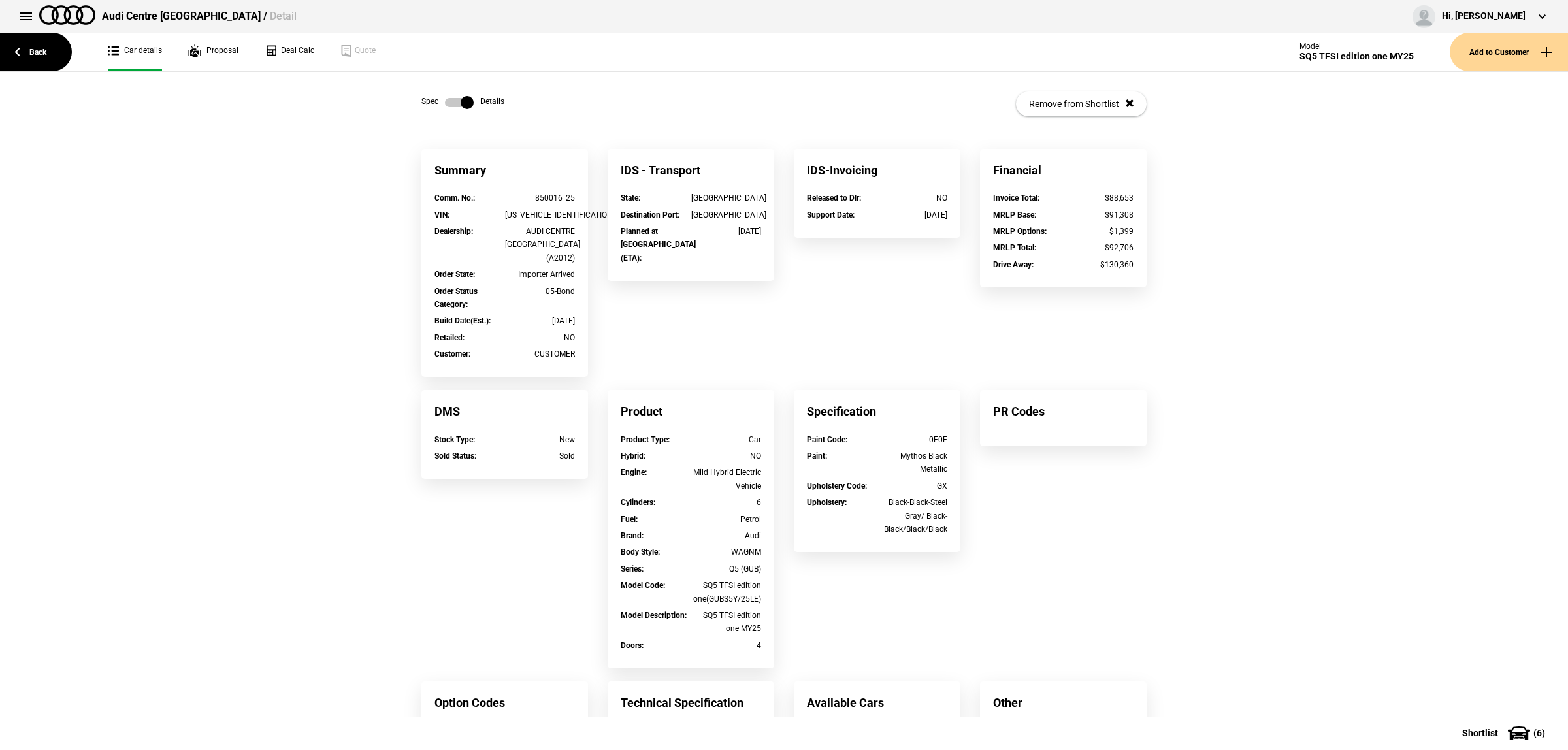
click at [438, 105] on link at bounding box center [459, 102] width 42 height 13
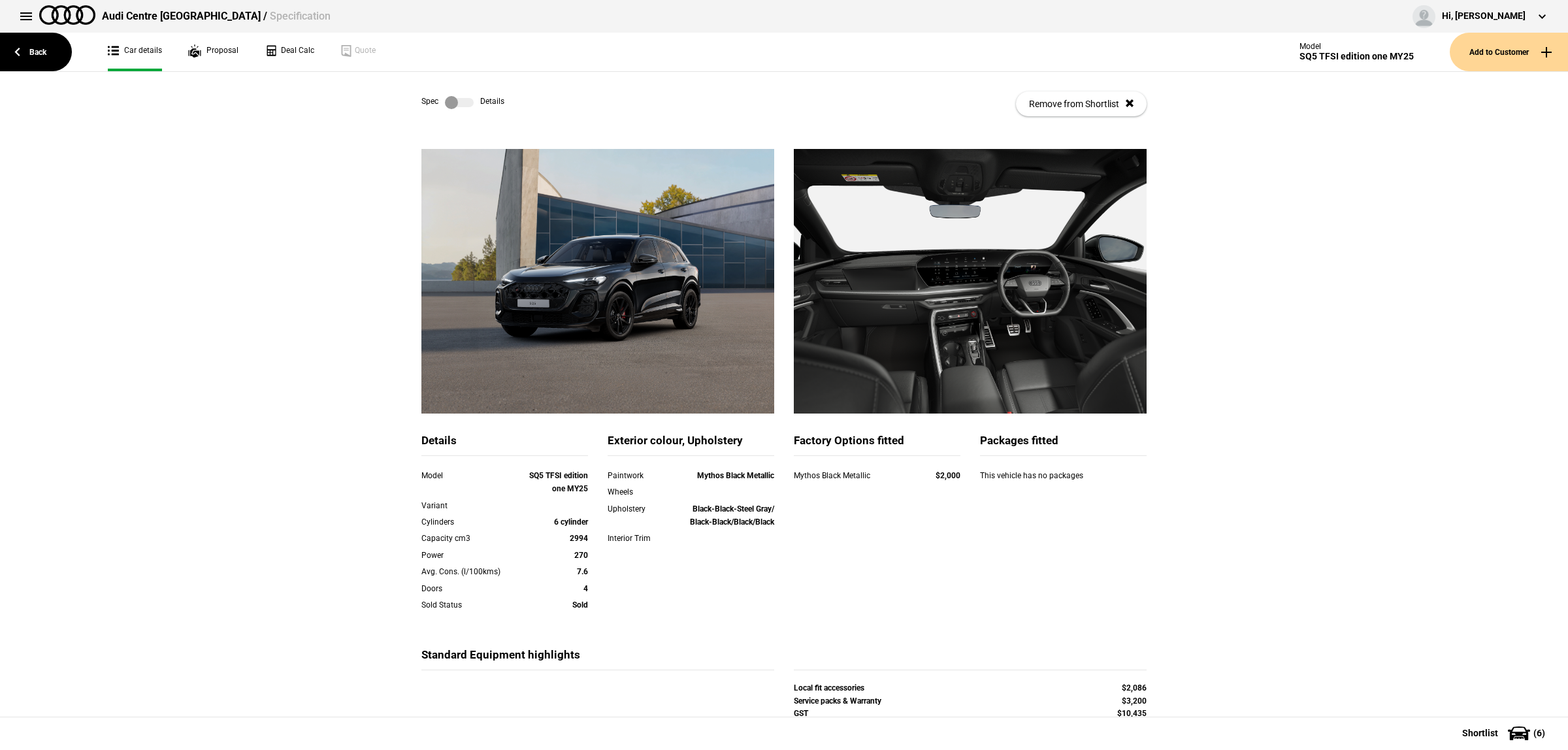
click at [452, 100] on label at bounding box center [459, 102] width 29 height 13
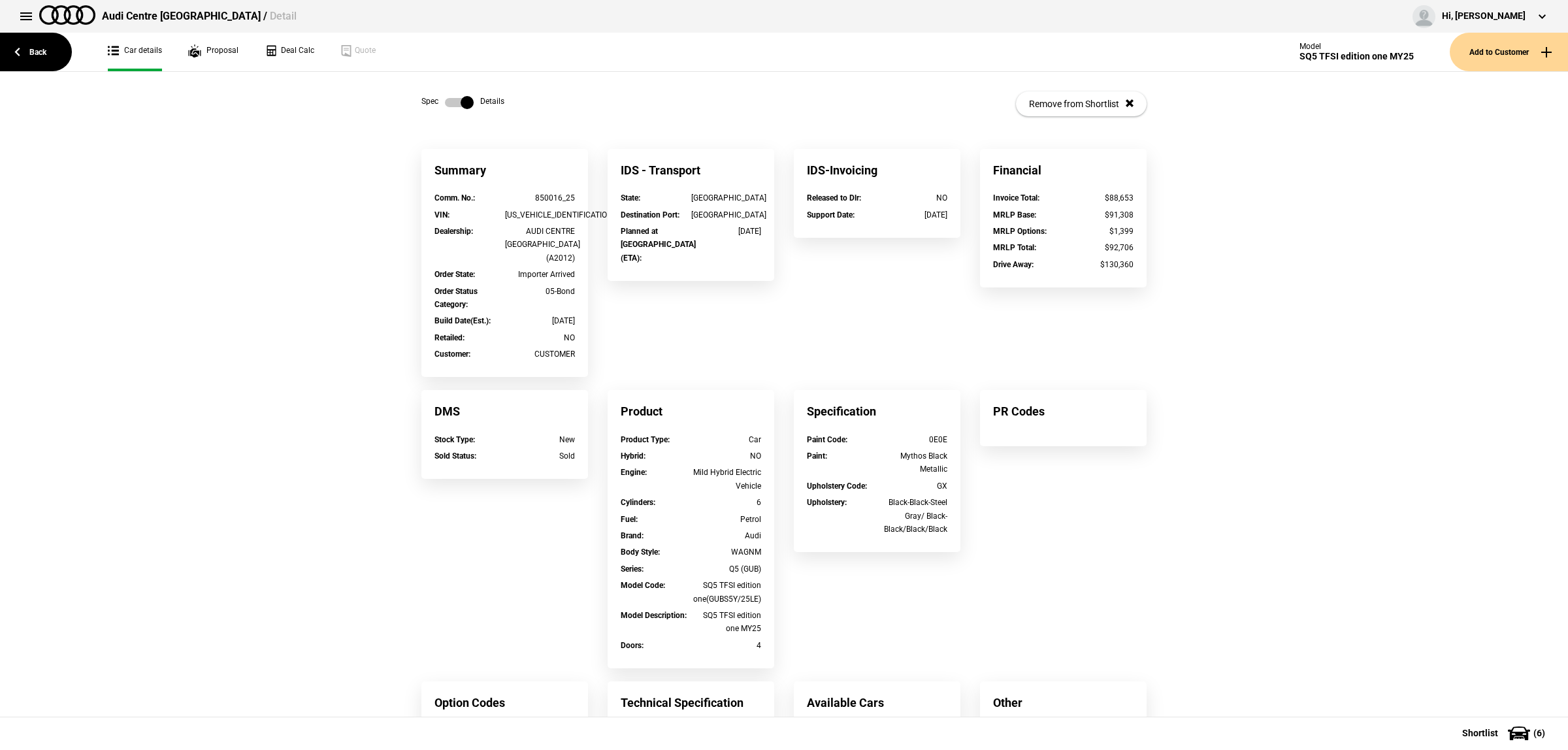
click at [449, 103] on label at bounding box center [459, 102] width 29 height 13
